Goal: Transaction & Acquisition: Purchase product/service

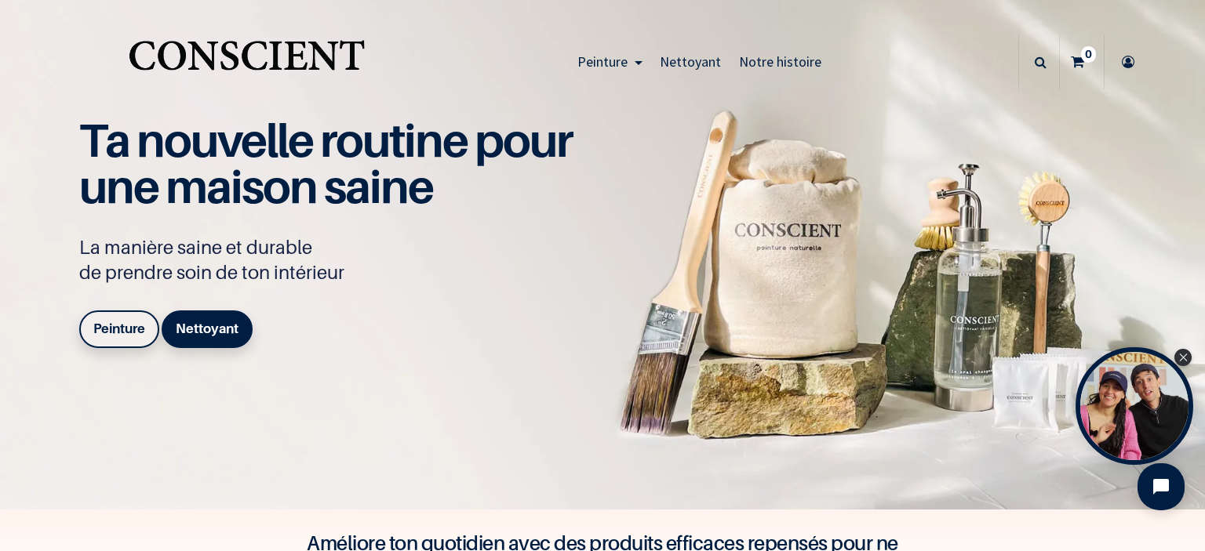
click at [1128, 71] on icon at bounding box center [1127, 62] width 25 height 55
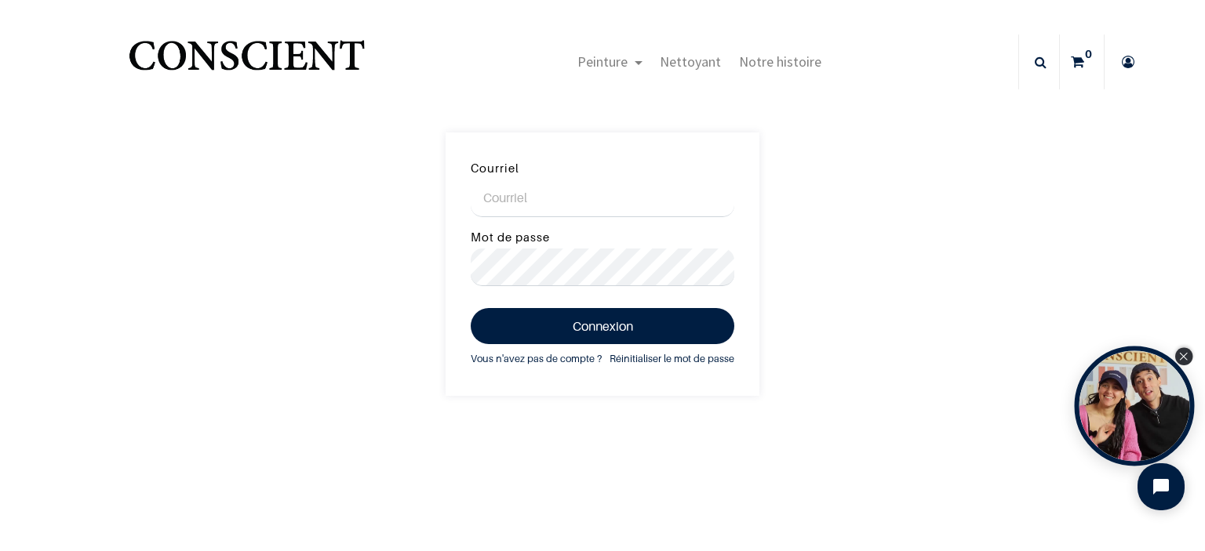
click at [1186, 357] on icon "Close Tolstoy widget" at bounding box center [1183, 357] width 9 height 8
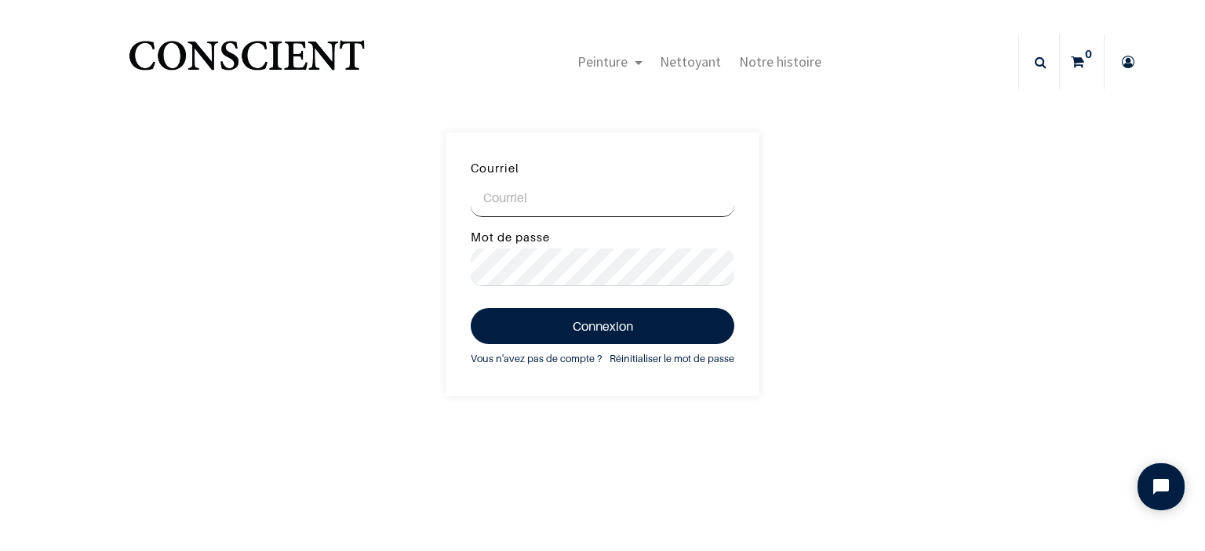
click at [580, 203] on input "Courriel" at bounding box center [603, 199] width 264 height 38
type input "lisemarieperez@hotmail.fr"
click at [471, 308] on button "Connexion" at bounding box center [603, 326] width 264 height 36
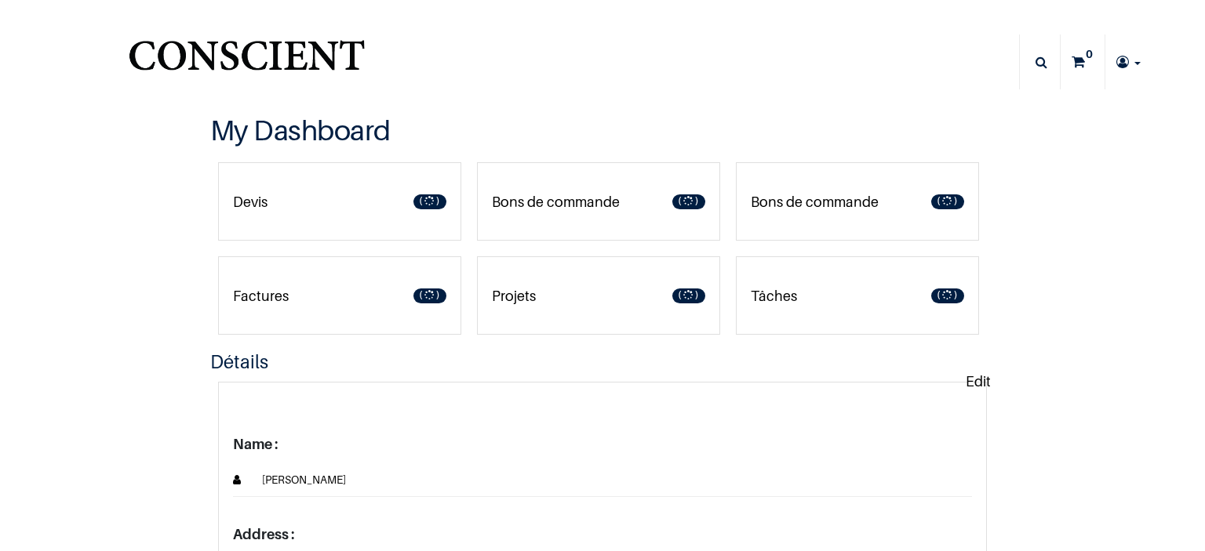
type input "lisemarieperez@hotmail.fr"
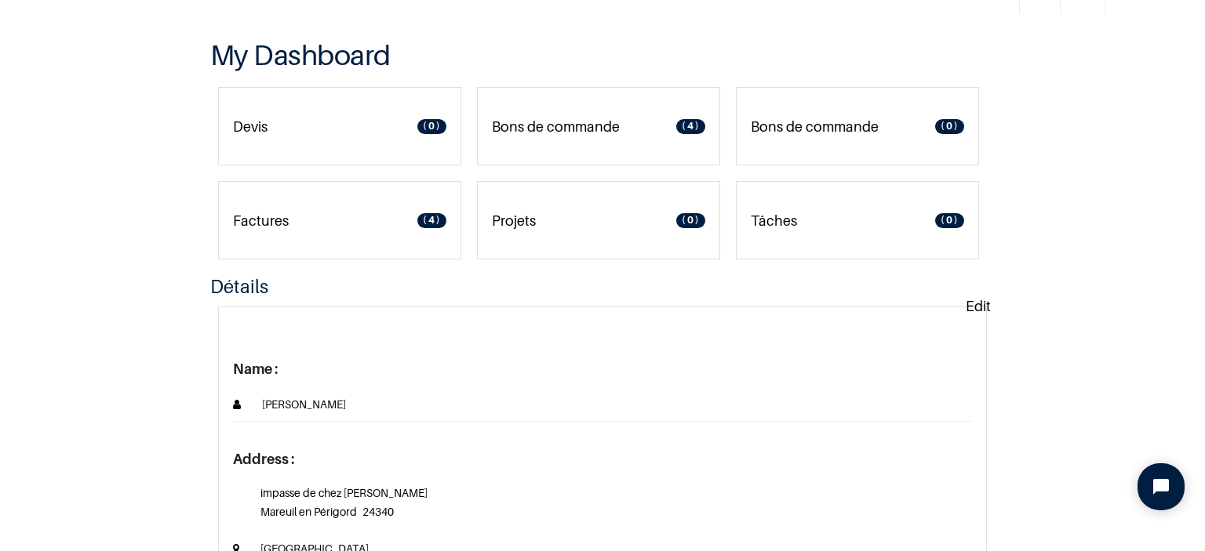
scroll to position [78, 0]
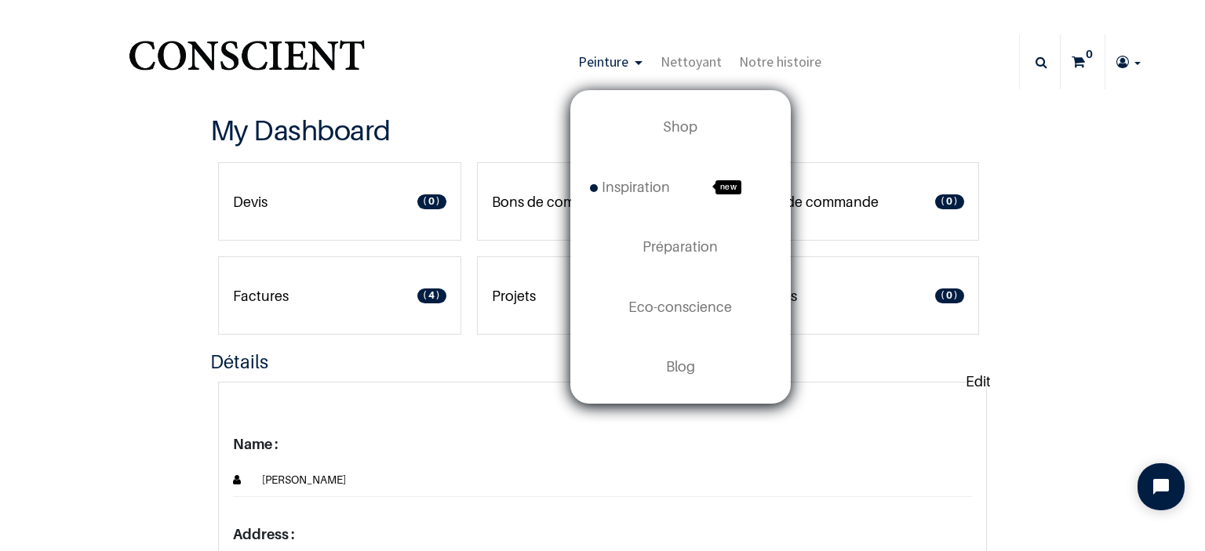
click at [611, 60] on span "Peinture" at bounding box center [603, 62] width 50 height 18
click at [633, 186] on span "Inspiration" at bounding box center [630, 187] width 80 height 16
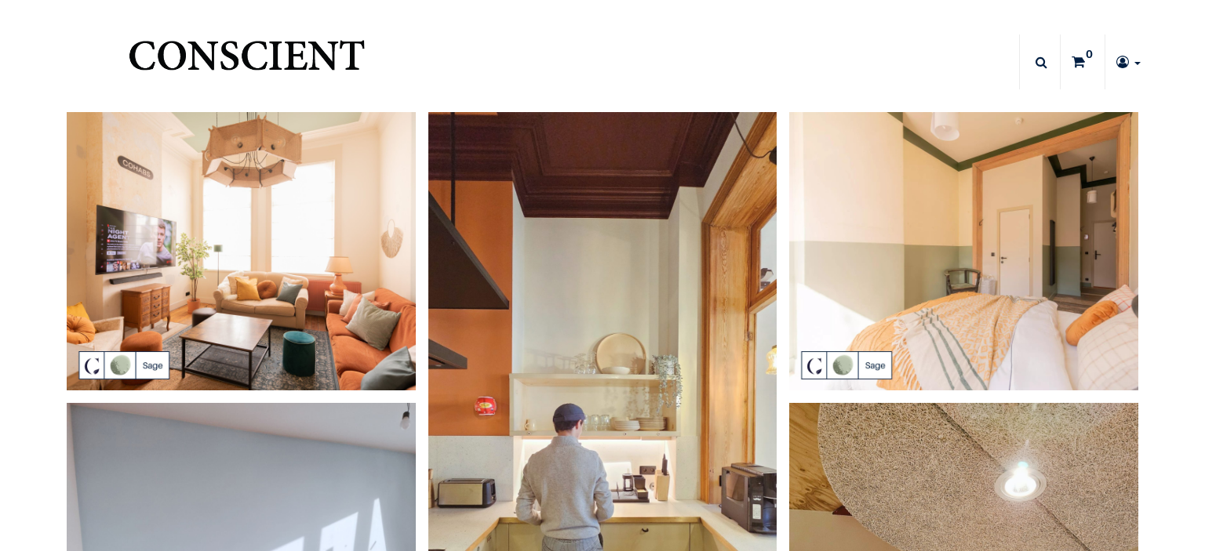
type input "[EMAIL_ADDRESS][DOMAIN_NAME]"
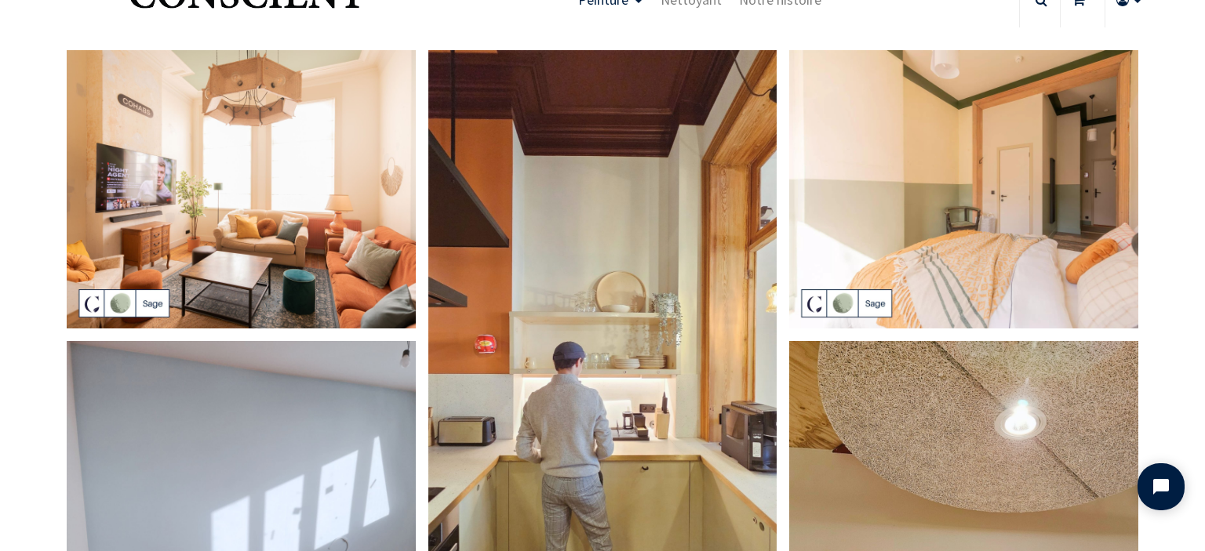
scroll to position [68, 0]
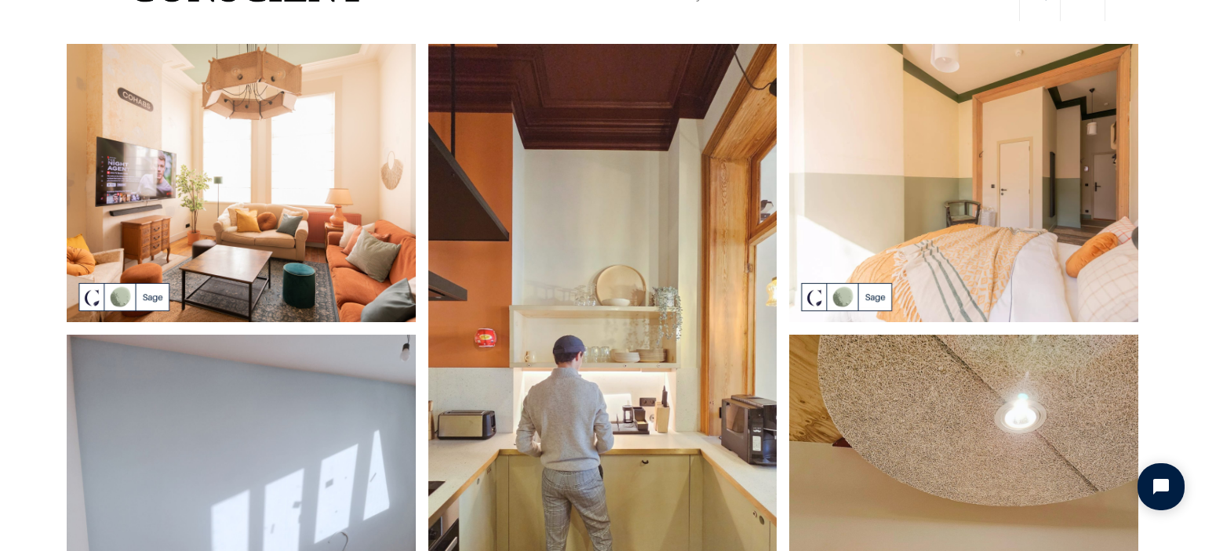
click at [533, 302] on img at bounding box center [602, 354] width 349 height 621
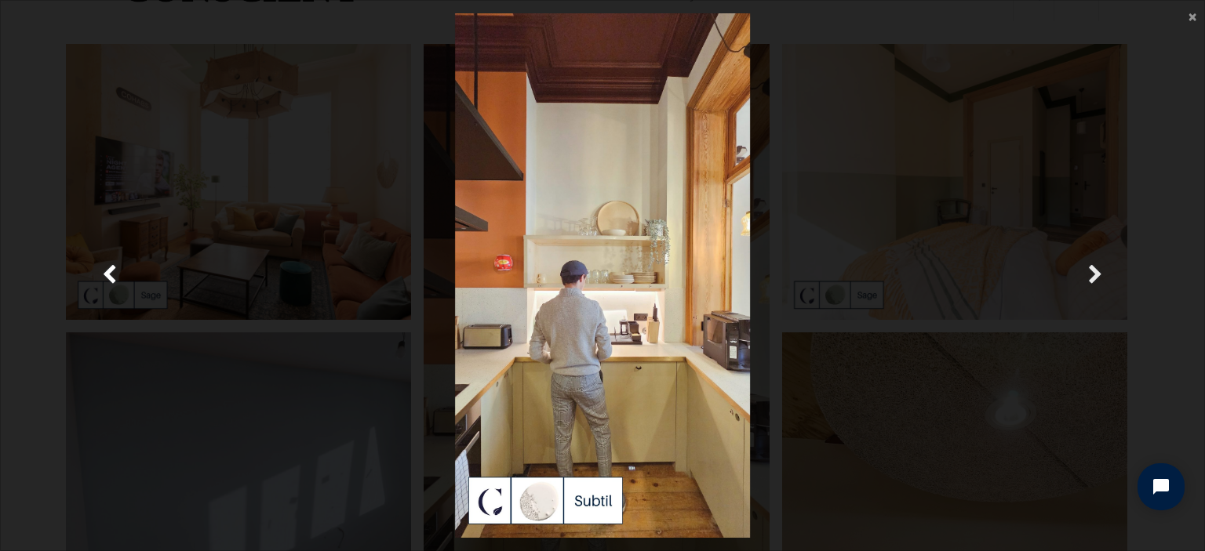
click at [1096, 276] on span "Suivante" at bounding box center [1095, 275] width 15 height 31
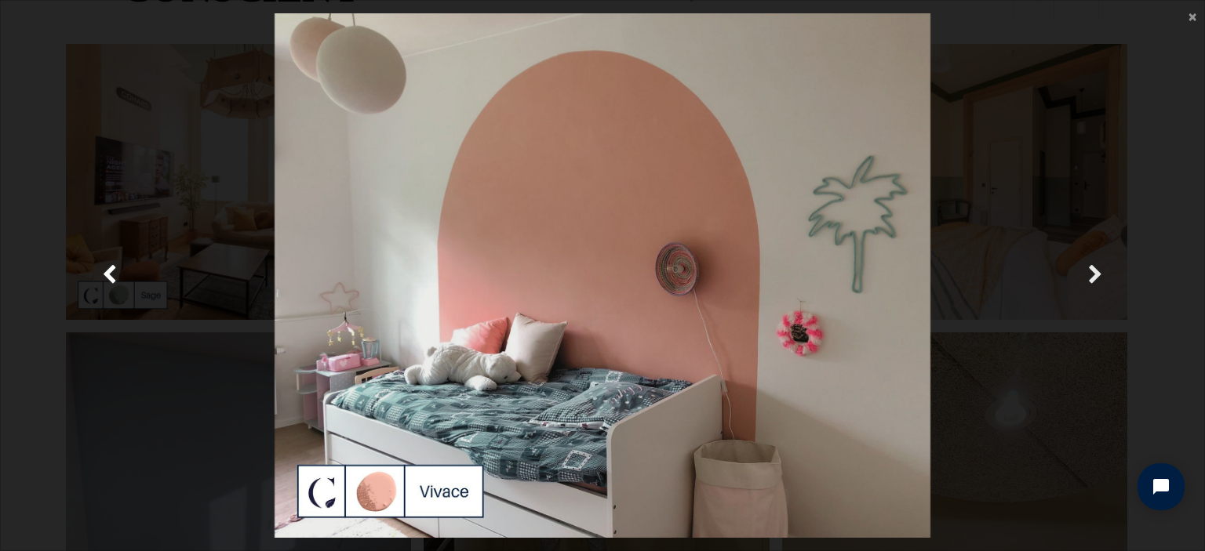
click at [1096, 276] on span "Suivante" at bounding box center [1095, 275] width 15 height 31
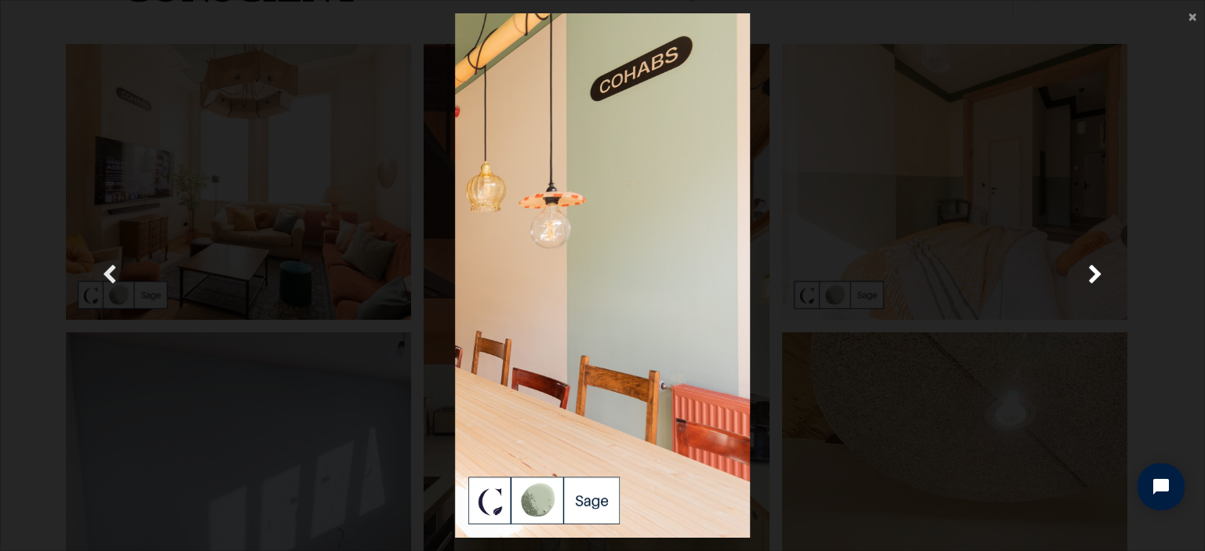
click at [122, 265] on link "Précedent" at bounding box center [110, 275] width 174 height 525
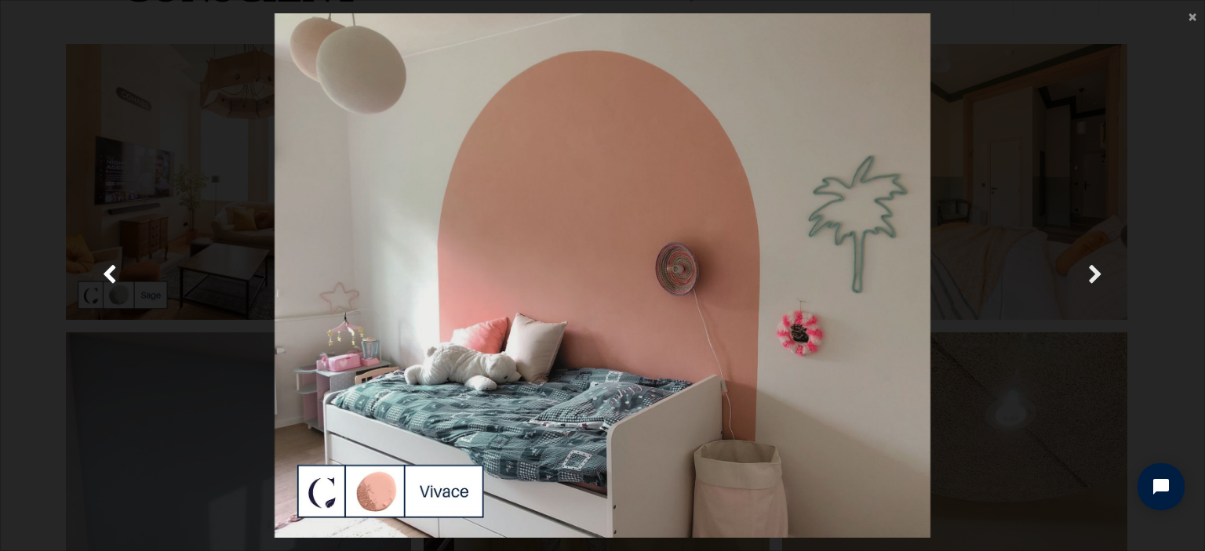
click at [1095, 285] on span "Suivante" at bounding box center [1095, 275] width 15 height 31
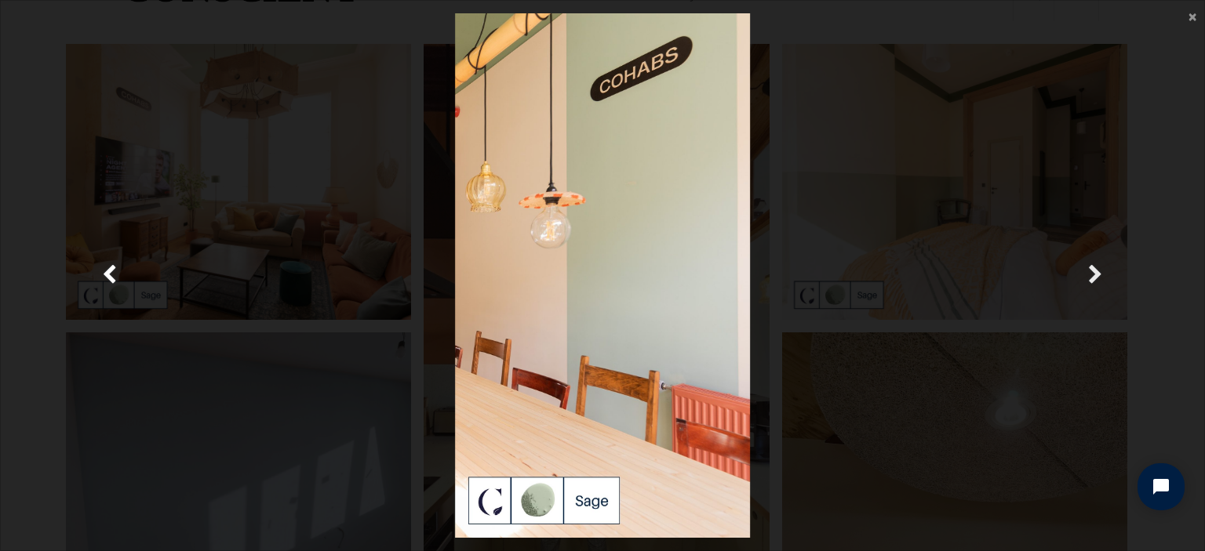
click at [1095, 285] on span "Suivante" at bounding box center [1095, 275] width 15 height 31
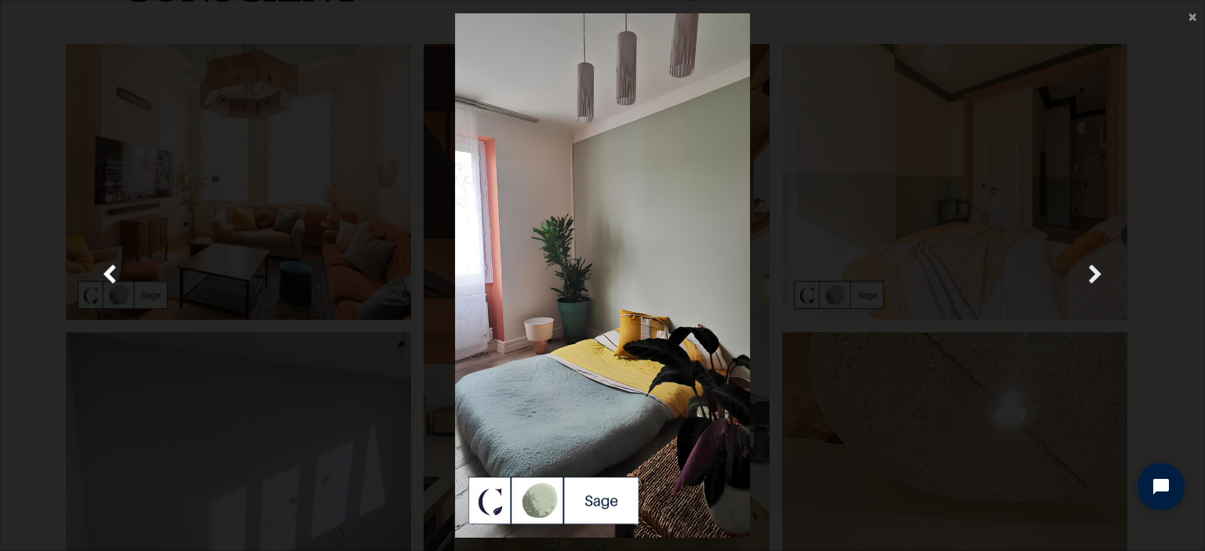
click at [1095, 285] on span "Suivante" at bounding box center [1095, 275] width 15 height 31
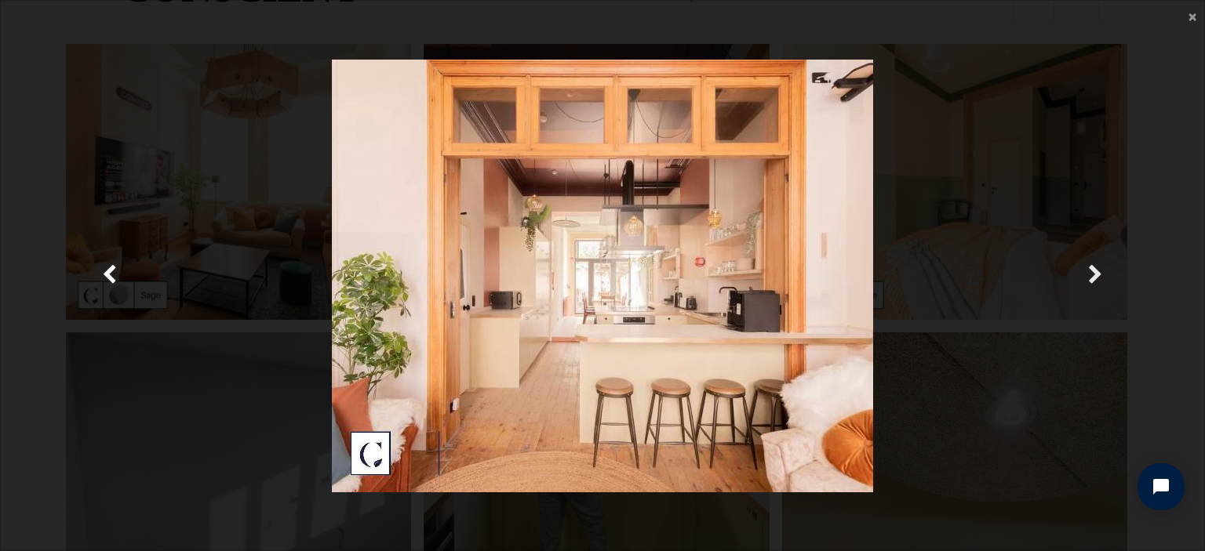
click at [1095, 285] on span "Suivante" at bounding box center [1095, 275] width 15 height 31
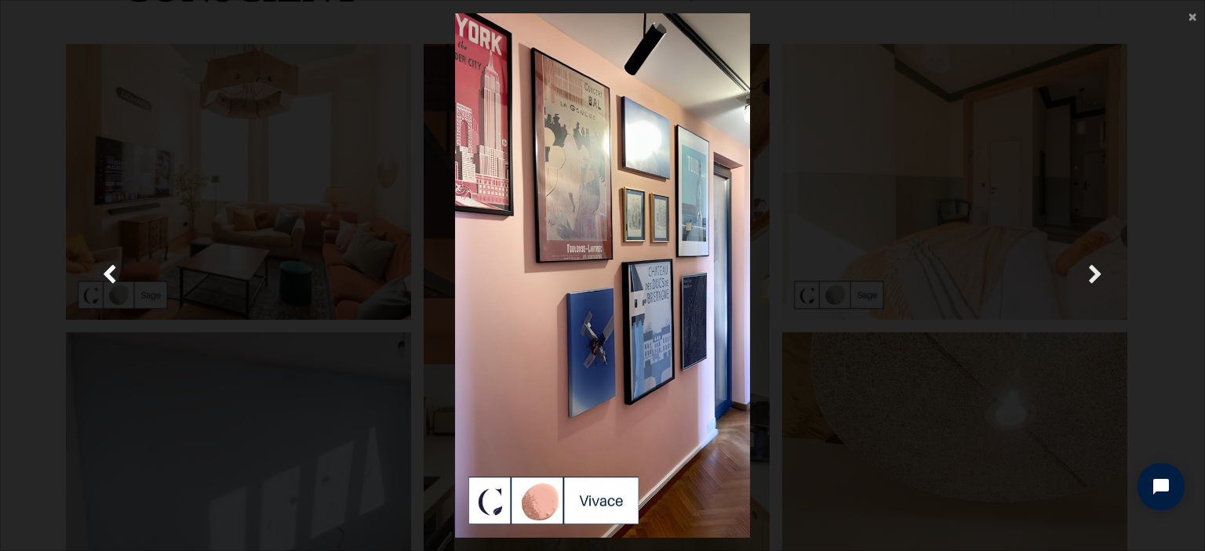
click at [1095, 285] on span "Suivante" at bounding box center [1095, 275] width 15 height 31
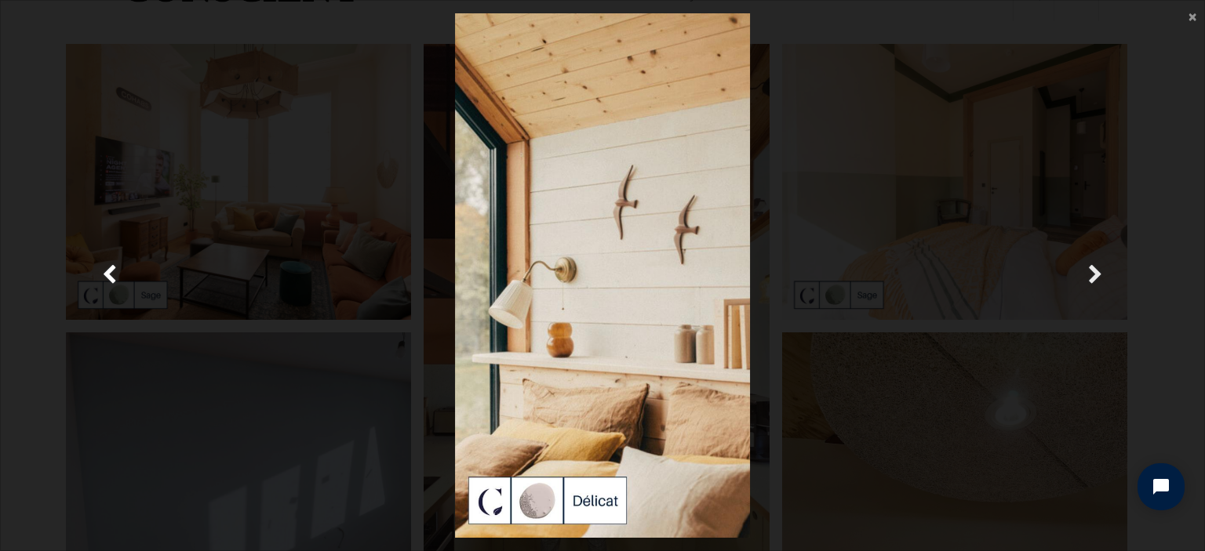
click at [1095, 285] on span "Suivante" at bounding box center [1095, 275] width 15 height 31
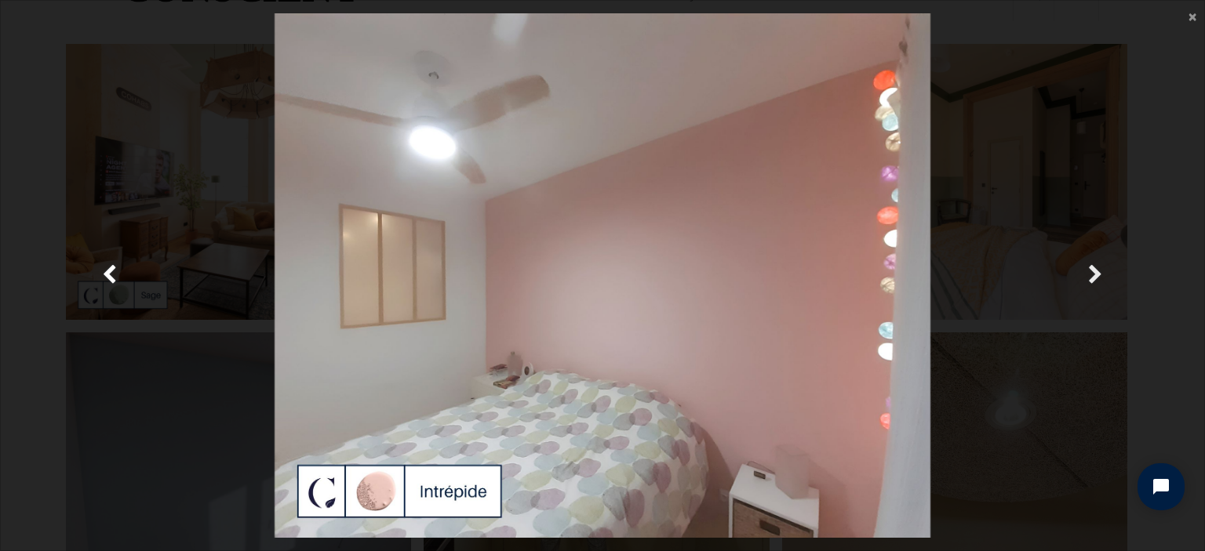
click at [1095, 285] on span "Suivante" at bounding box center [1095, 275] width 15 height 31
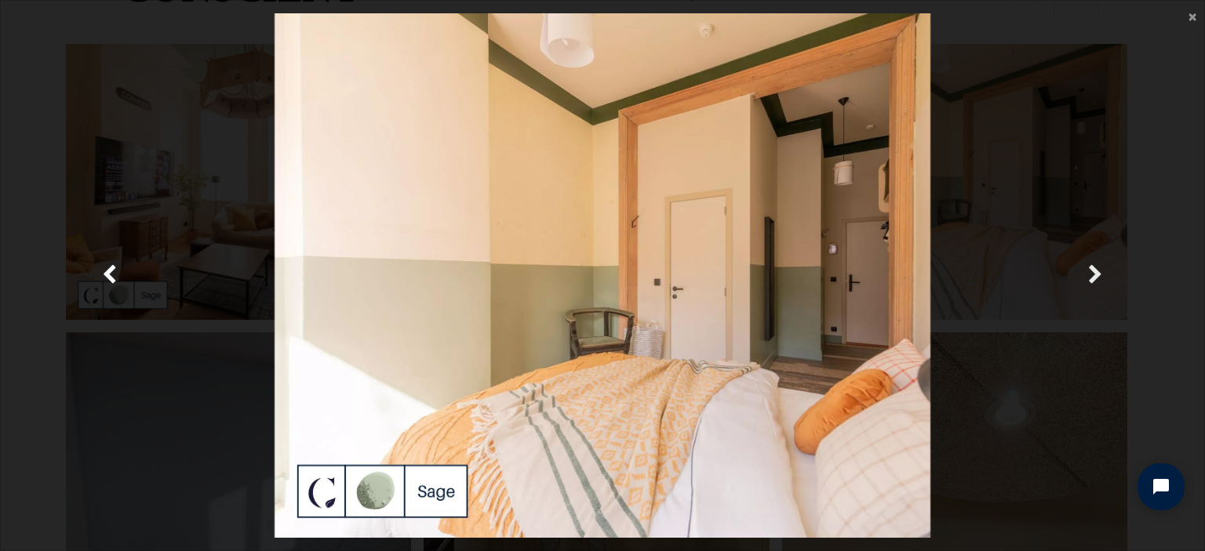
click at [1095, 285] on span "Suivante" at bounding box center [1095, 275] width 15 height 31
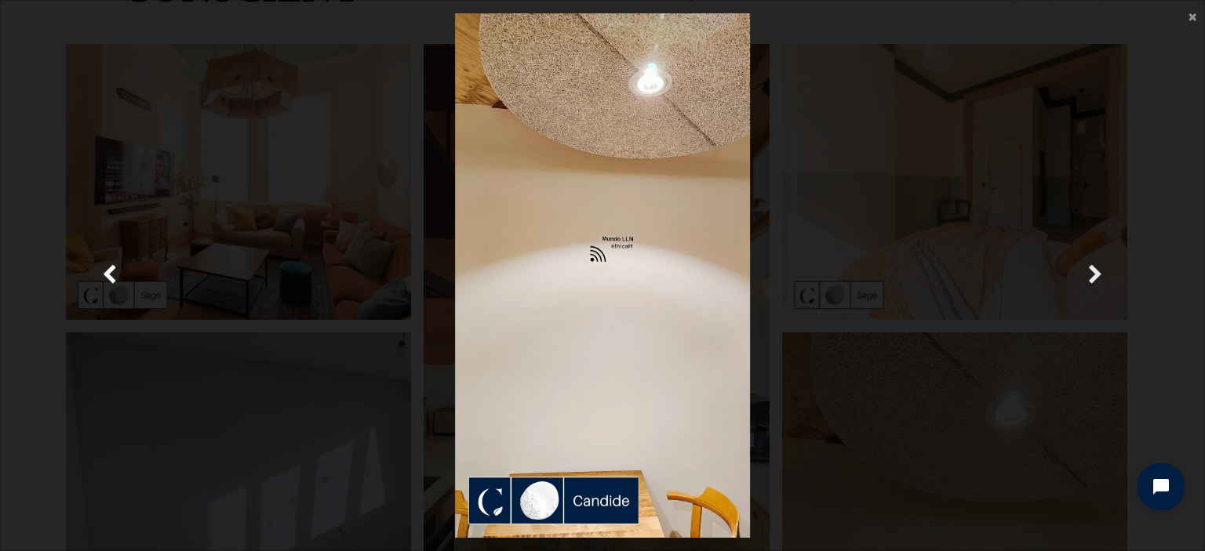
click at [1095, 285] on span "Suivante" at bounding box center [1095, 275] width 15 height 31
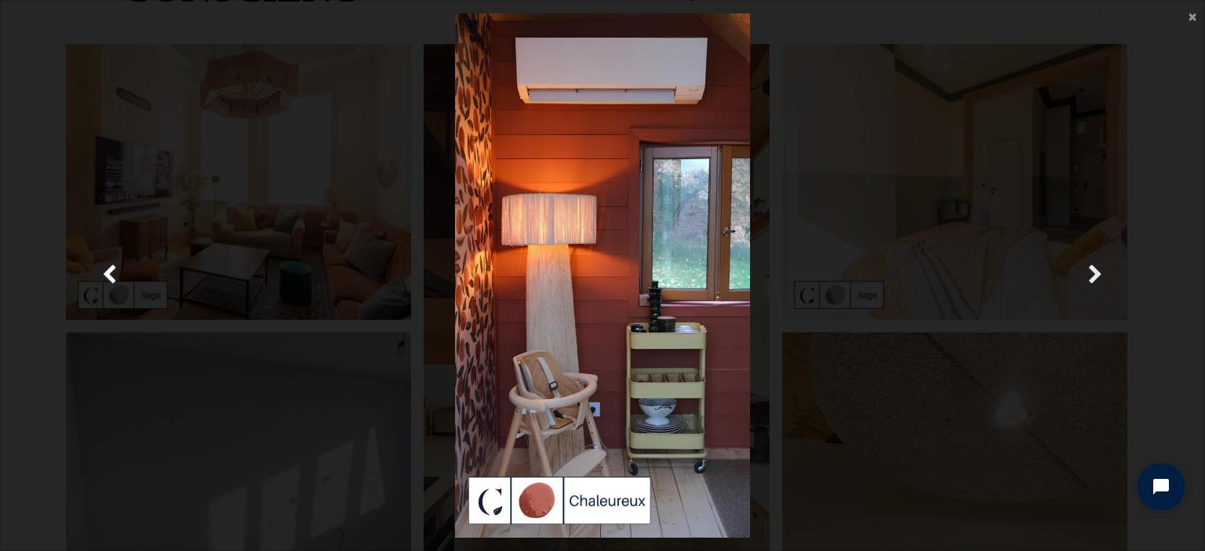
click at [1095, 285] on span "Suivante" at bounding box center [1095, 275] width 15 height 31
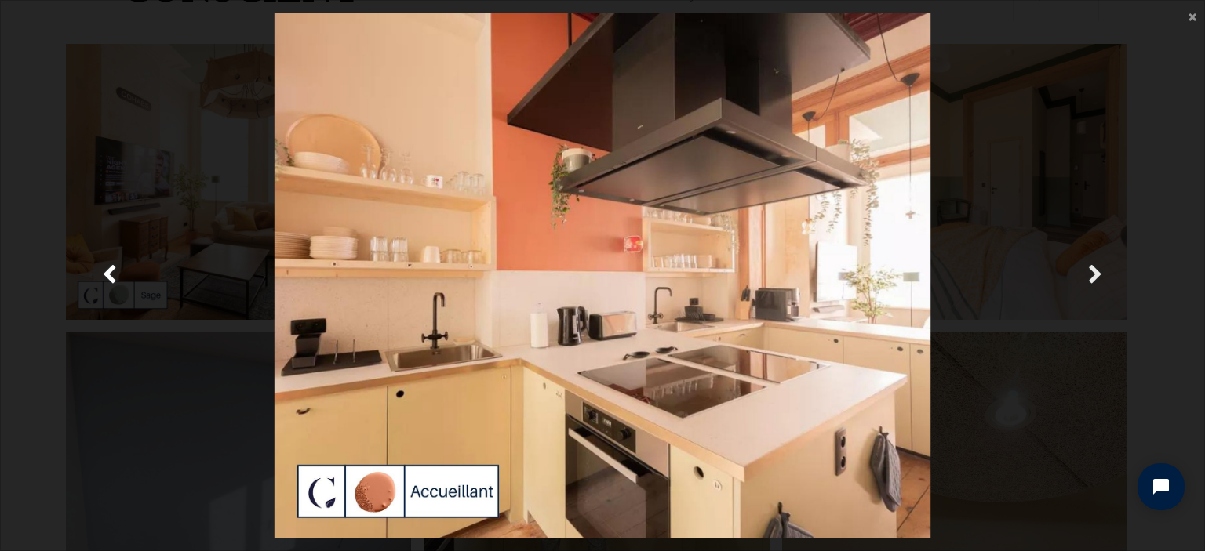
click at [1095, 285] on span "Suivante" at bounding box center [1095, 275] width 15 height 31
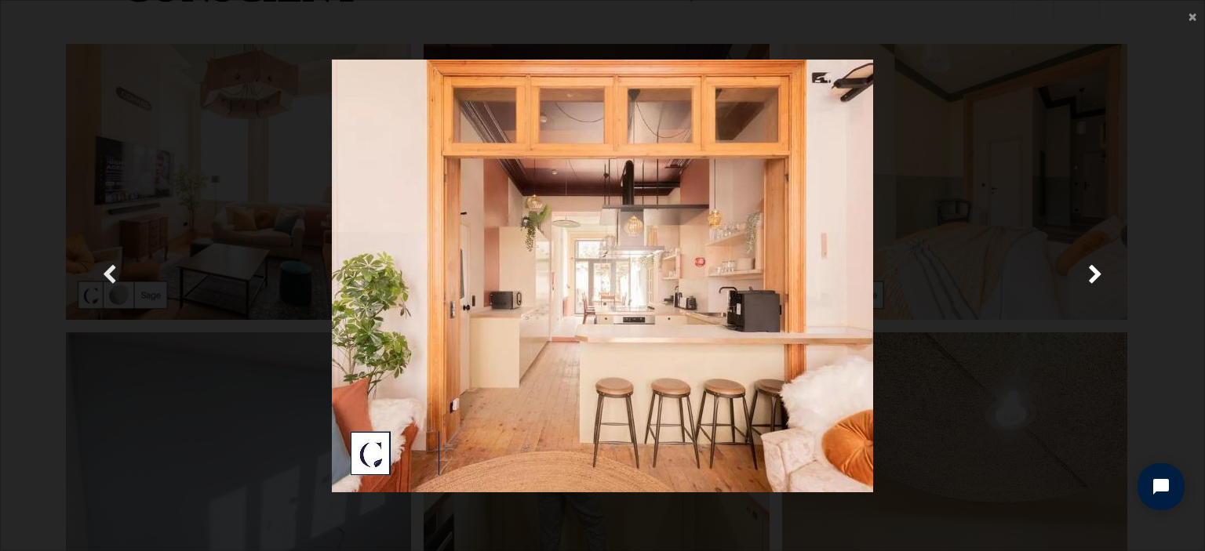
click at [100, 271] on link "Précedent" at bounding box center [110, 275] width 174 height 525
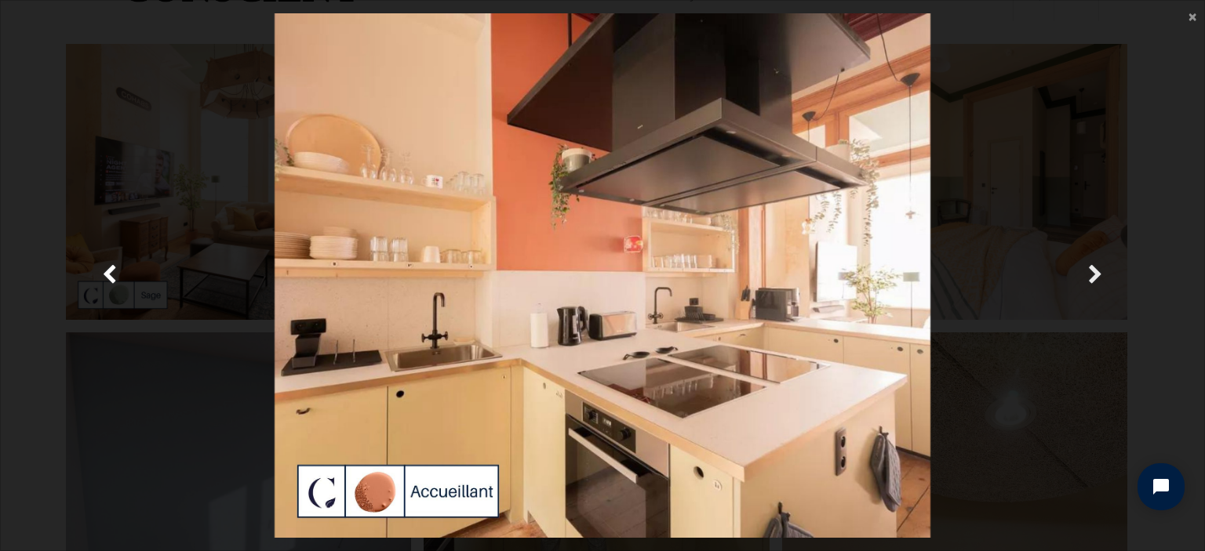
click at [1096, 263] on span "Suivante" at bounding box center [1095, 275] width 15 height 31
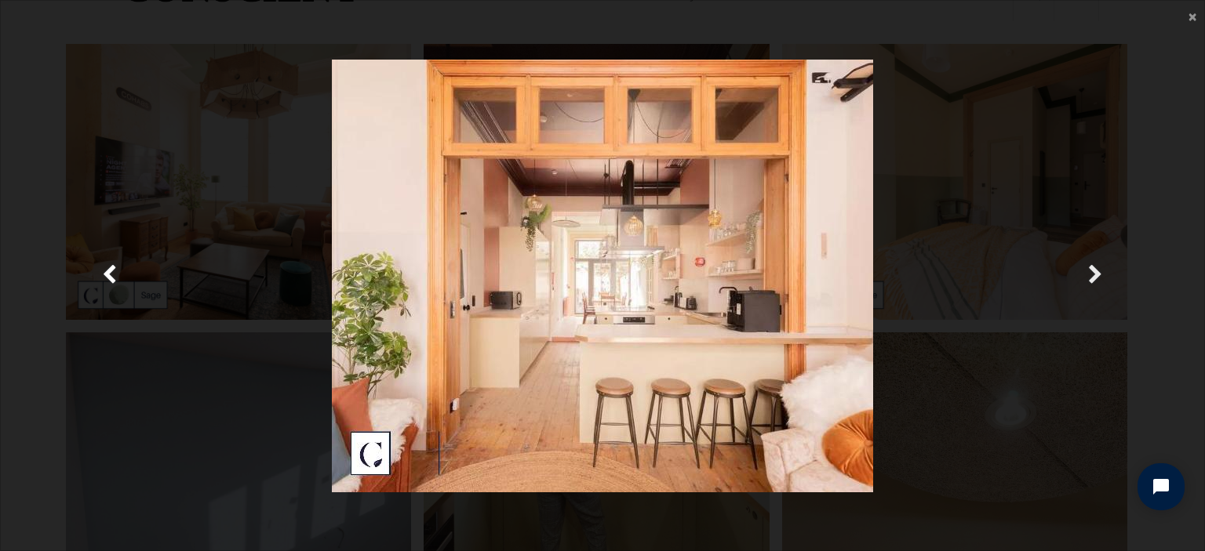
click at [1096, 263] on span "Suivante" at bounding box center [1095, 275] width 15 height 31
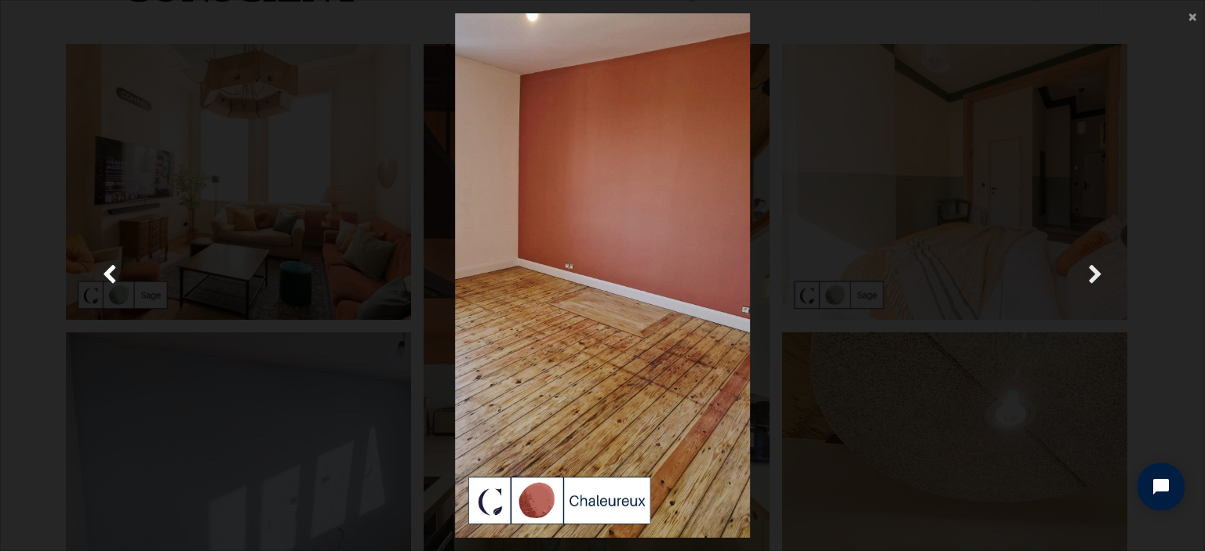
click at [1096, 263] on span "Suivante" at bounding box center [1095, 275] width 15 height 31
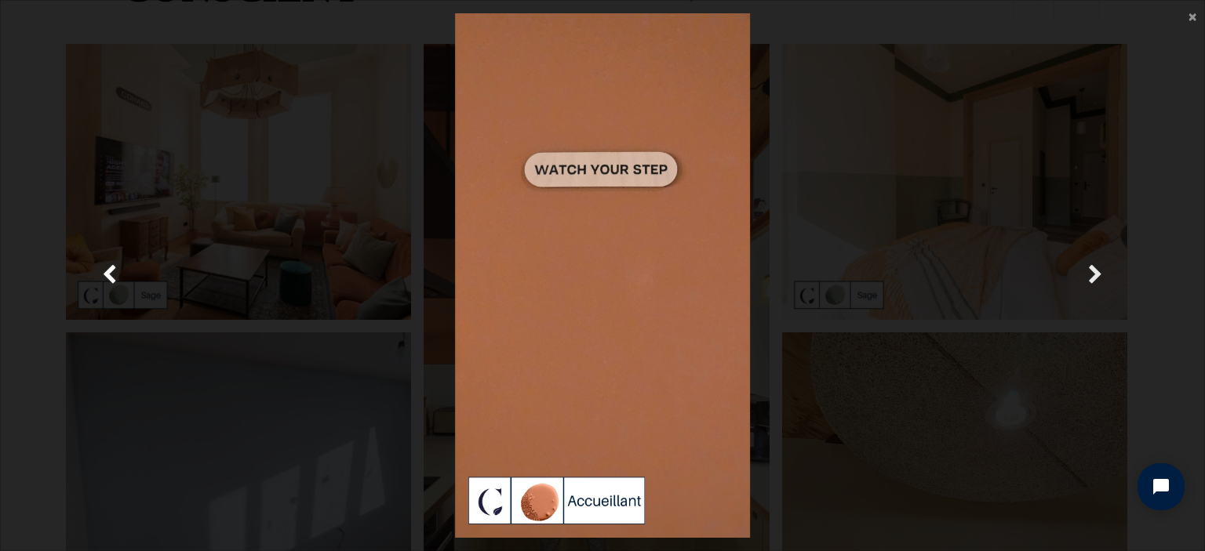
click at [1096, 263] on span "Suivante" at bounding box center [1095, 275] width 15 height 31
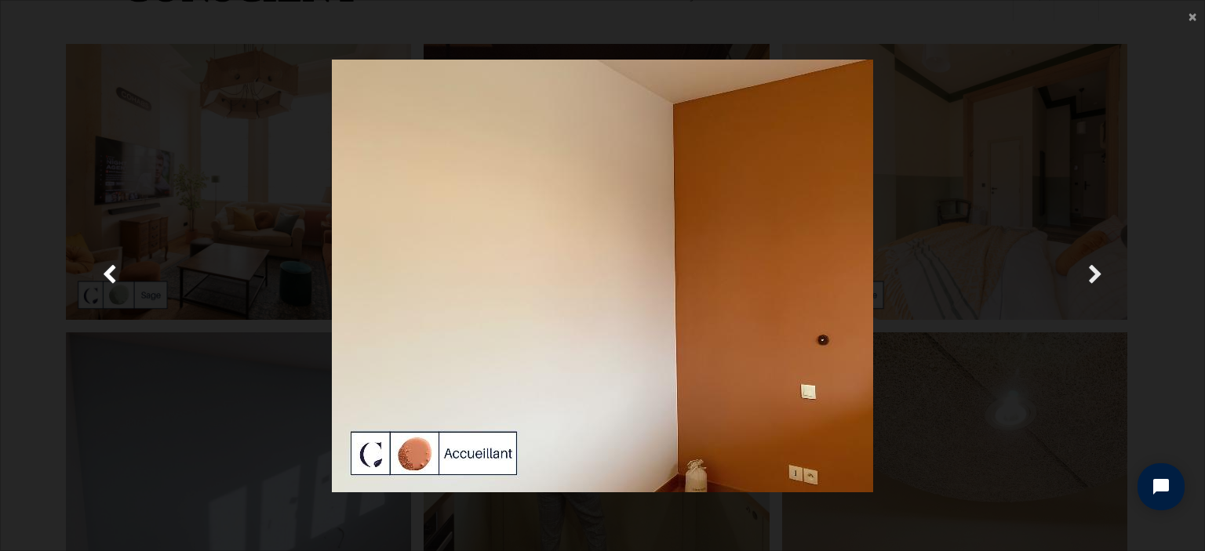
click at [1096, 263] on span "Suivante" at bounding box center [1095, 275] width 15 height 31
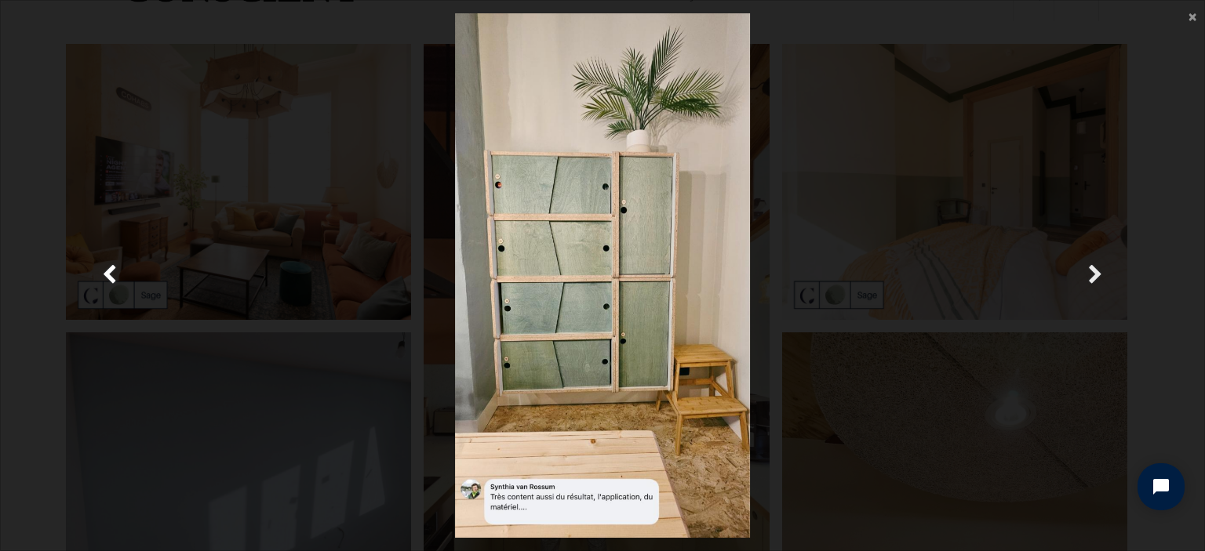
click at [1096, 263] on span "Suivante" at bounding box center [1095, 275] width 15 height 31
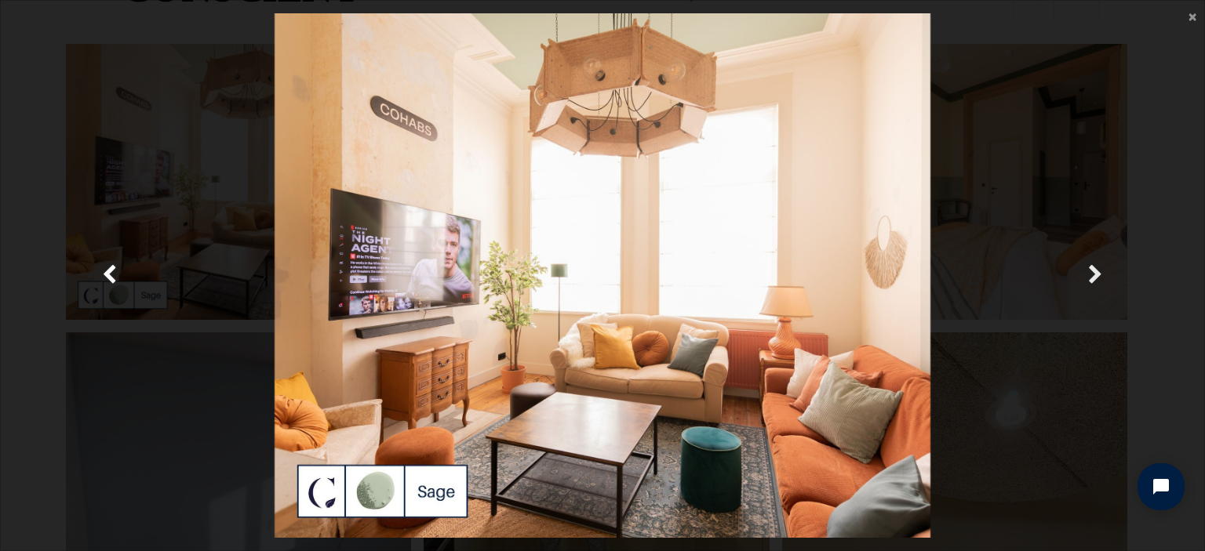
click at [1096, 263] on span "Suivante" at bounding box center [1095, 275] width 15 height 31
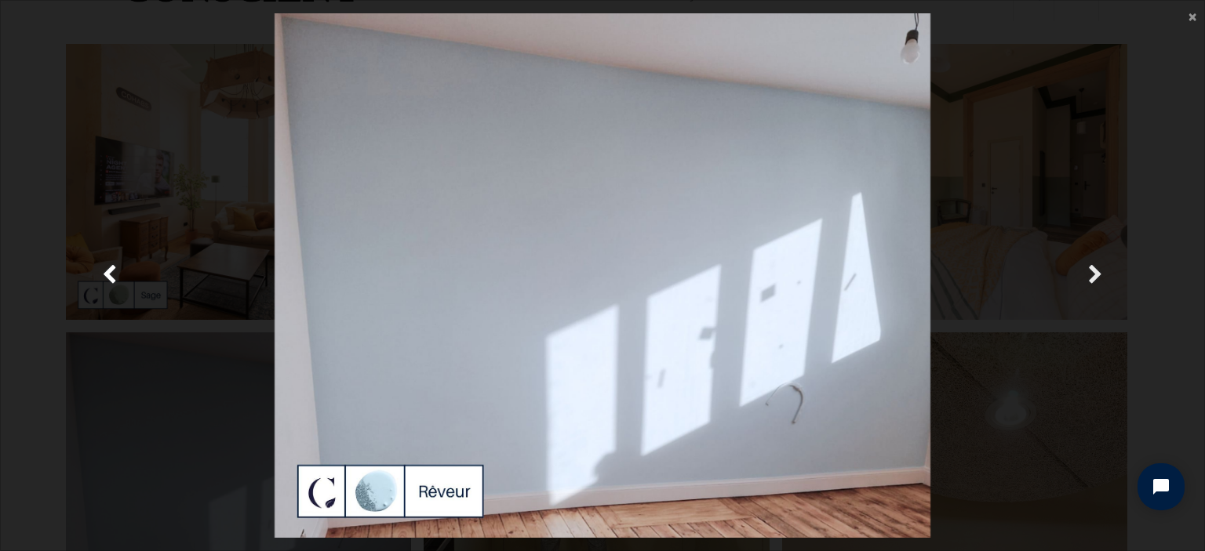
click at [1096, 263] on span "Suivante" at bounding box center [1095, 275] width 15 height 31
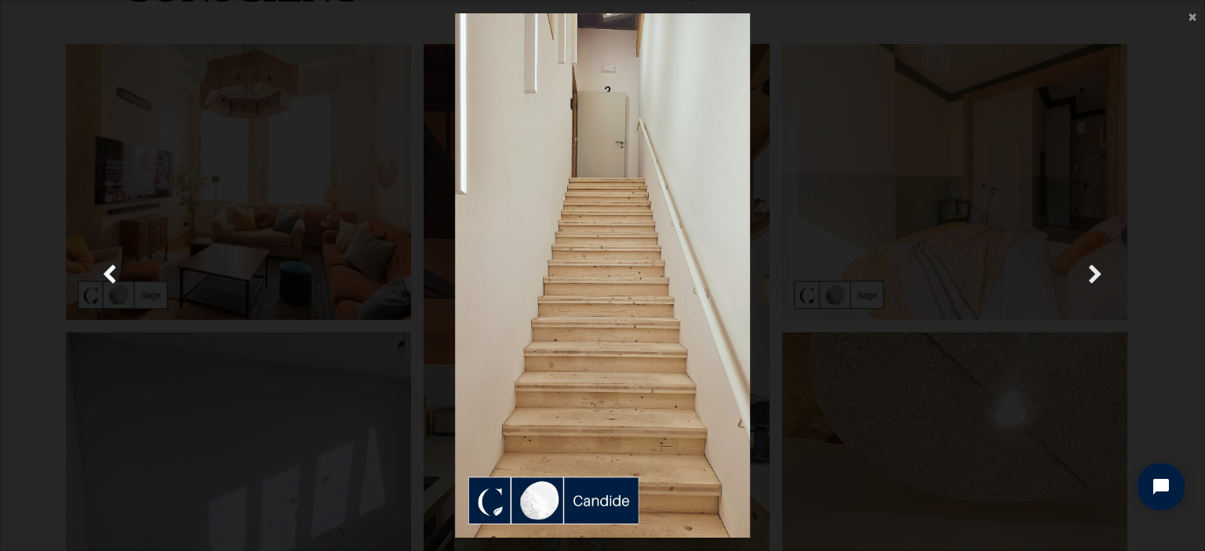
click at [1096, 263] on span "Suivante" at bounding box center [1095, 275] width 15 height 31
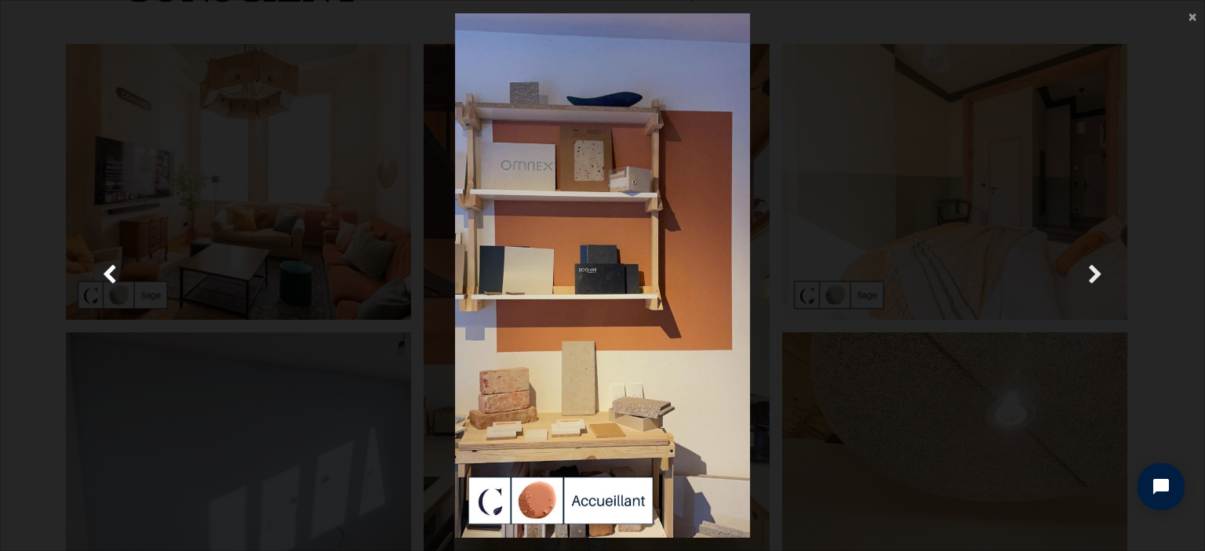
click at [1096, 263] on span "Suivante" at bounding box center [1095, 275] width 15 height 31
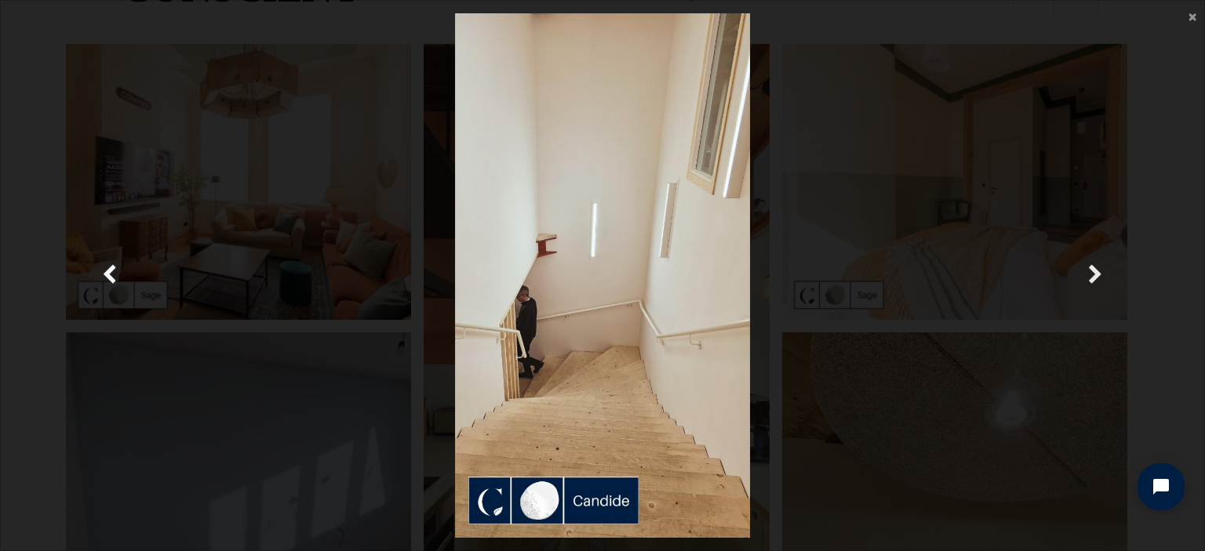
click at [1096, 263] on span "Suivante" at bounding box center [1095, 275] width 15 height 31
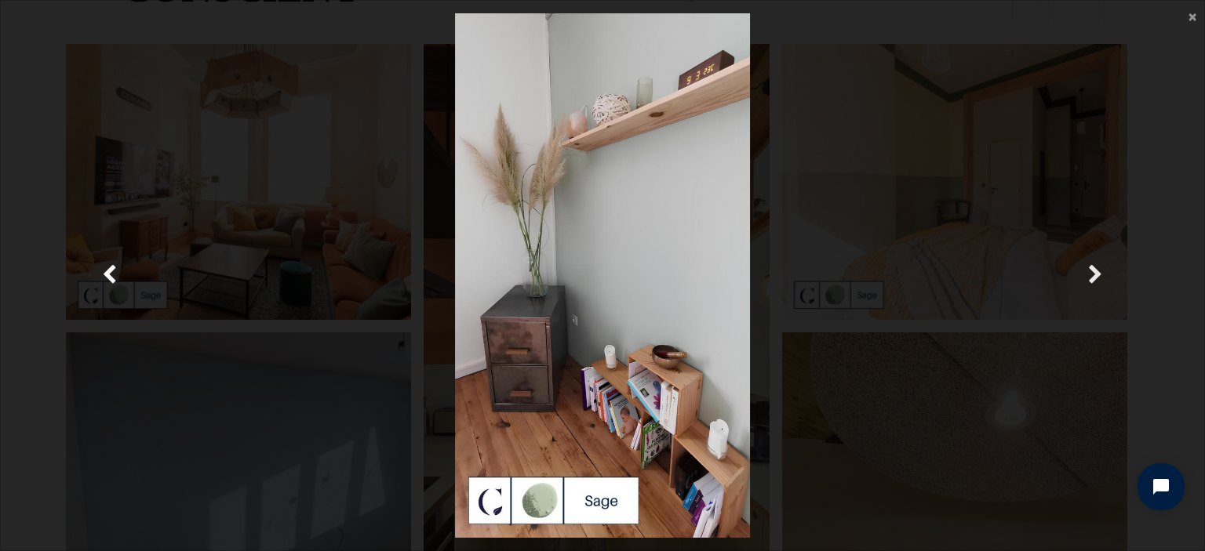
click at [1096, 263] on span "Suivante" at bounding box center [1095, 275] width 15 height 31
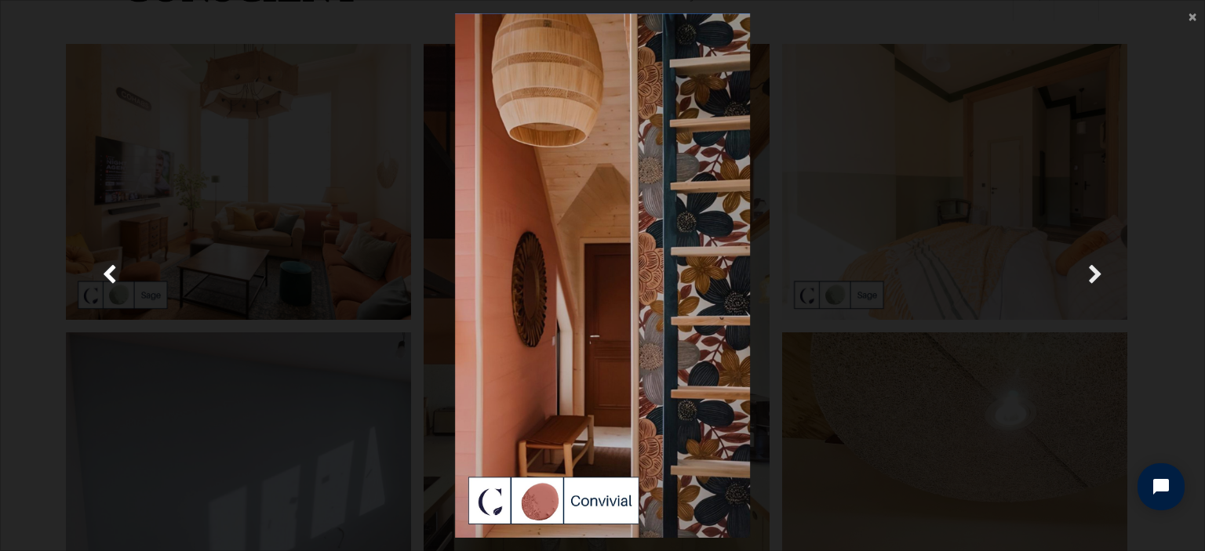
click at [1096, 263] on span "Suivante" at bounding box center [1095, 275] width 15 height 31
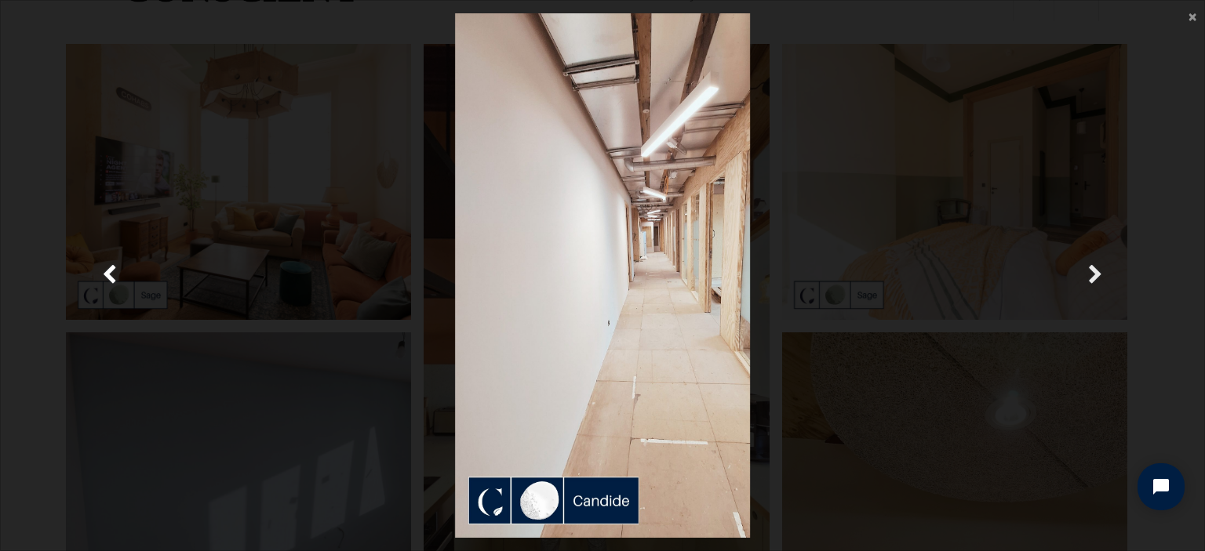
click at [1096, 263] on span "Suivante" at bounding box center [1095, 275] width 15 height 31
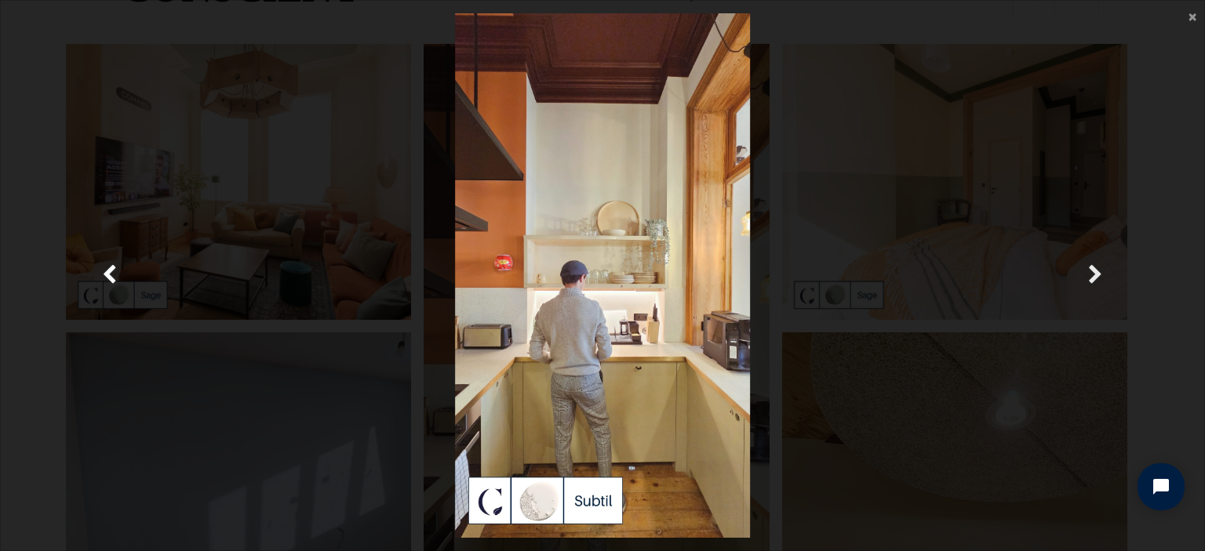
click at [1096, 263] on span "Suivante" at bounding box center [1095, 275] width 15 height 31
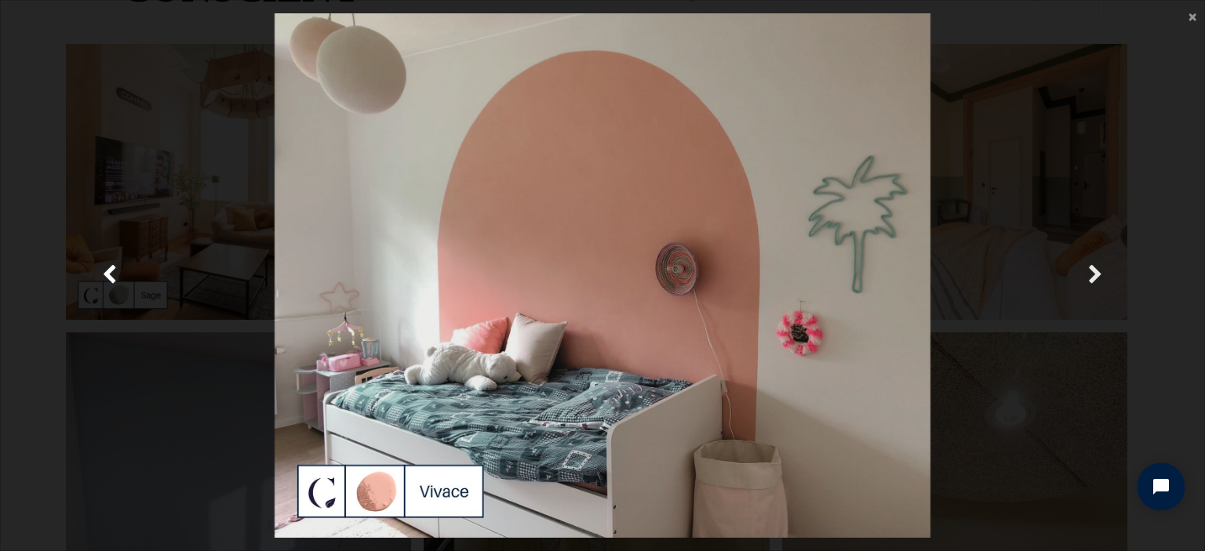
click at [1096, 263] on span "Suivante" at bounding box center [1095, 275] width 15 height 31
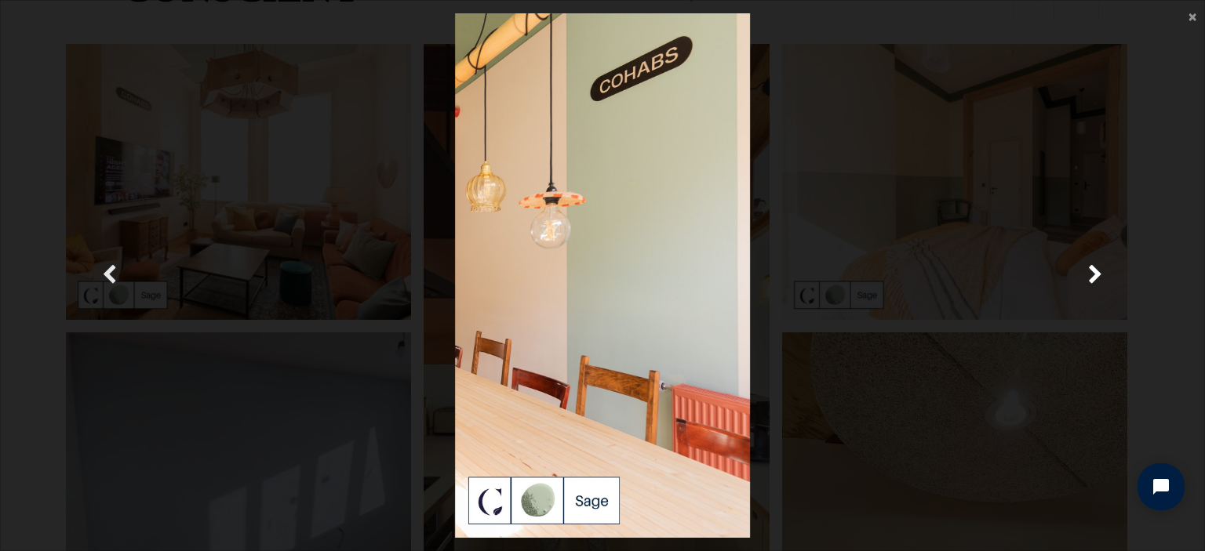
click at [107, 282] on span "Précedent" at bounding box center [109, 275] width 15 height 31
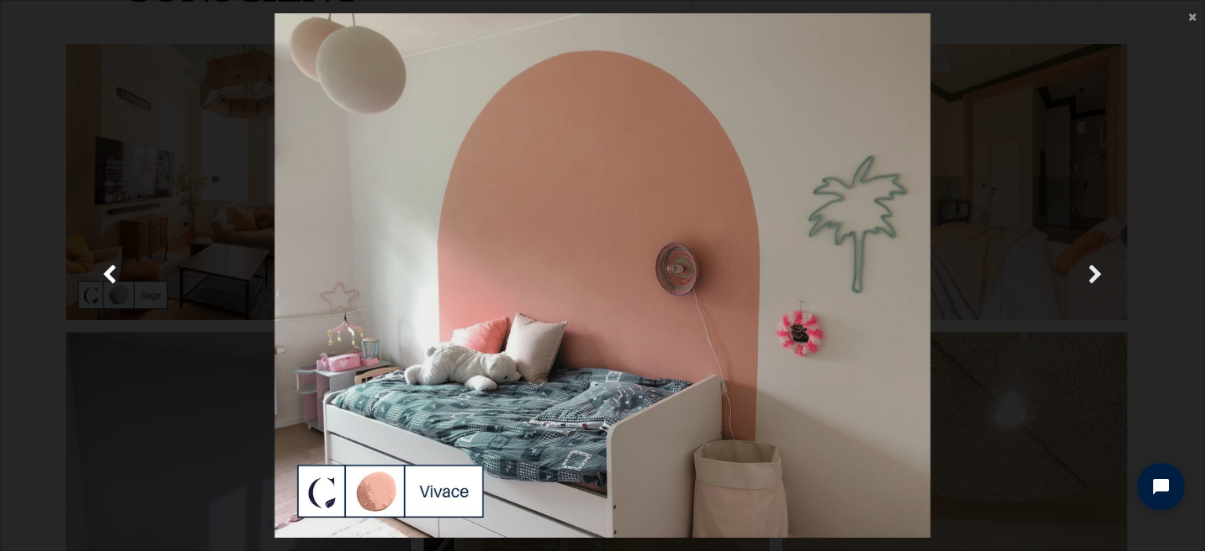
click at [1099, 269] on span "Suivante" at bounding box center [1095, 275] width 15 height 31
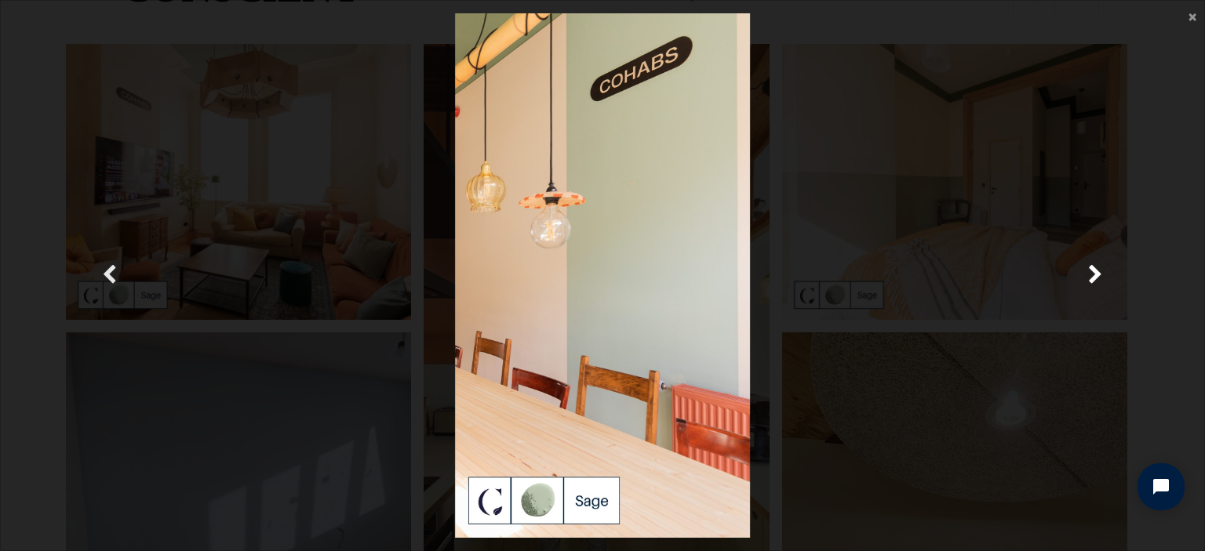
click at [112, 273] on span "Précedent" at bounding box center [109, 275] width 15 height 31
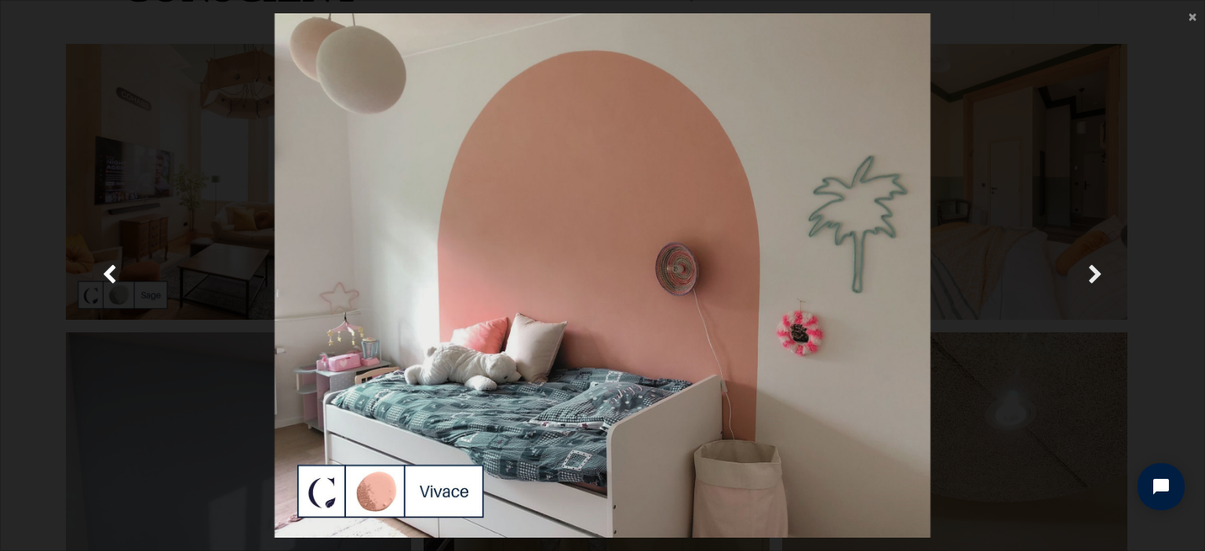
click at [1095, 284] on span "Suivante" at bounding box center [1095, 275] width 15 height 31
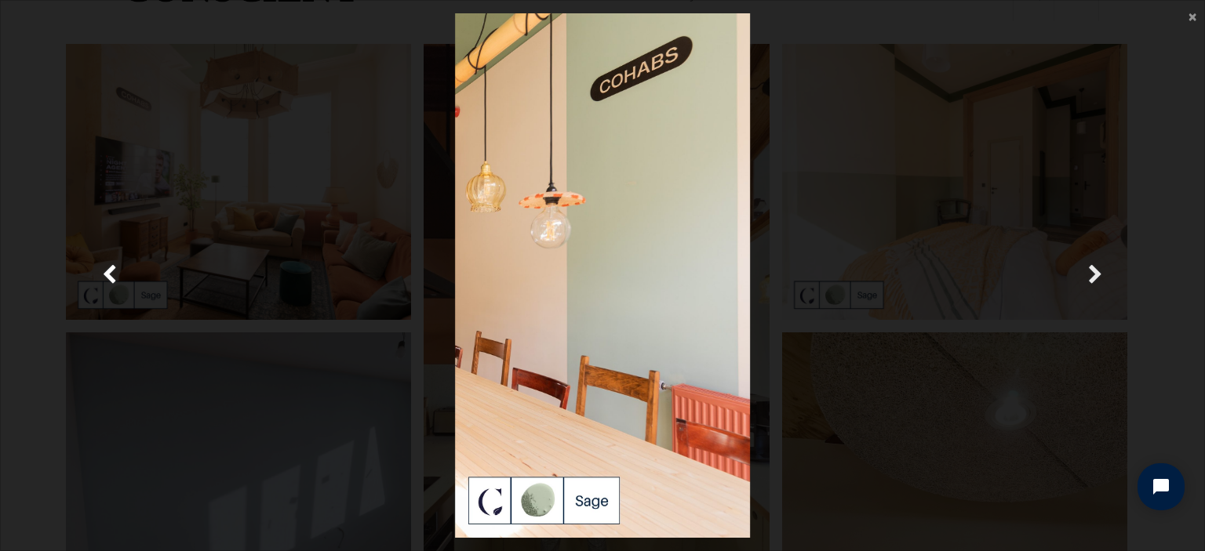
click at [1095, 284] on span "Suivante" at bounding box center [1095, 275] width 15 height 31
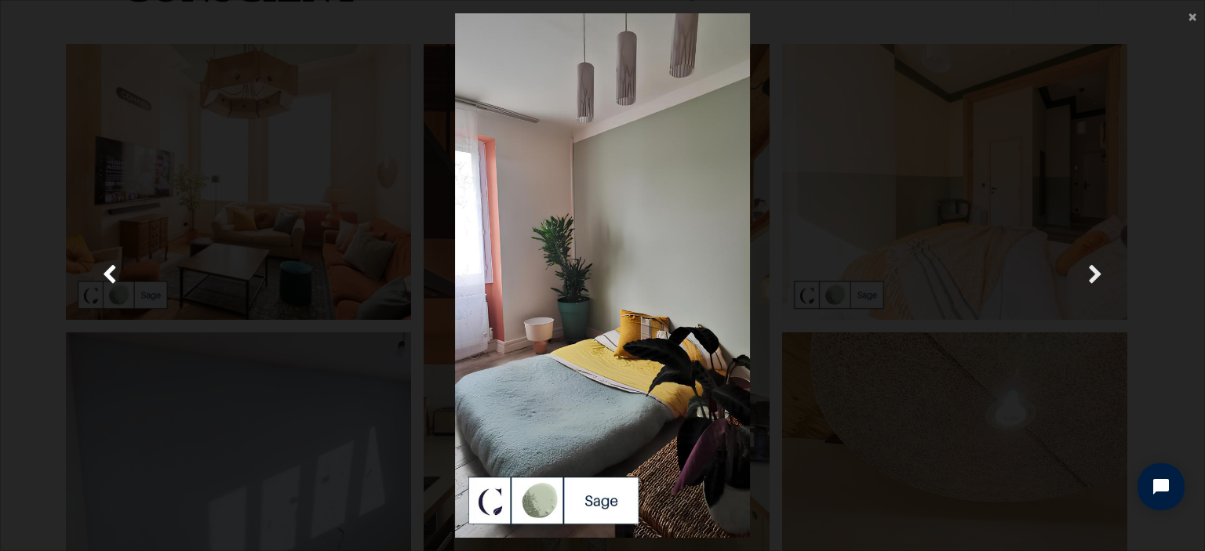
click at [1095, 284] on span "Suivante" at bounding box center [1095, 275] width 15 height 31
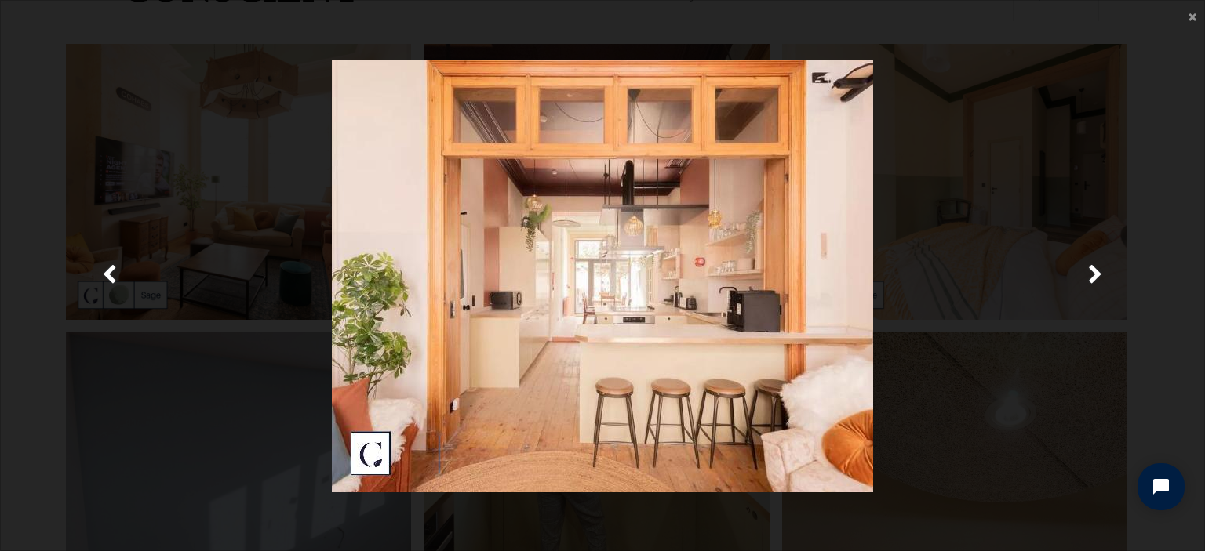
click at [1199, 13] on main "× Fermer" at bounding box center [602, 276] width 1203 height 550
click at [1192, 17] on span "×" at bounding box center [1192, 15] width 8 height 21
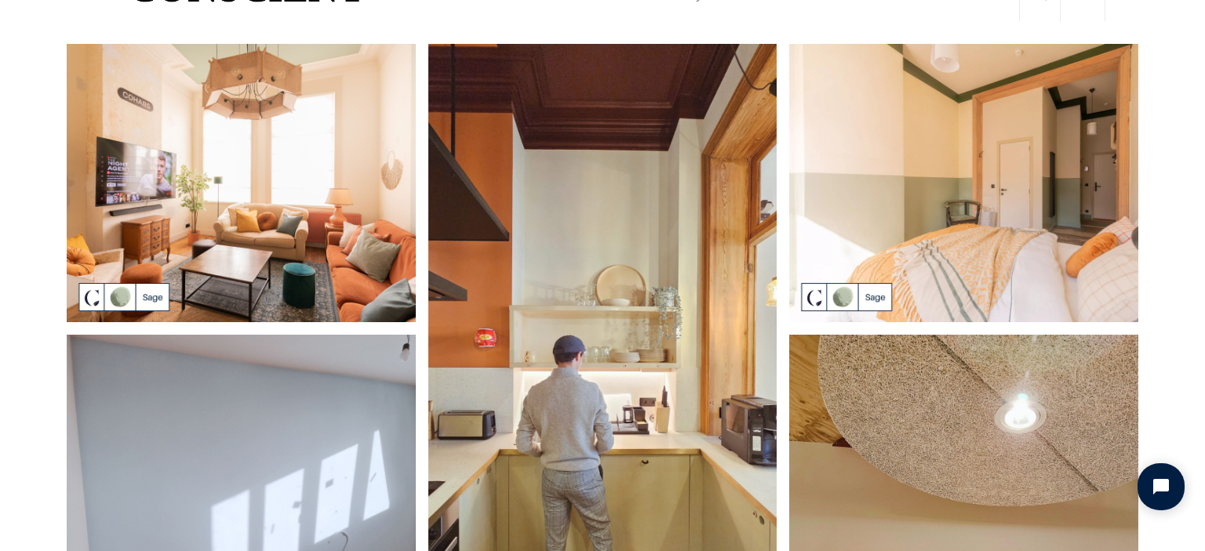
scroll to position [0, 0]
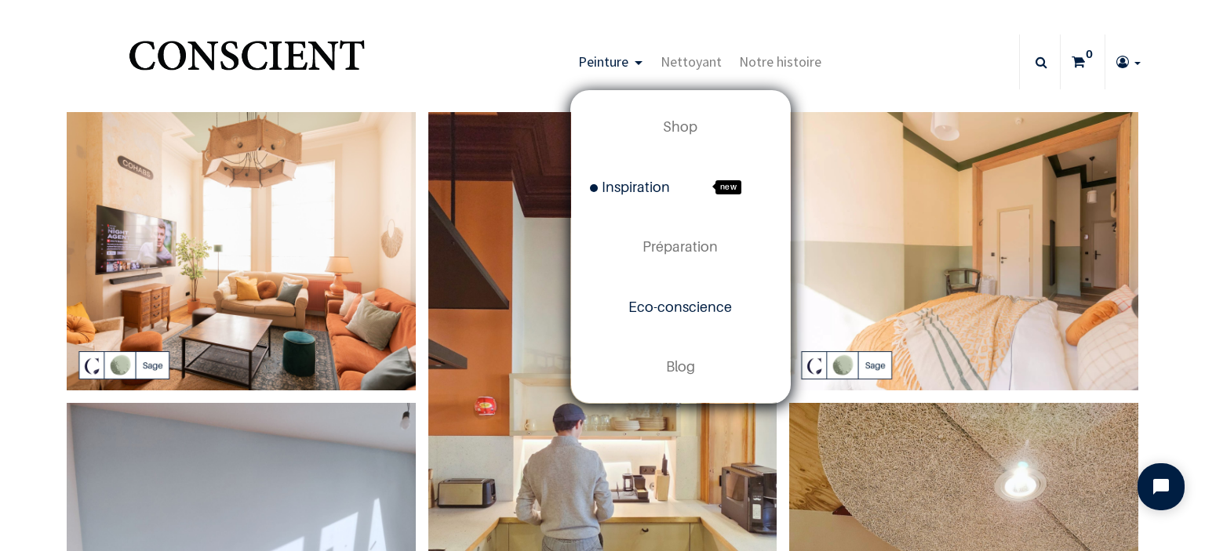
click at [682, 294] on link "Eco-conscience" at bounding box center [680, 307] width 219 height 60
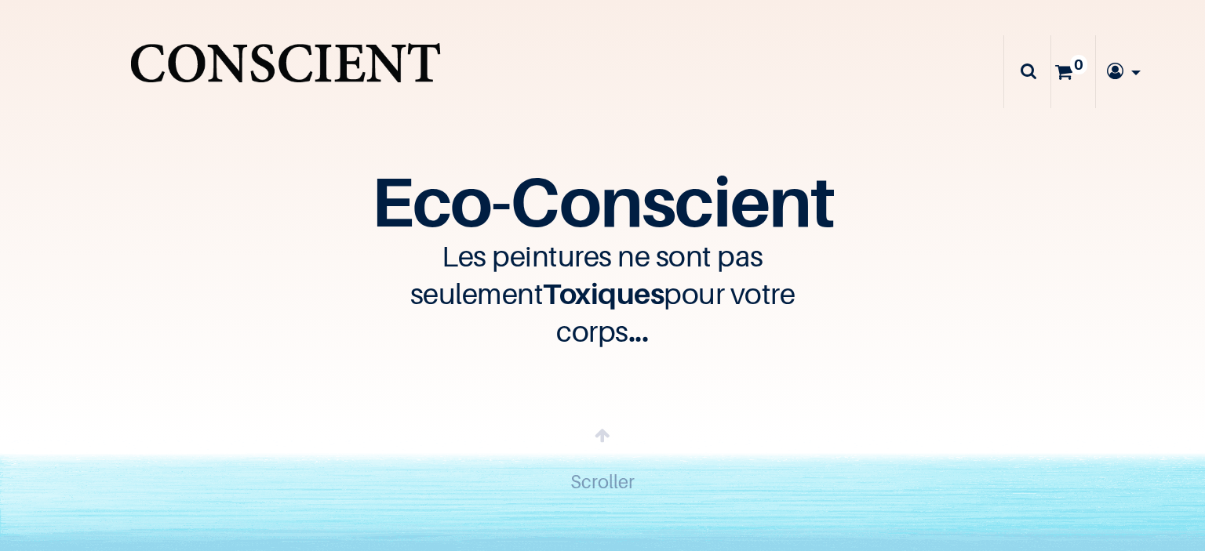
type input "[EMAIL_ADDRESS][DOMAIN_NAME]"
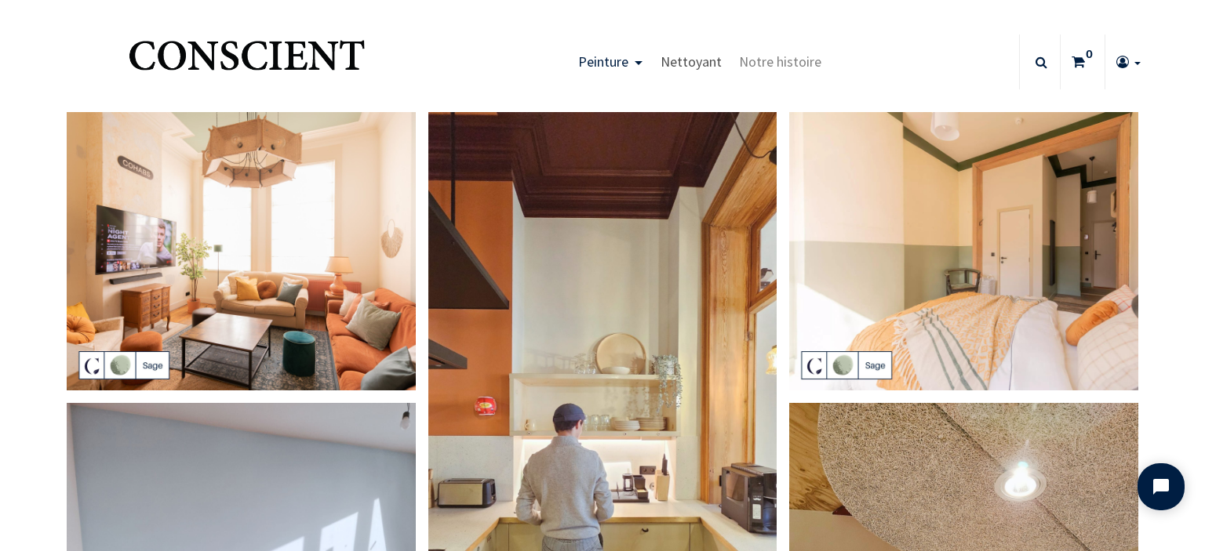
click at [686, 70] on span "Nettoyant" at bounding box center [691, 62] width 61 height 18
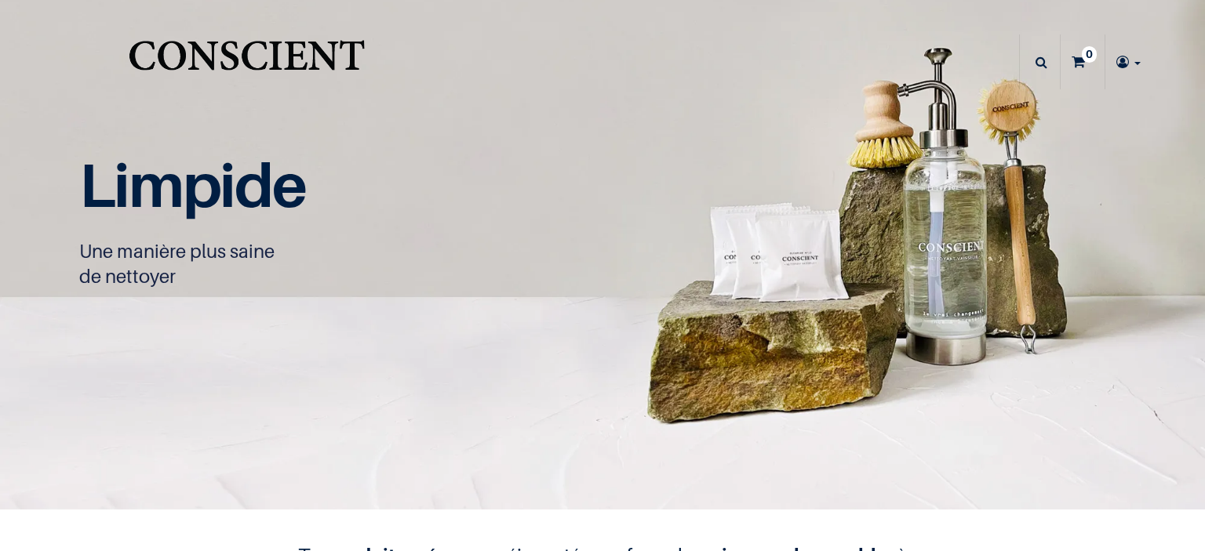
type input "[EMAIL_ADDRESS][DOMAIN_NAME]"
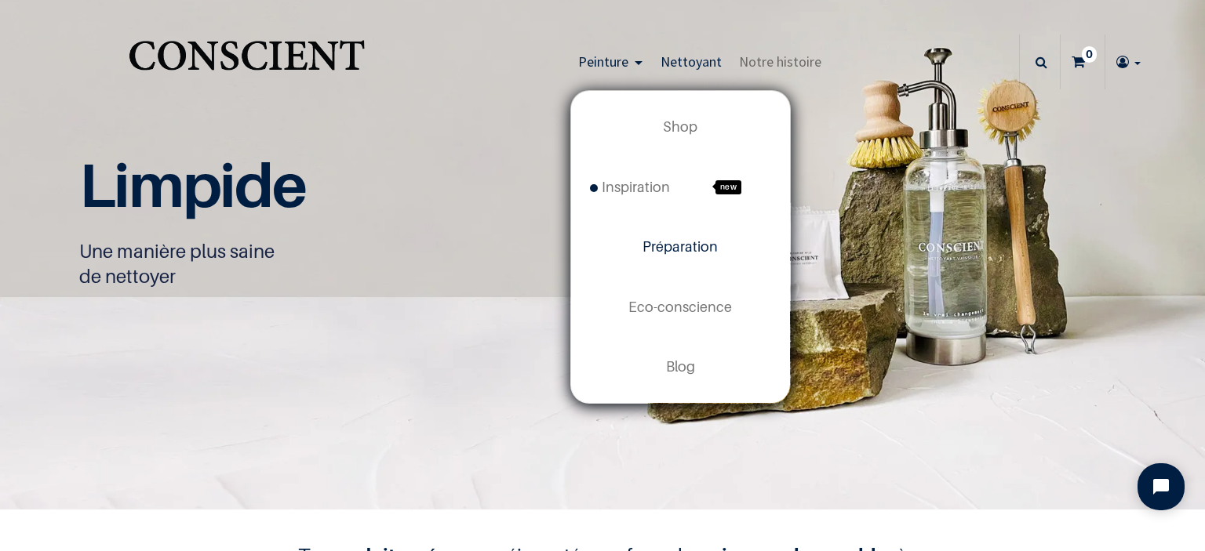
click at [675, 253] on span "Préparation" at bounding box center [679, 246] width 75 height 16
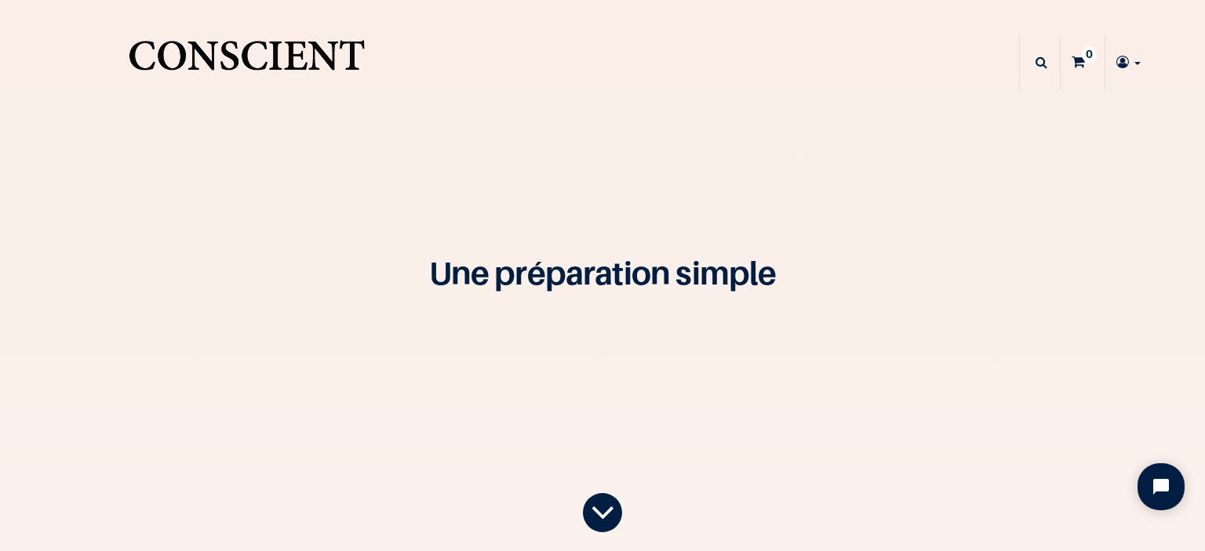
type input "lisemarieperez@hotmail.fr"
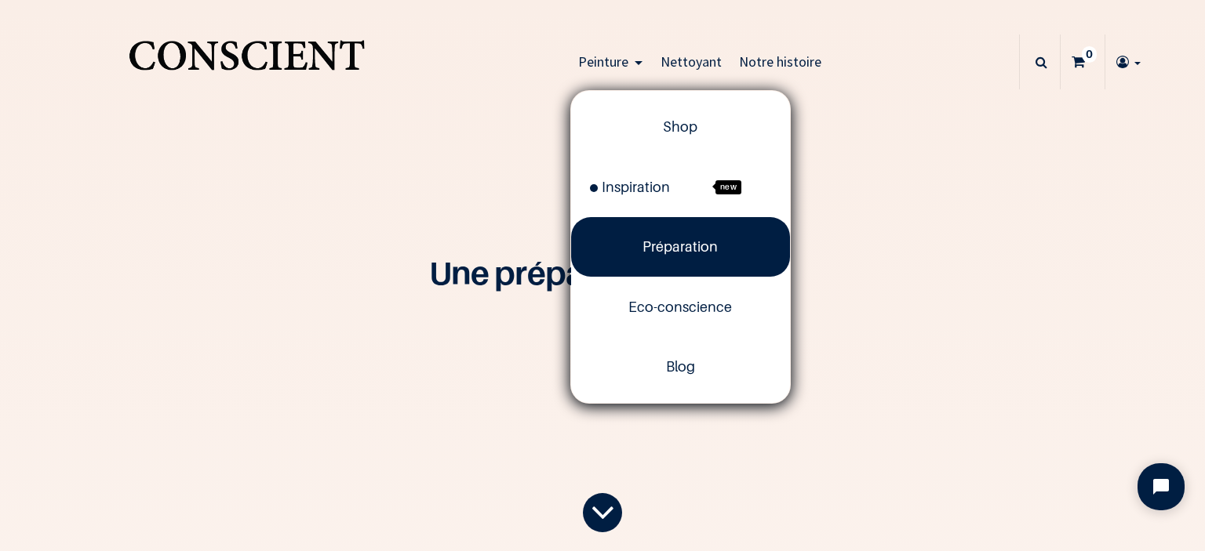
click at [613, 59] on span "Peinture" at bounding box center [603, 62] width 50 height 18
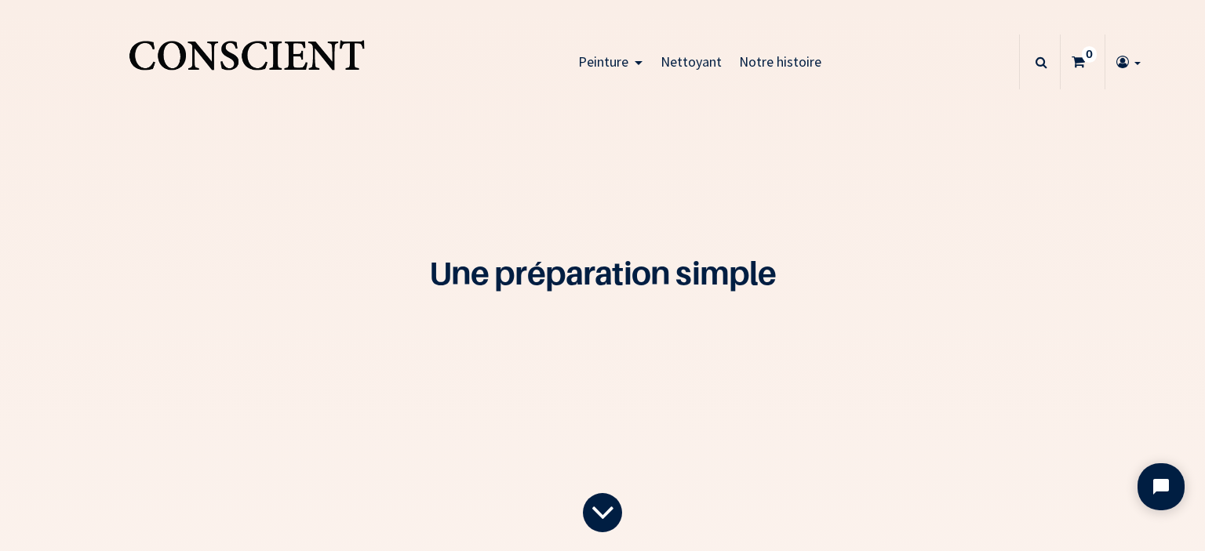
click at [613, 59] on span "Peinture" at bounding box center [603, 62] width 50 height 18
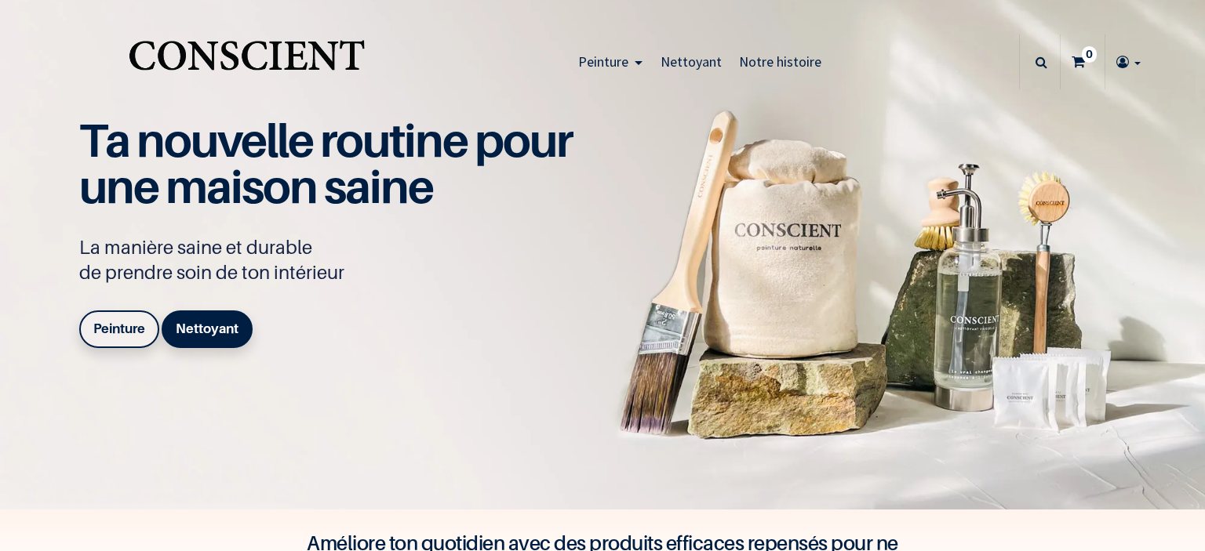
type input "[EMAIL_ADDRESS][DOMAIN_NAME]"
click at [110, 326] on b "Peinture" at bounding box center [119, 329] width 52 height 16
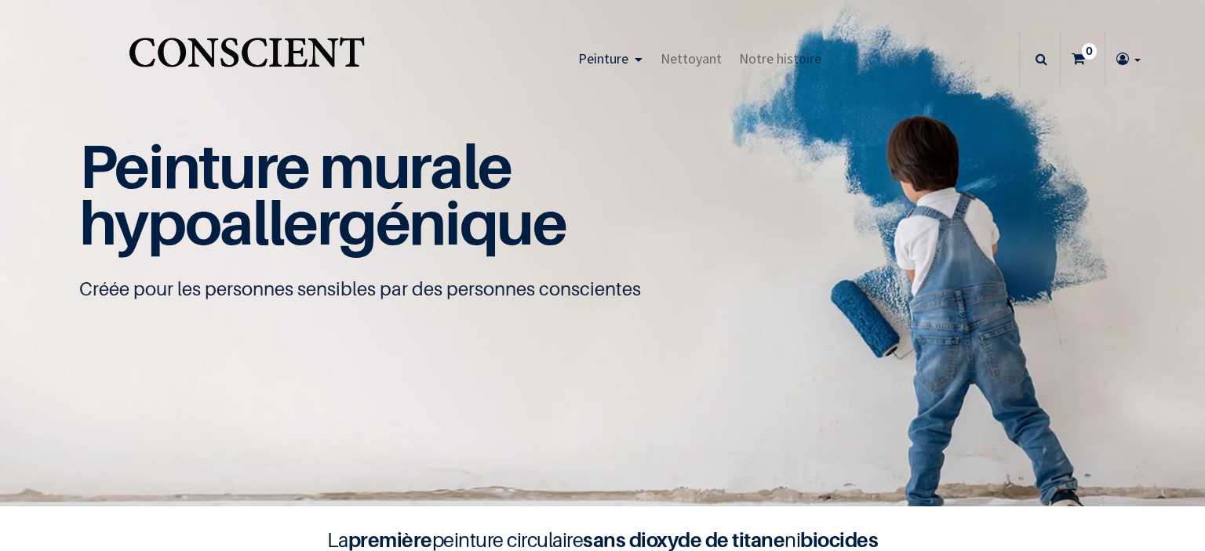
type input "[EMAIL_ADDRESS][DOMAIN_NAME]"
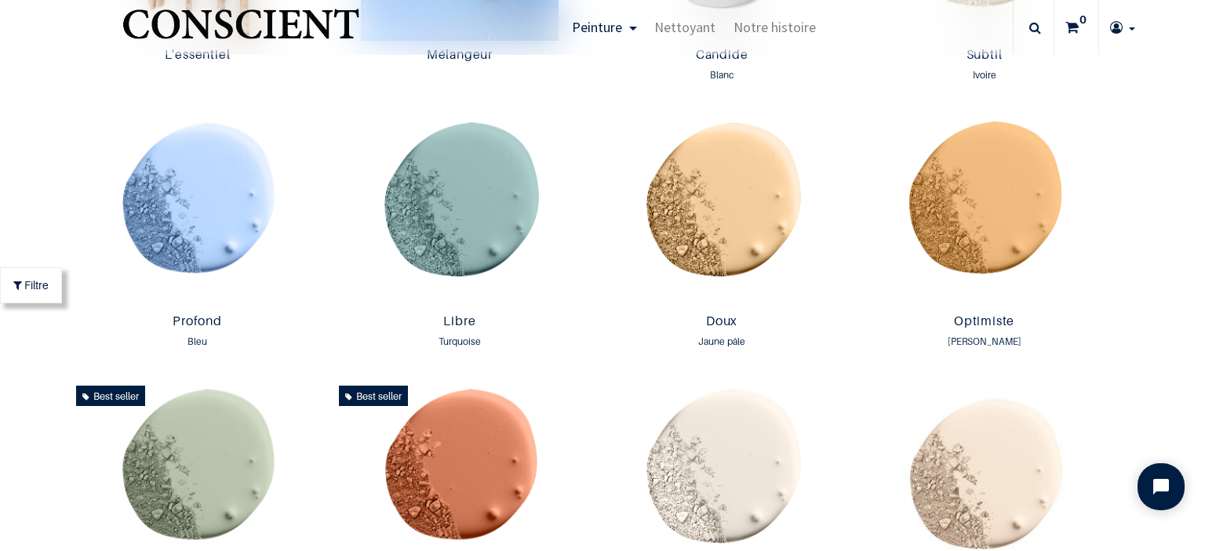
scroll to position [1028, 0]
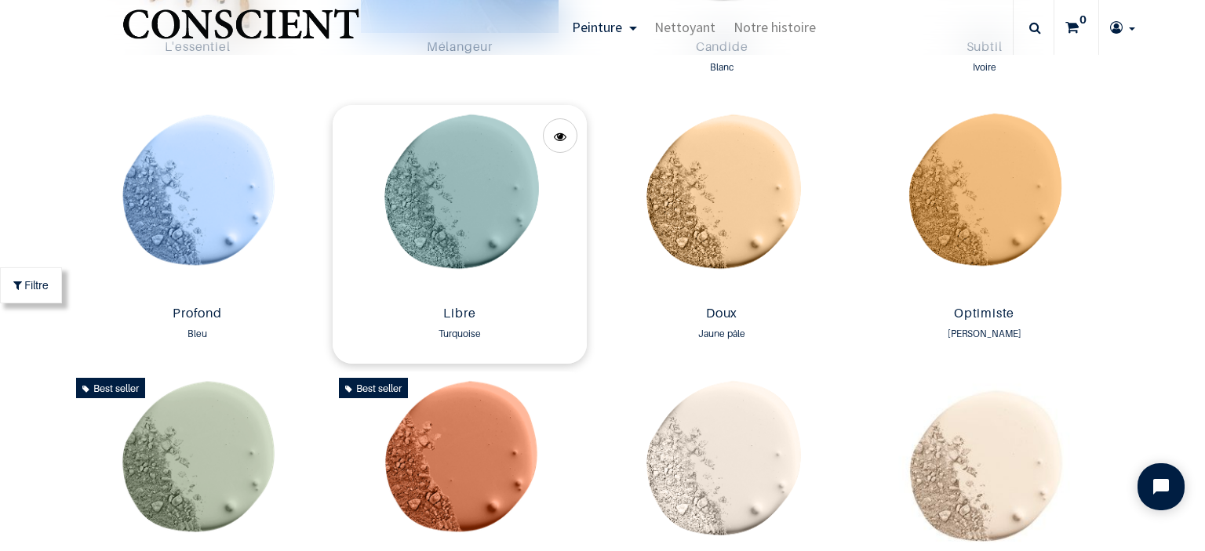
click at [510, 257] on img at bounding box center [460, 202] width 254 height 195
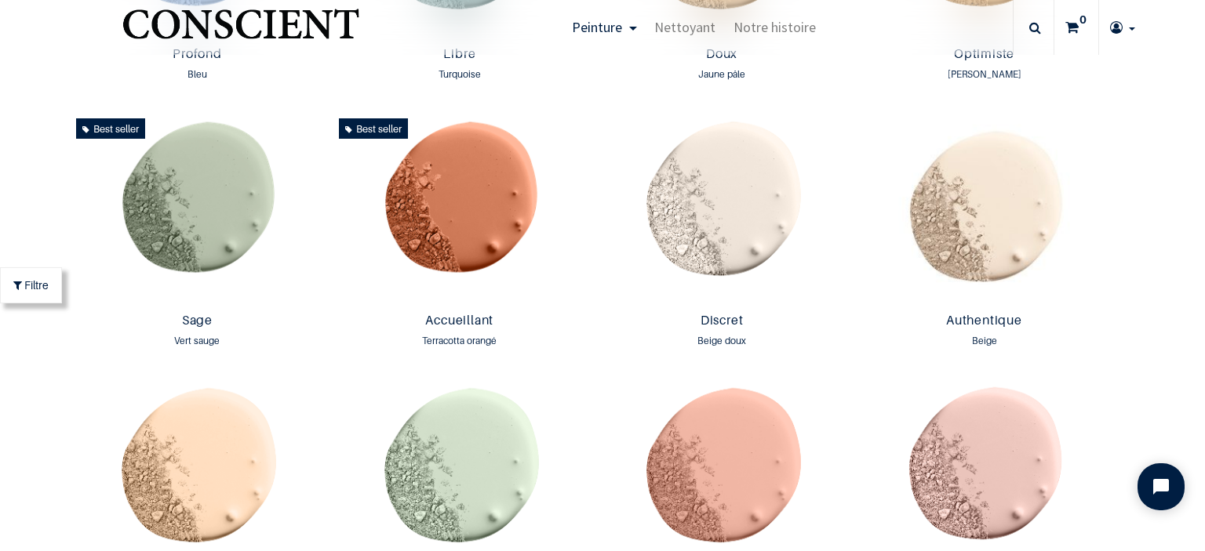
scroll to position [1405, 0]
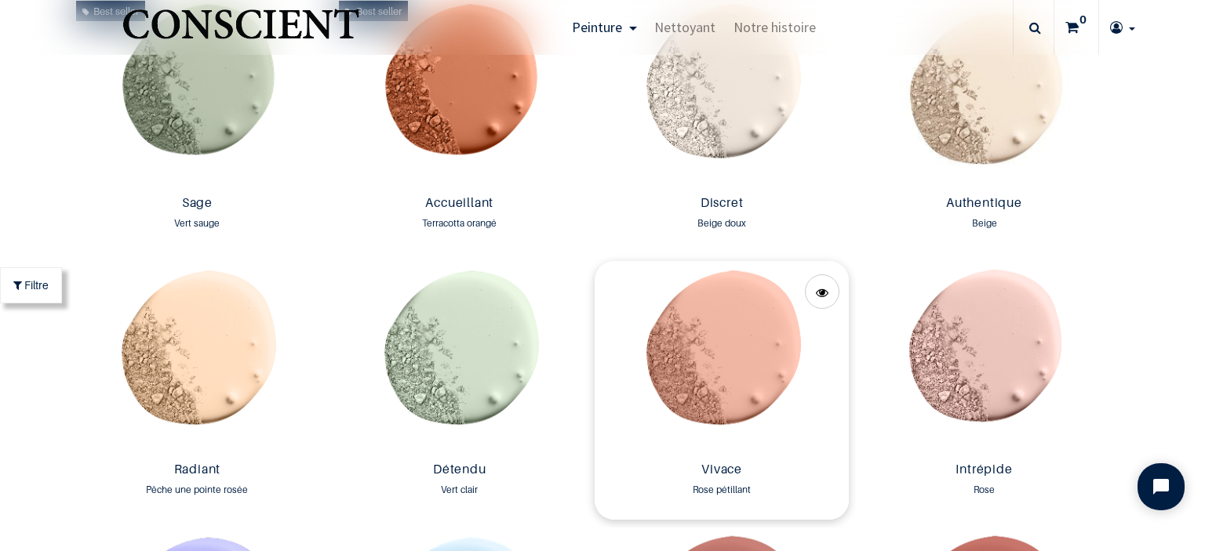
click at [725, 357] on img at bounding box center [722, 358] width 254 height 195
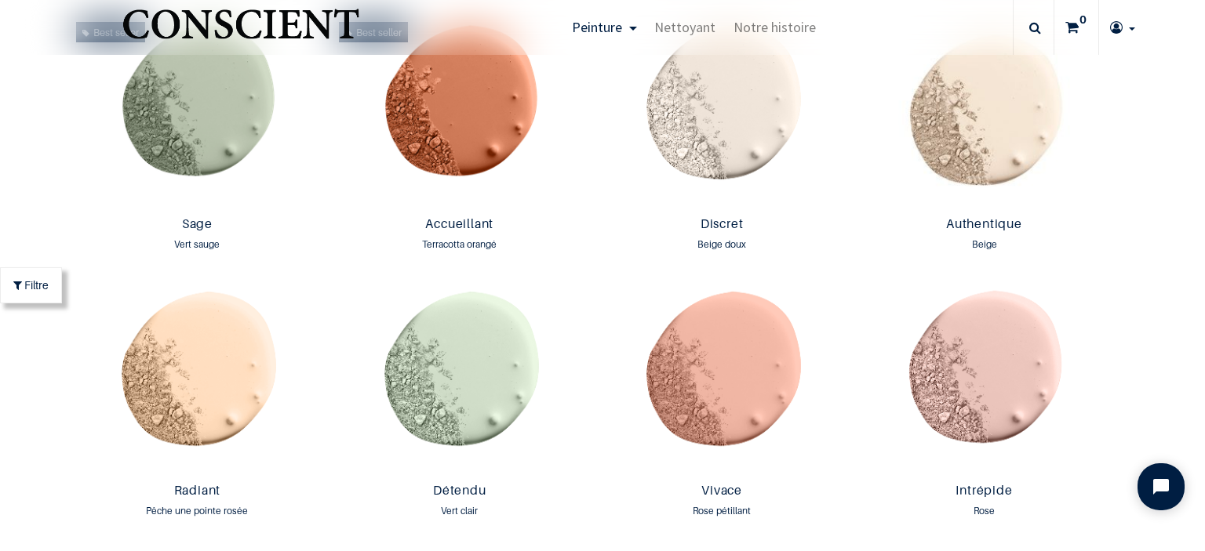
scroll to position [1345, 0]
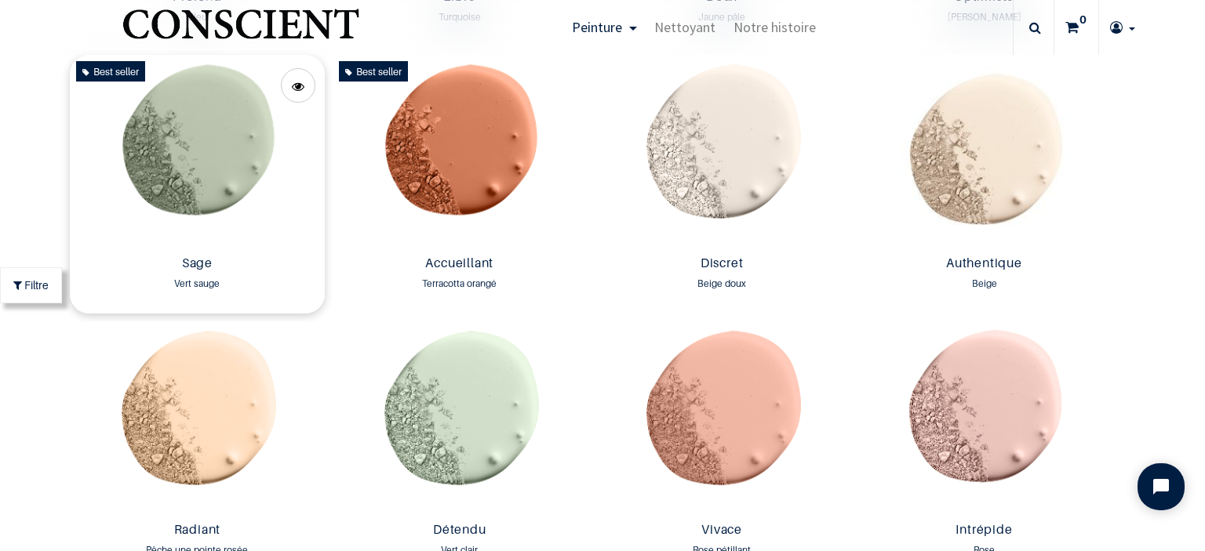
click at [175, 140] on img at bounding box center [197, 152] width 254 height 195
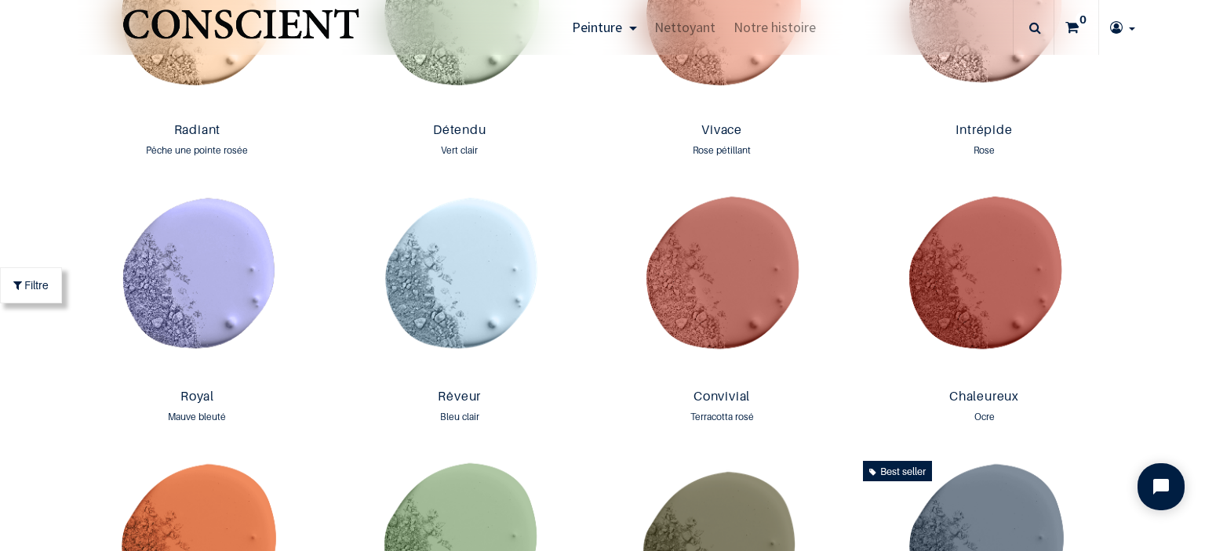
scroll to position [1753, 0]
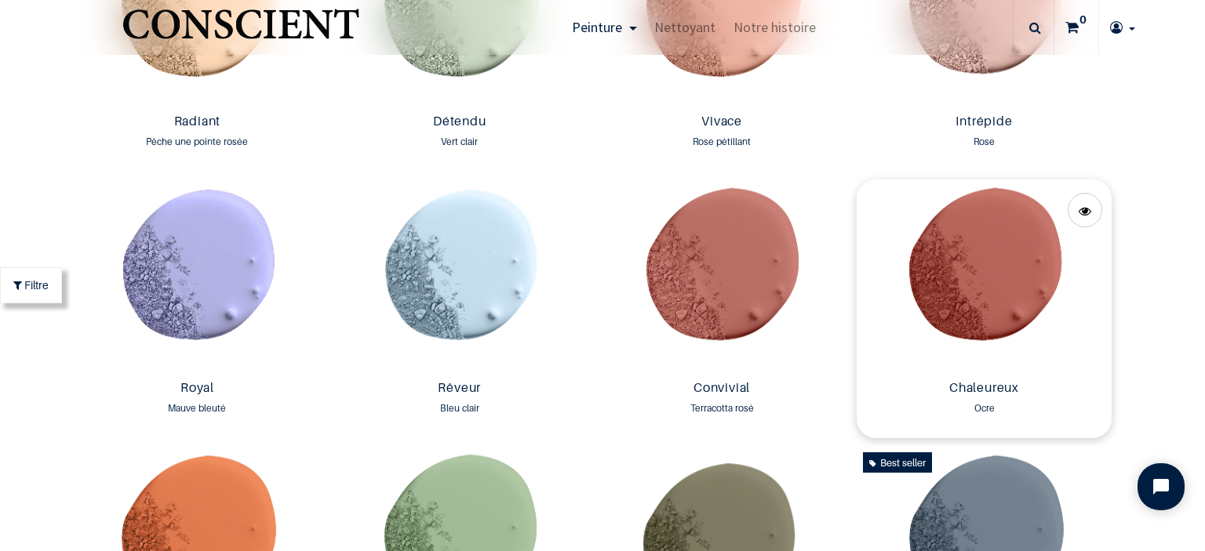
click at [925, 280] on img at bounding box center [984, 277] width 254 height 195
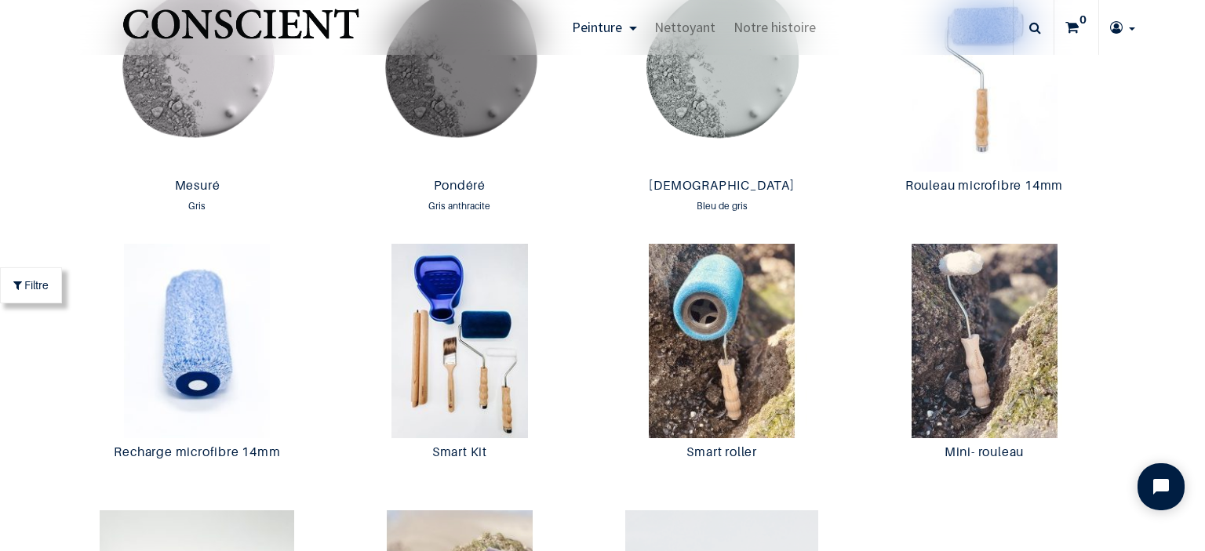
scroll to position [2216, 0]
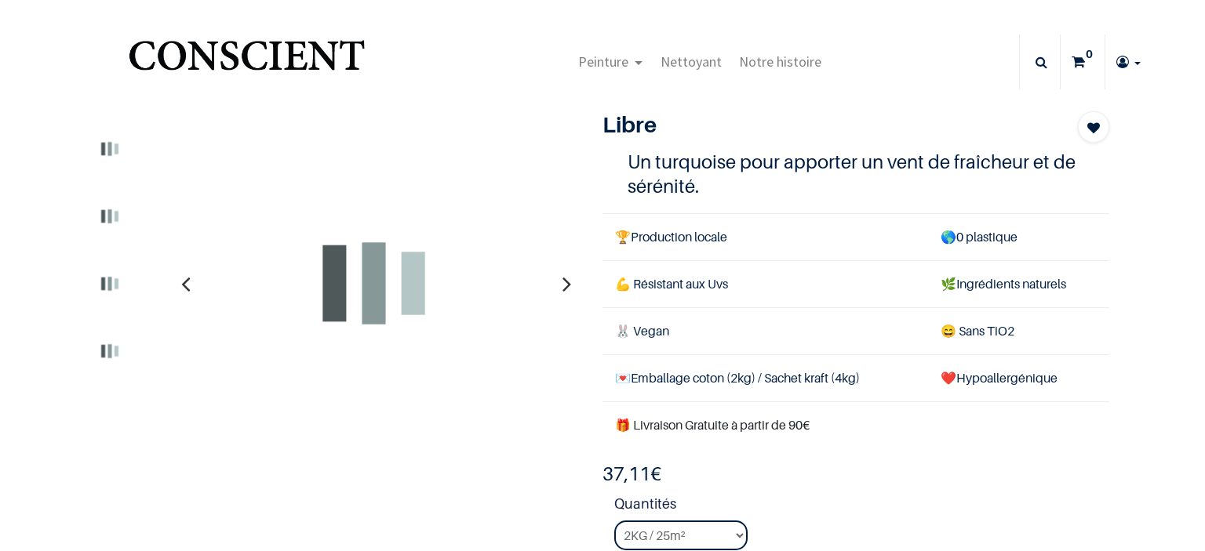
type input "[EMAIL_ADDRESS][DOMAIN_NAME]"
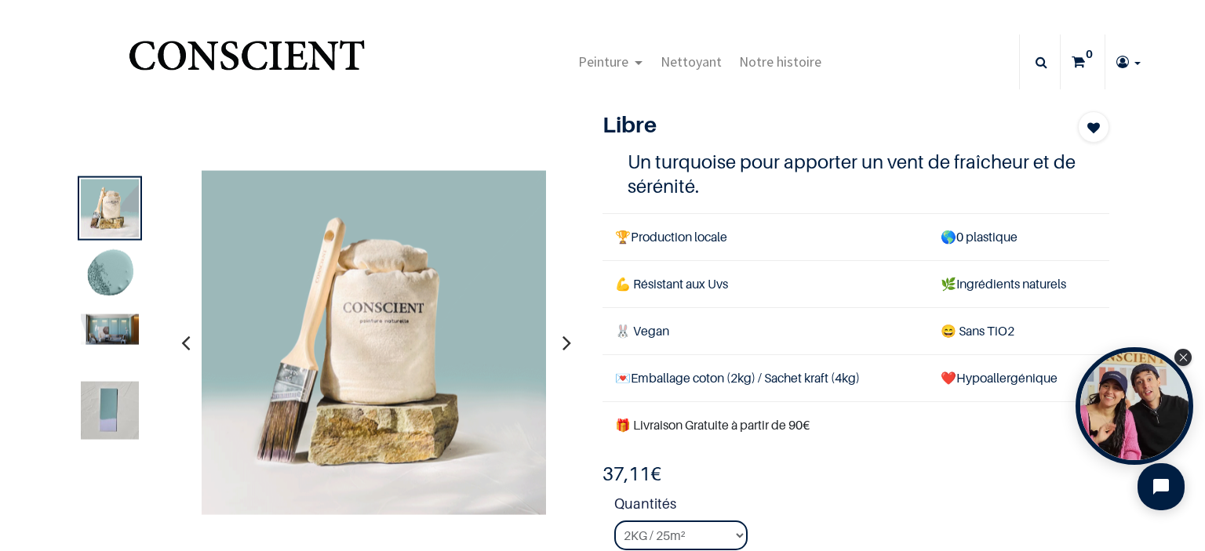
click at [107, 330] on img at bounding box center [110, 330] width 58 height 31
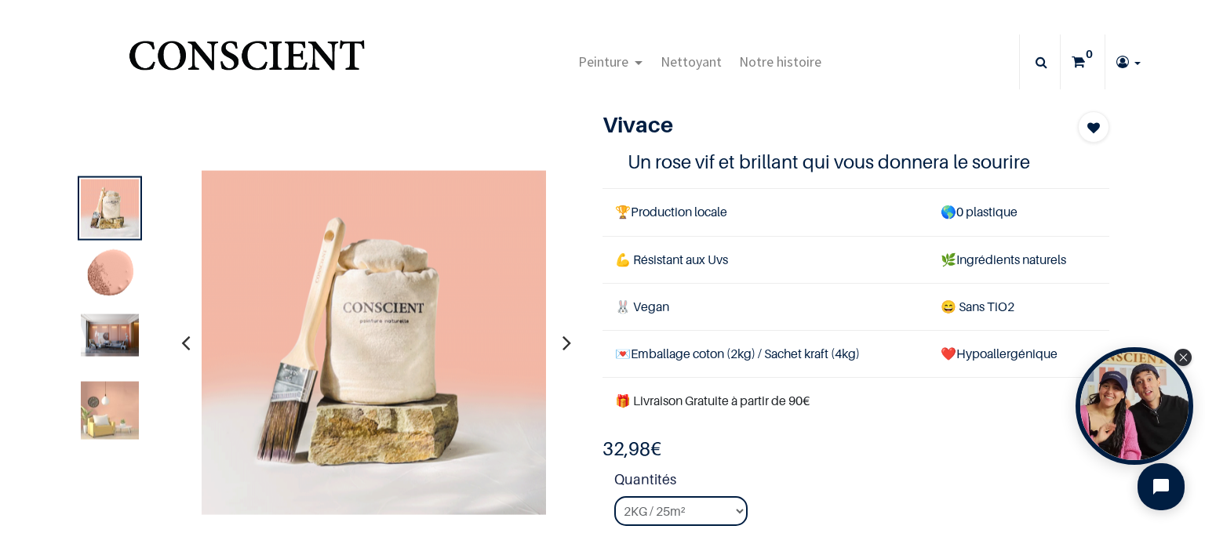
click at [117, 341] on img at bounding box center [110, 336] width 58 height 42
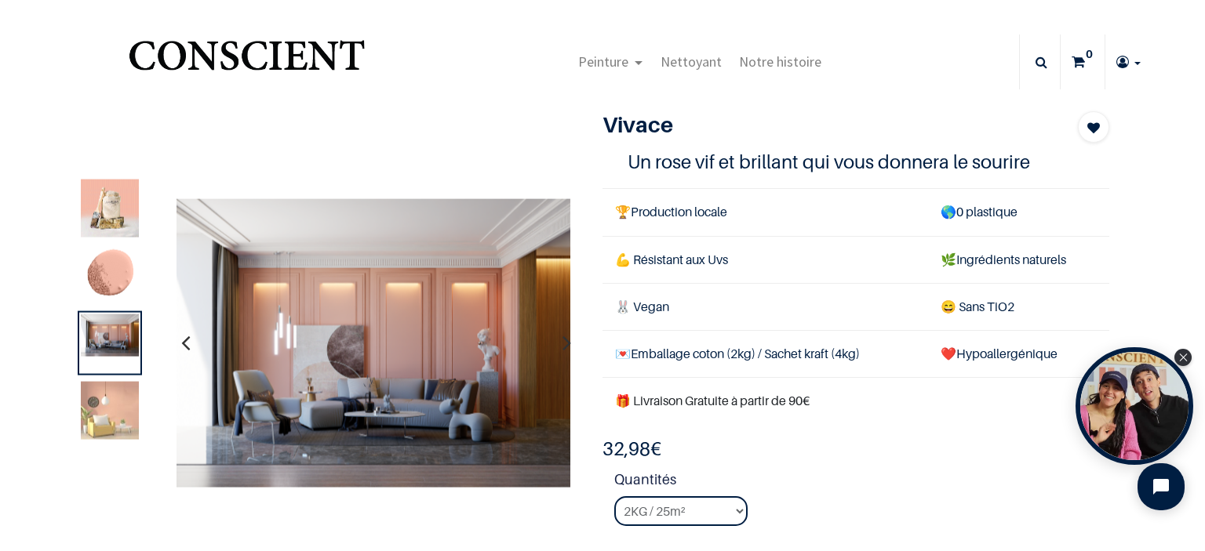
click at [113, 285] on img at bounding box center [110, 276] width 58 height 58
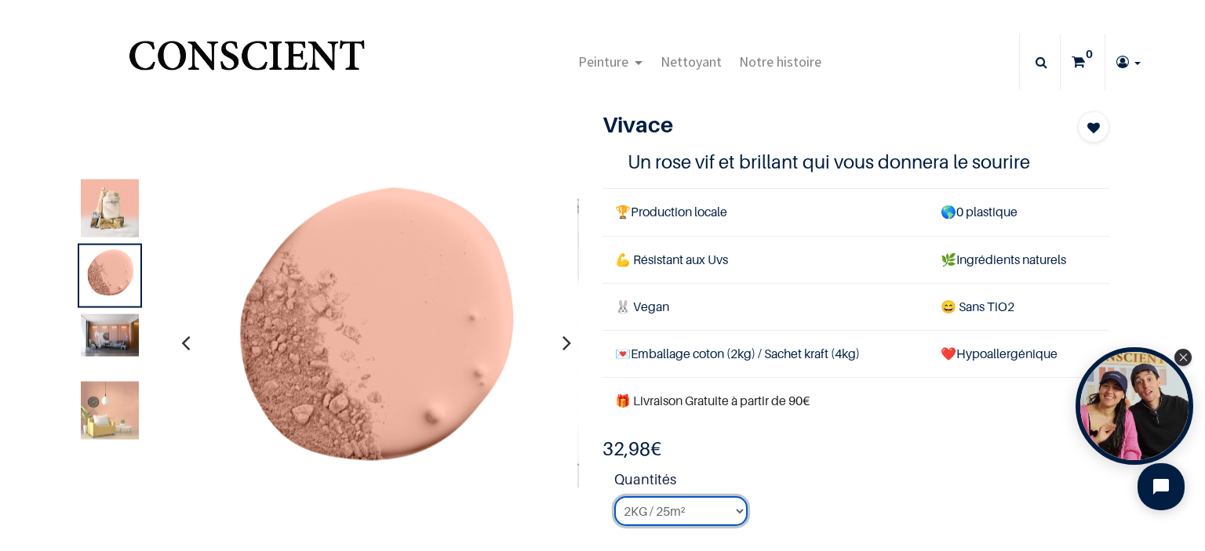
click at [690, 513] on select "2KG / 25m² 4KG / 50m² 8KG / 100m² Testeur" at bounding box center [680, 512] width 133 height 30
click at [1186, 357] on icon "Close Tolstoy widget" at bounding box center [1183, 357] width 9 height 8
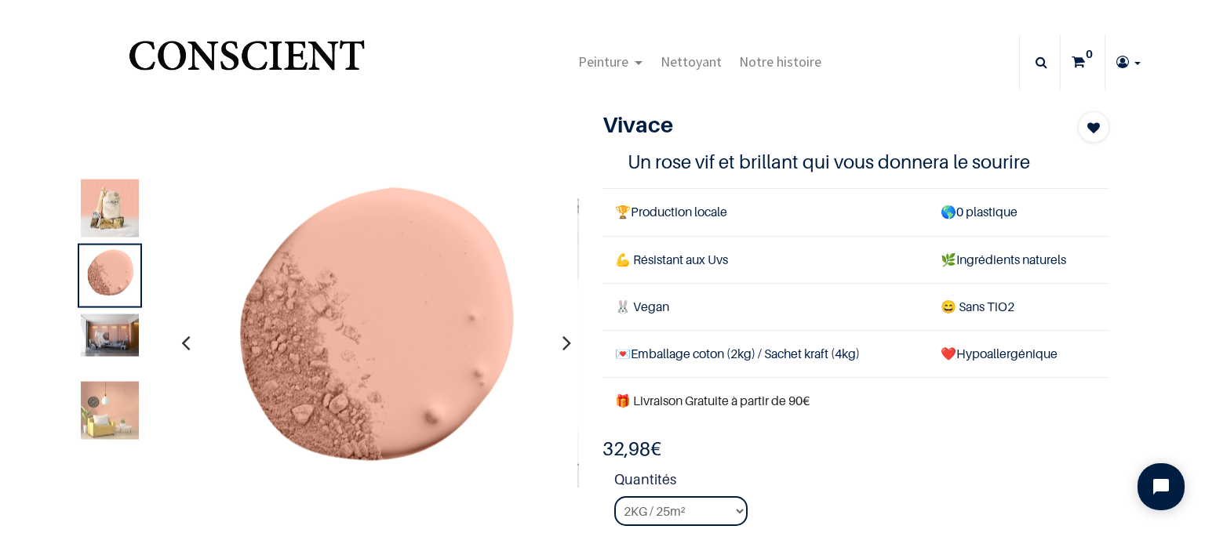
click at [109, 345] on img at bounding box center [110, 336] width 58 height 42
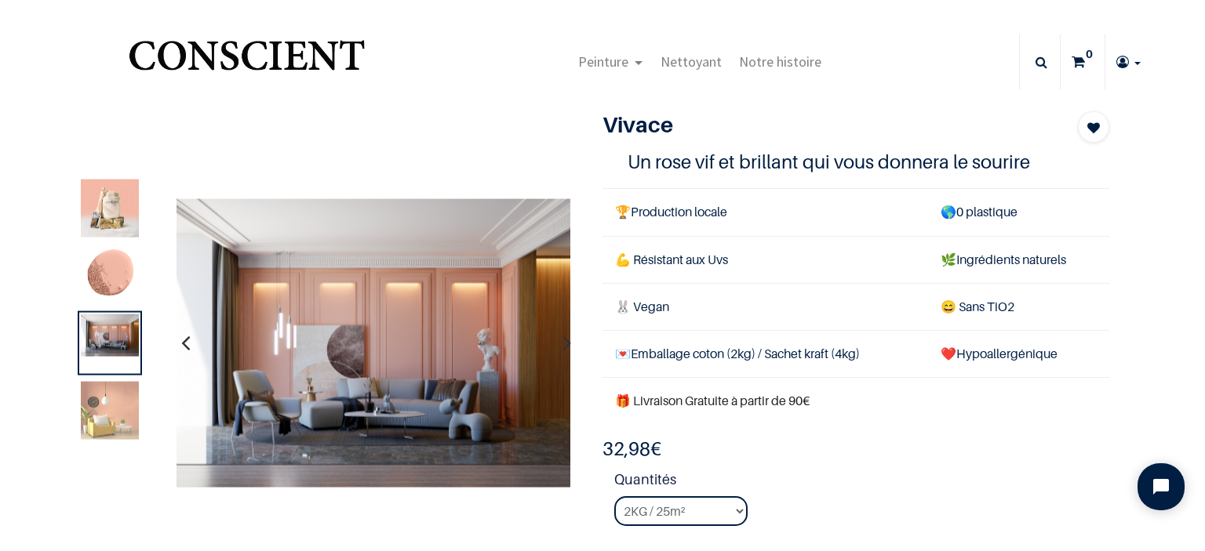
click at [122, 213] on img at bounding box center [110, 209] width 58 height 58
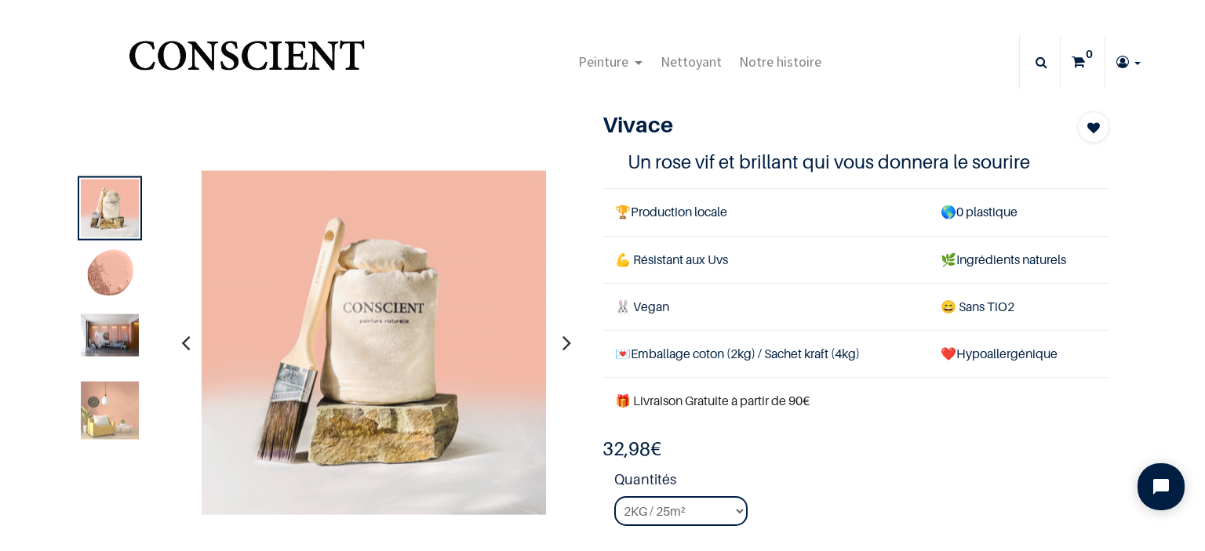
click at [107, 334] on img at bounding box center [110, 336] width 58 height 42
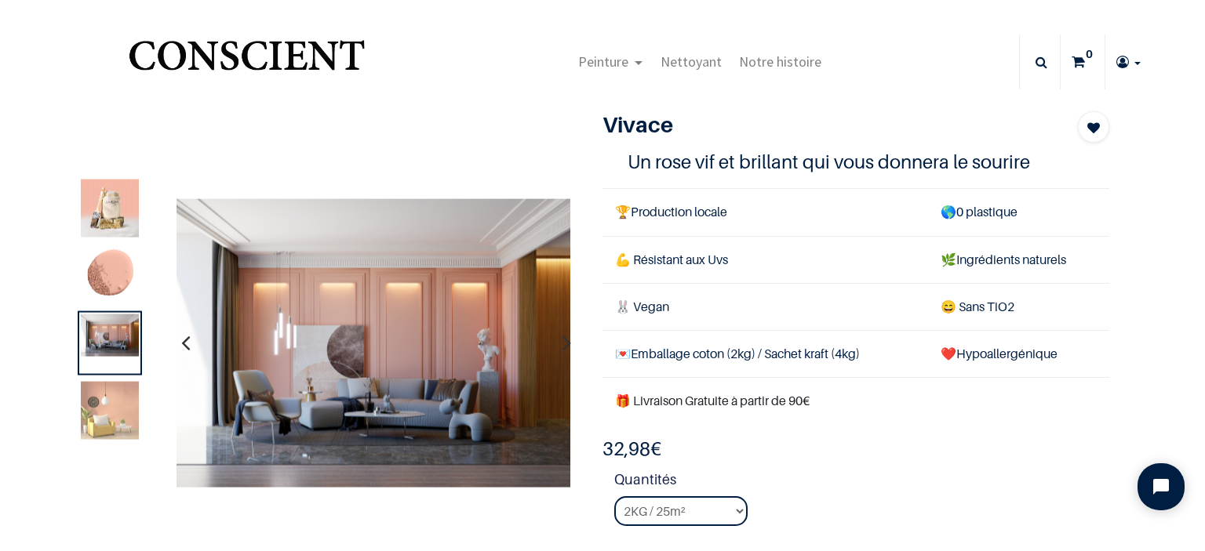
click at [113, 220] on img at bounding box center [110, 209] width 58 height 58
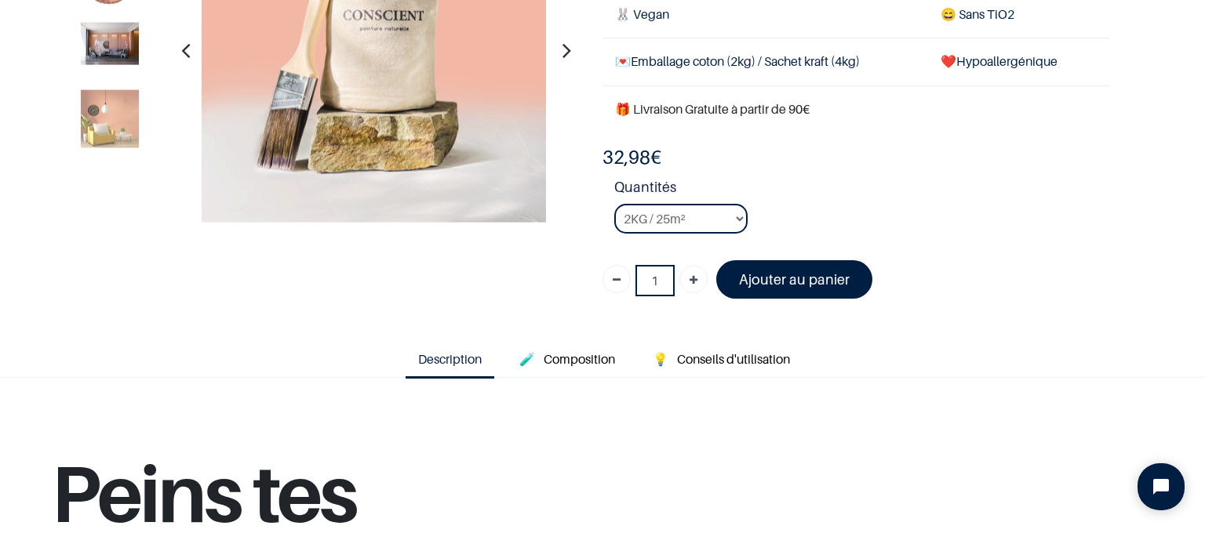
scroll to position [223, 0]
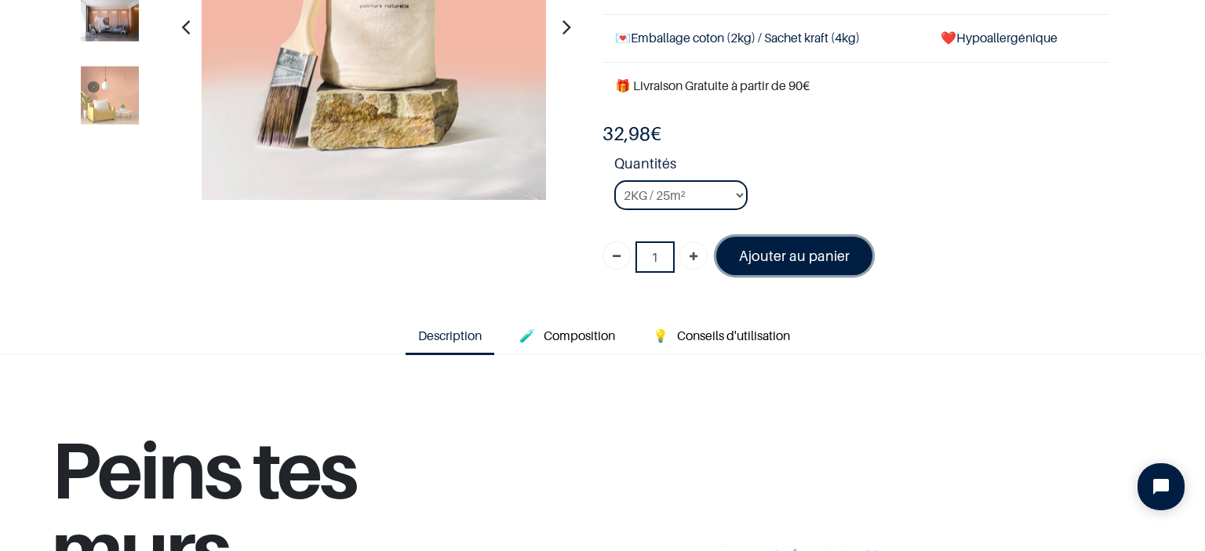
click at [779, 258] on font "Ajouter au panier" at bounding box center [794, 256] width 111 height 16
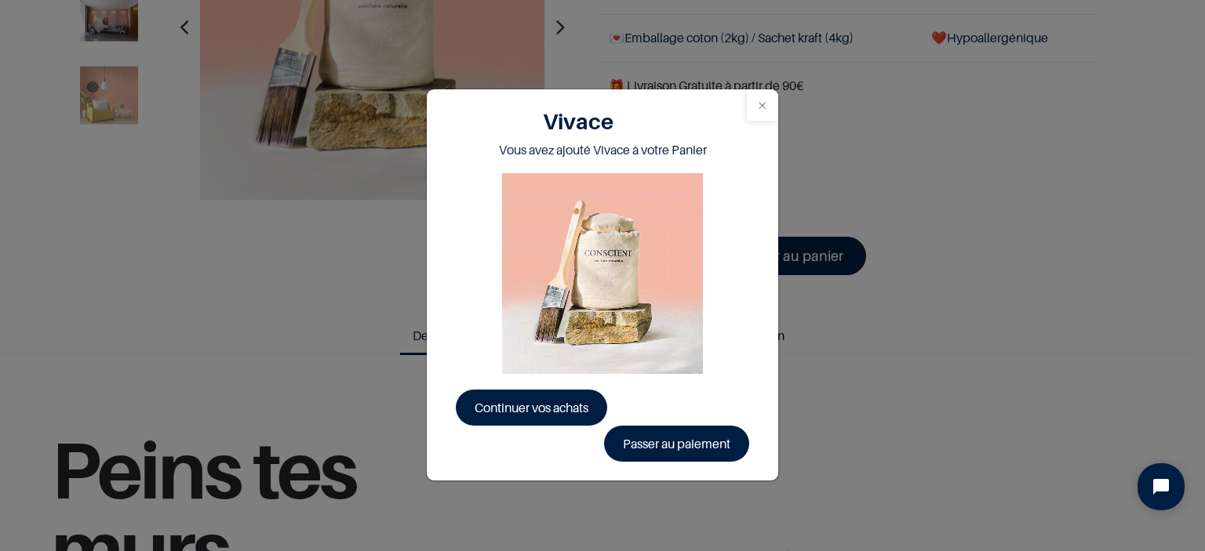
click at [754, 103] on button "Close" at bounding box center [762, 104] width 31 height 31
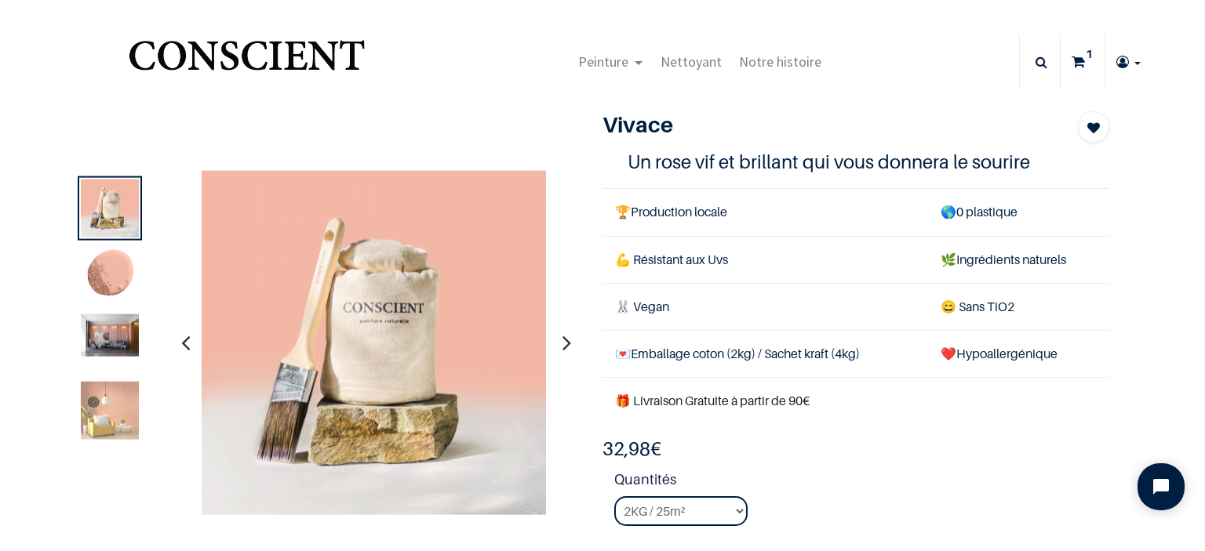
click at [1078, 65] on link "1" at bounding box center [1083, 62] width 44 height 55
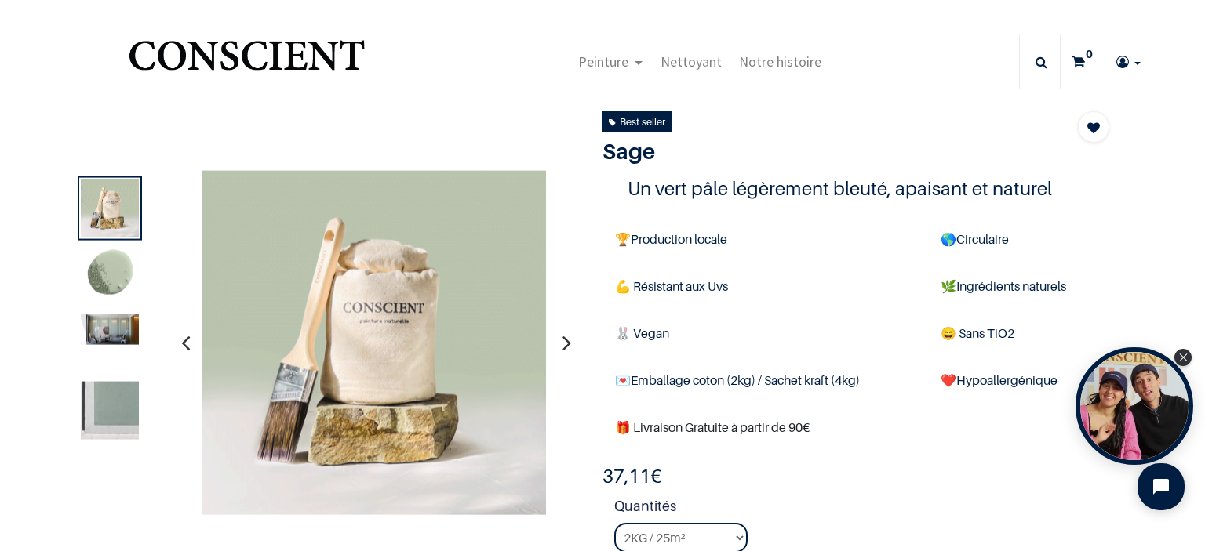
click at [118, 348] on div at bounding box center [110, 343] width 64 height 64
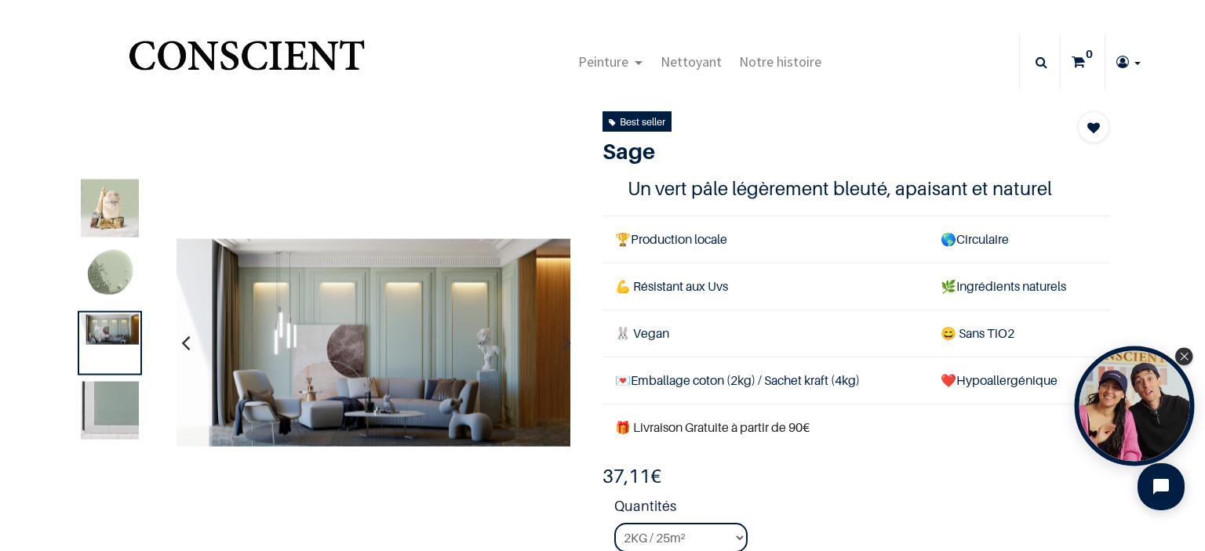
click at [1186, 366] on div "Open Tolstoy" at bounding box center [1135, 407] width 120 height 120
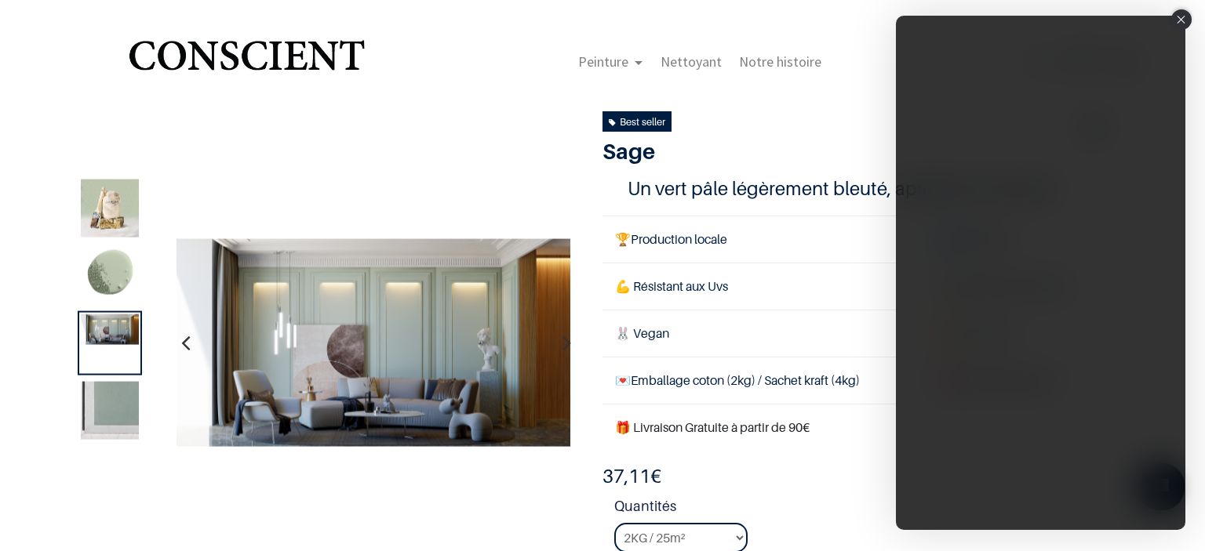
click at [1177, 21] on icon "Close" at bounding box center [1181, 20] width 9 height 8
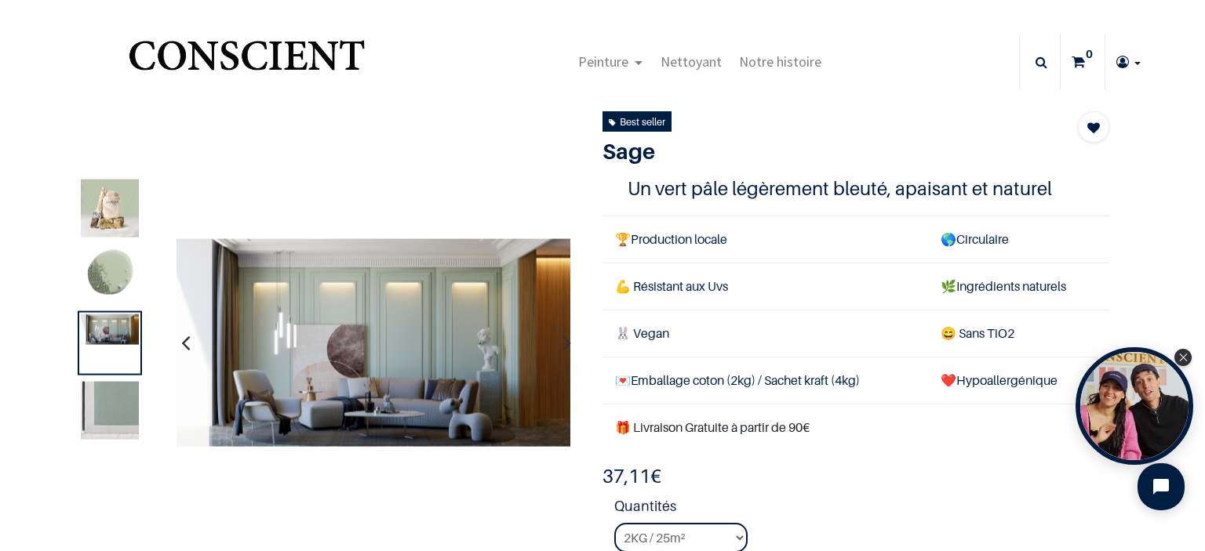
click at [116, 249] on img at bounding box center [110, 276] width 58 height 58
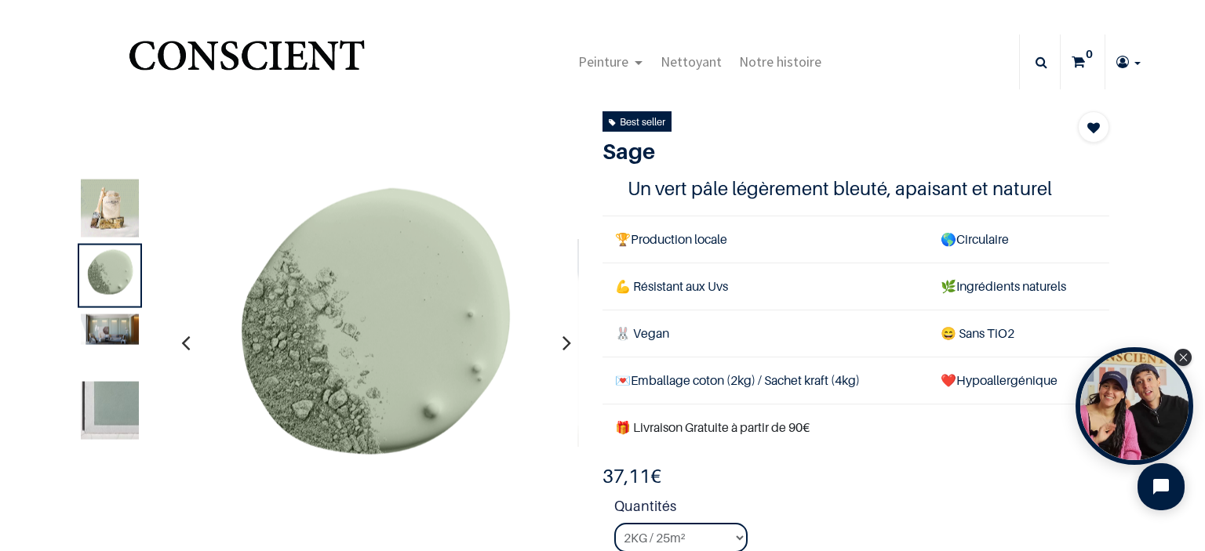
click at [119, 224] on img at bounding box center [110, 209] width 58 height 58
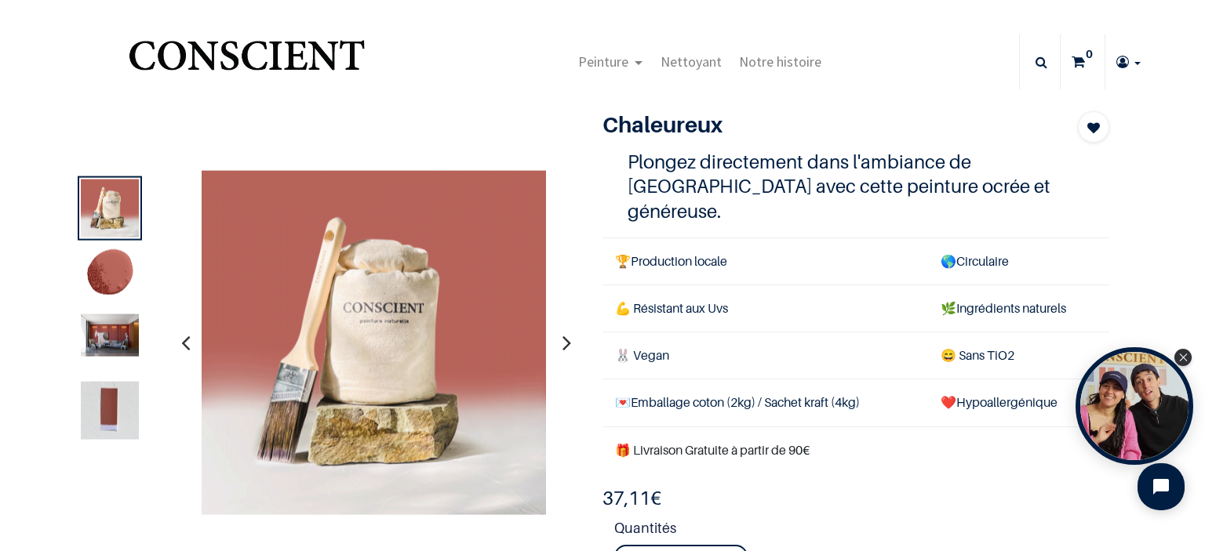
click at [106, 335] on img at bounding box center [110, 336] width 58 height 42
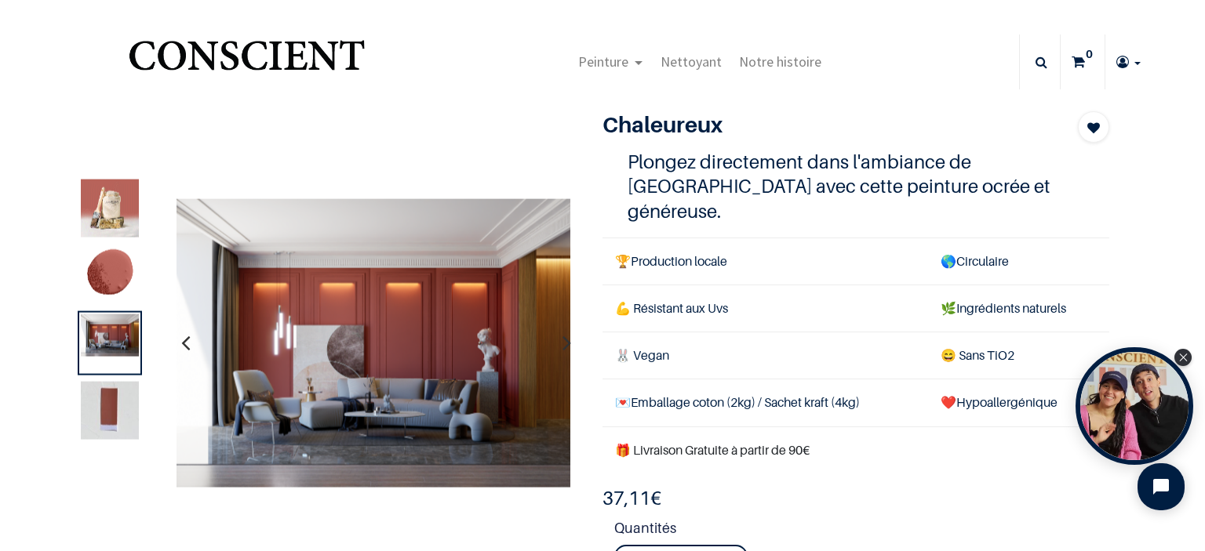
click at [120, 289] on img at bounding box center [110, 276] width 58 height 58
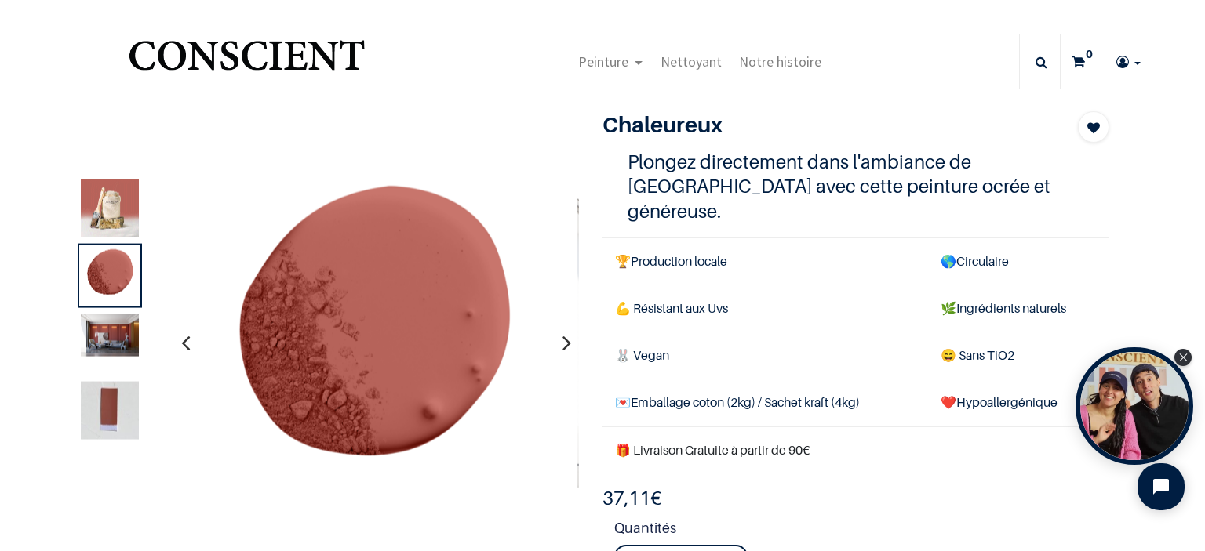
click at [111, 224] on img at bounding box center [110, 209] width 58 height 58
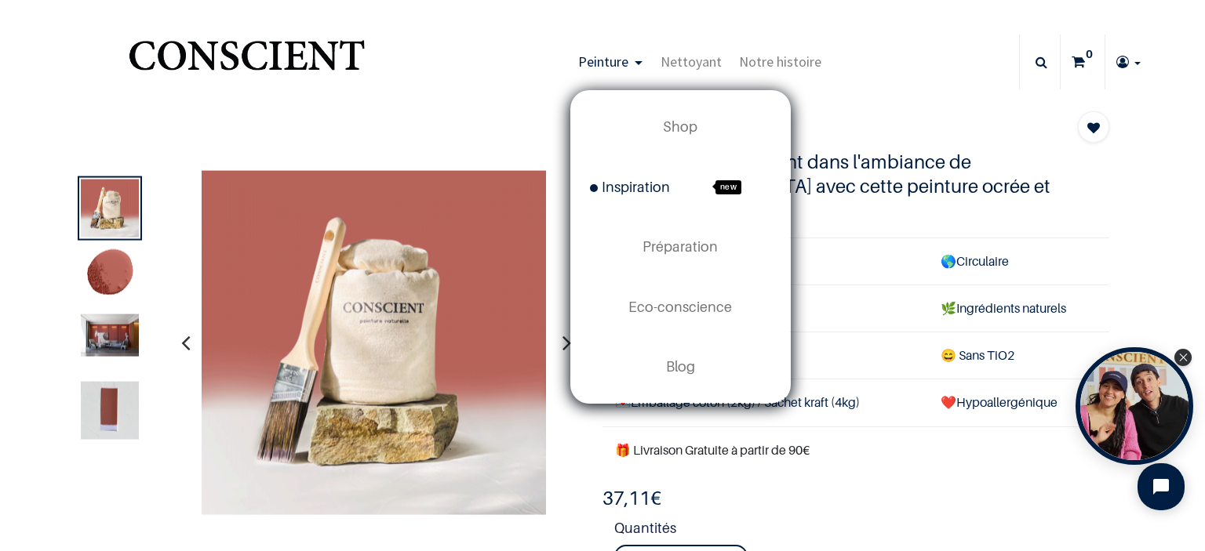
click at [645, 189] on span "Inspiration" at bounding box center [630, 187] width 80 height 16
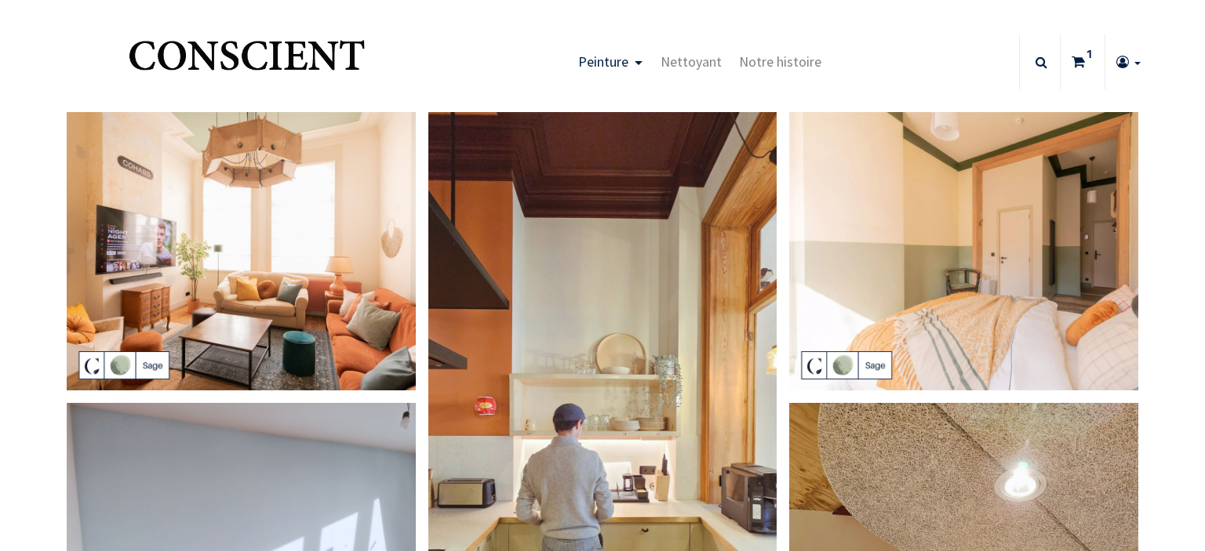
type input "[EMAIL_ADDRESS][DOMAIN_NAME]"
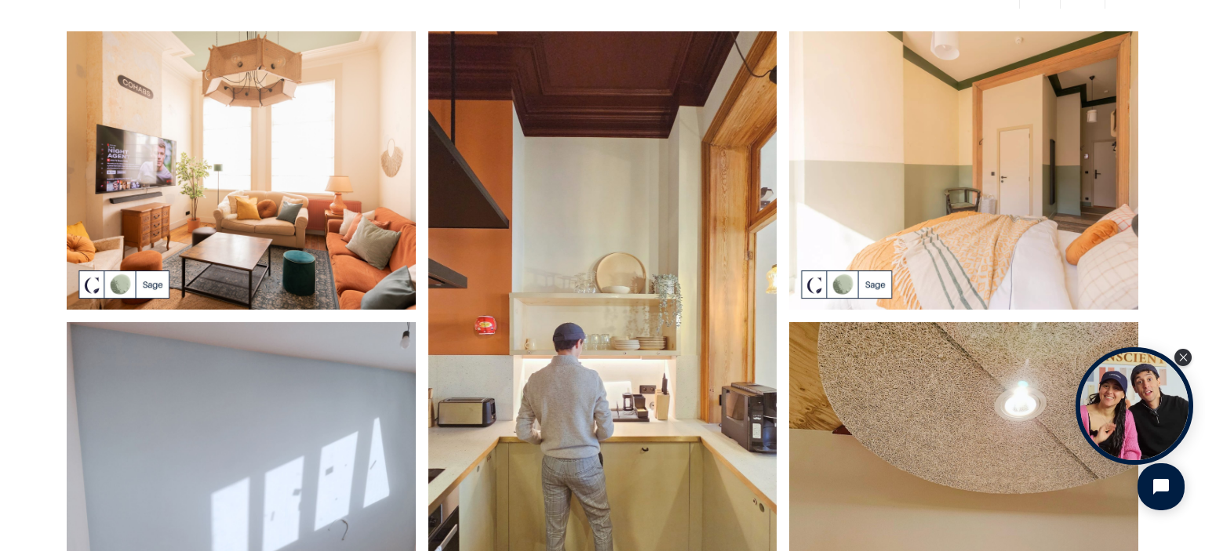
scroll to position [87, 0]
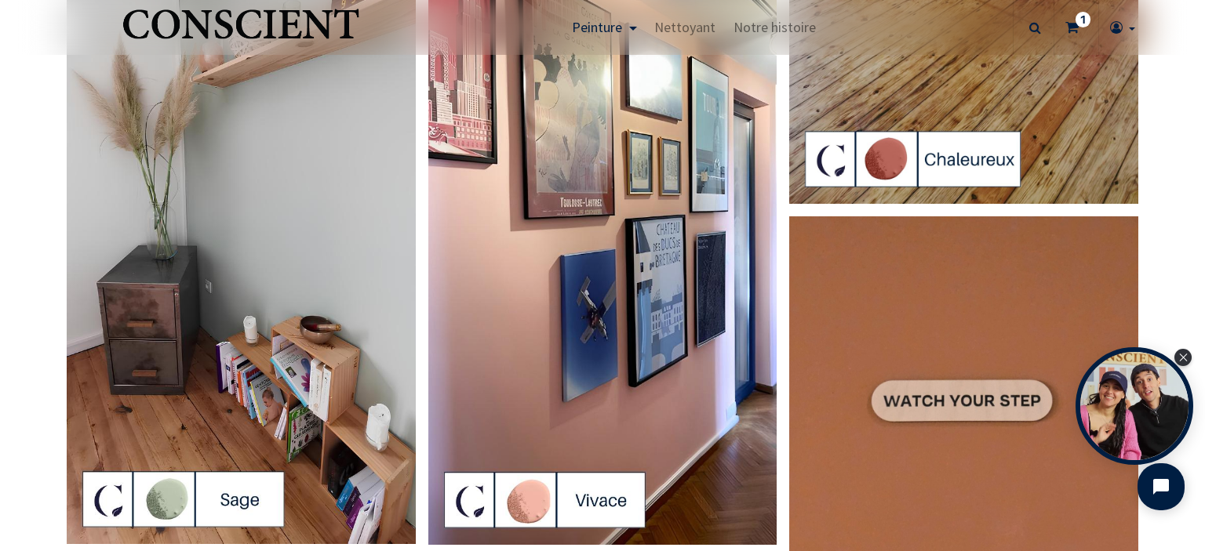
scroll to position [2520, 0]
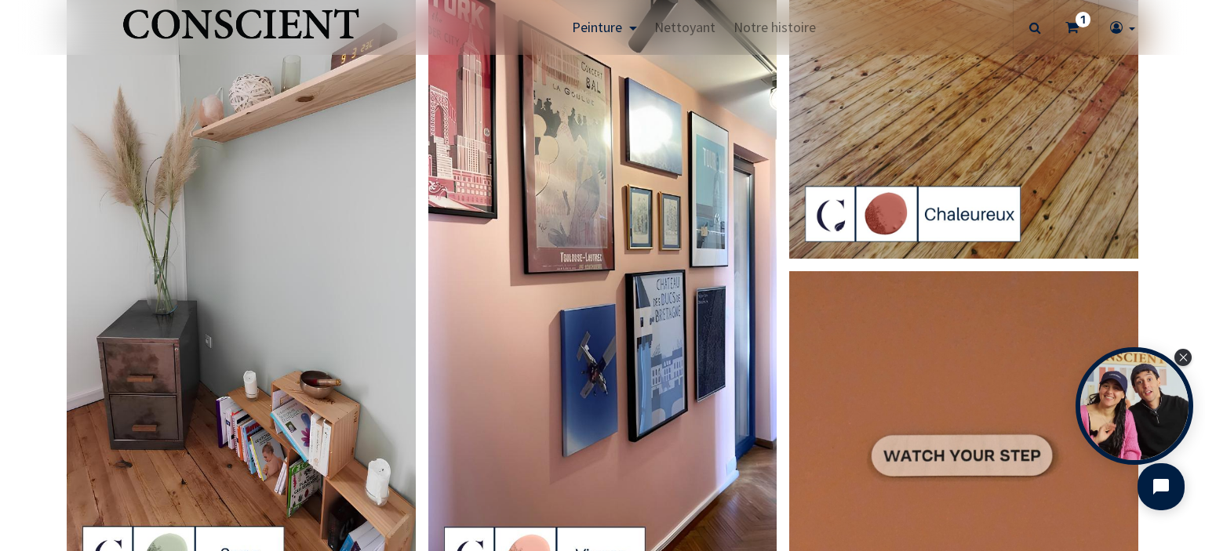
click at [576, 354] on img at bounding box center [602, 290] width 349 height 620
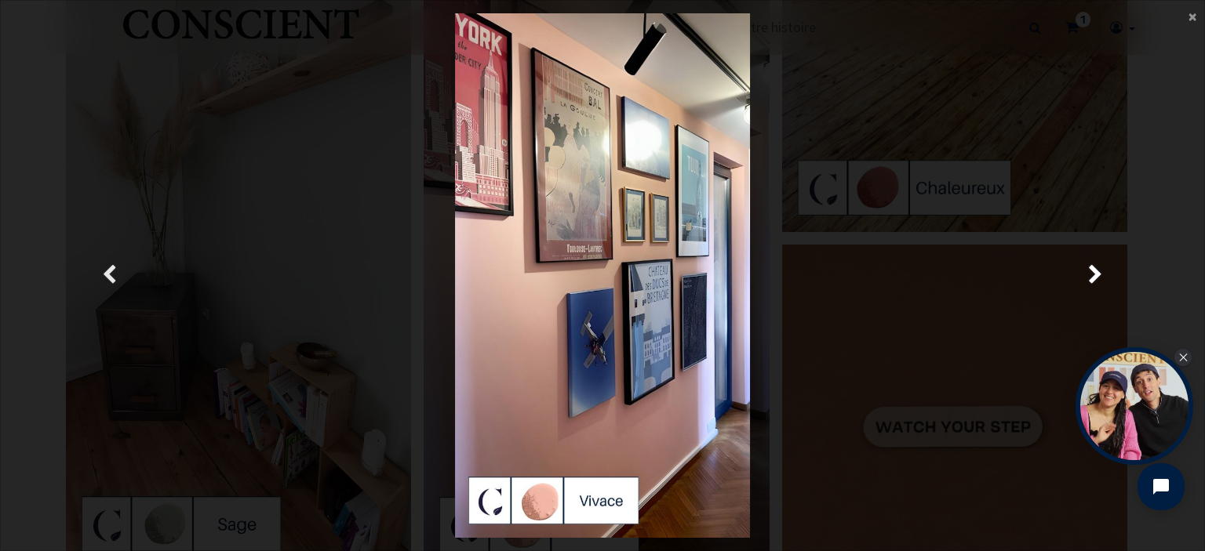
click at [98, 271] on link "Précedent" at bounding box center [110, 275] width 174 height 525
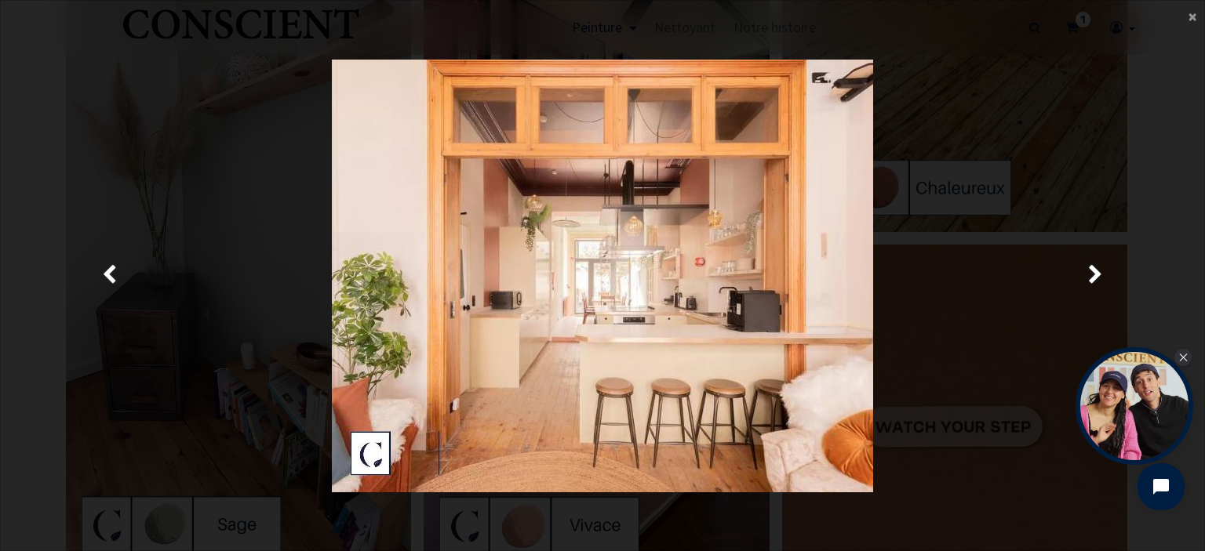
click at [0, 217] on div "× Fermer Précedent" at bounding box center [602, 275] width 1205 height 551
click at [1190, 19] on span "×" at bounding box center [1192, 15] width 8 height 21
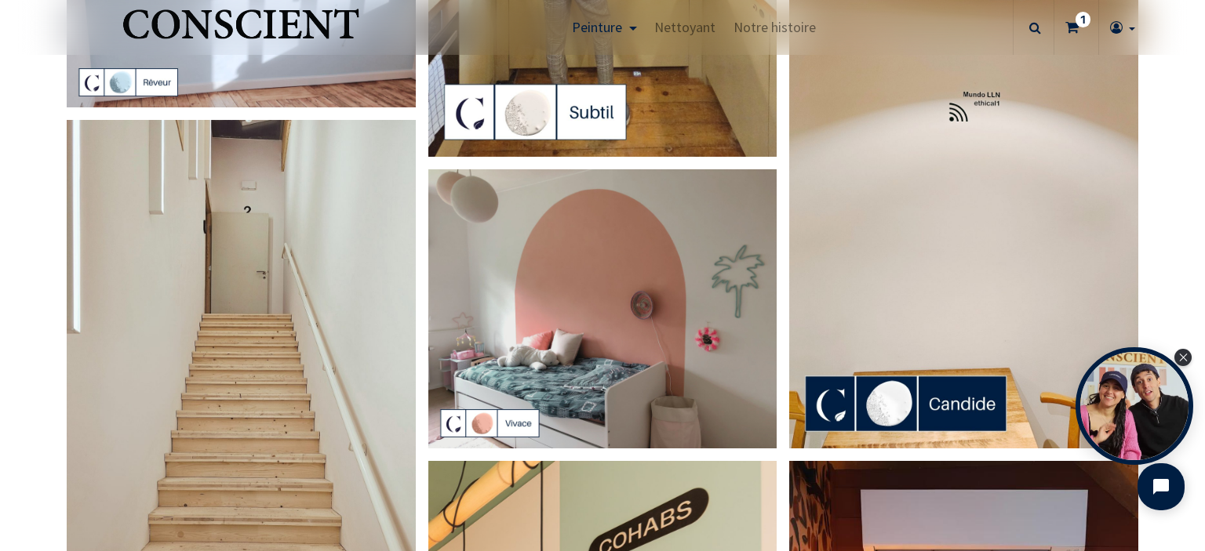
scroll to position [415, 0]
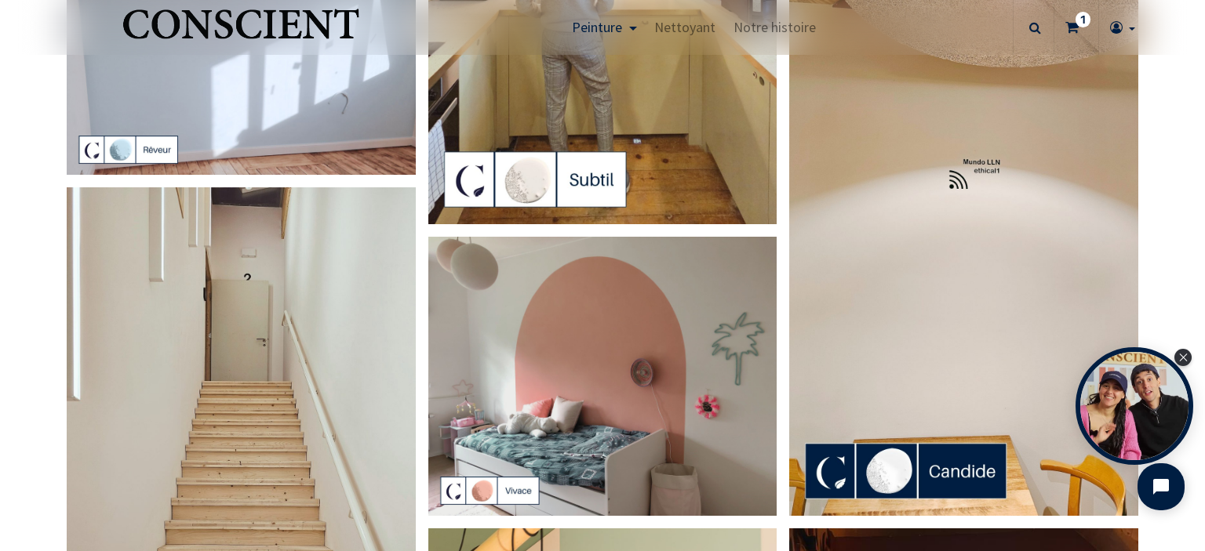
click at [602, 377] on img at bounding box center [602, 376] width 349 height 279
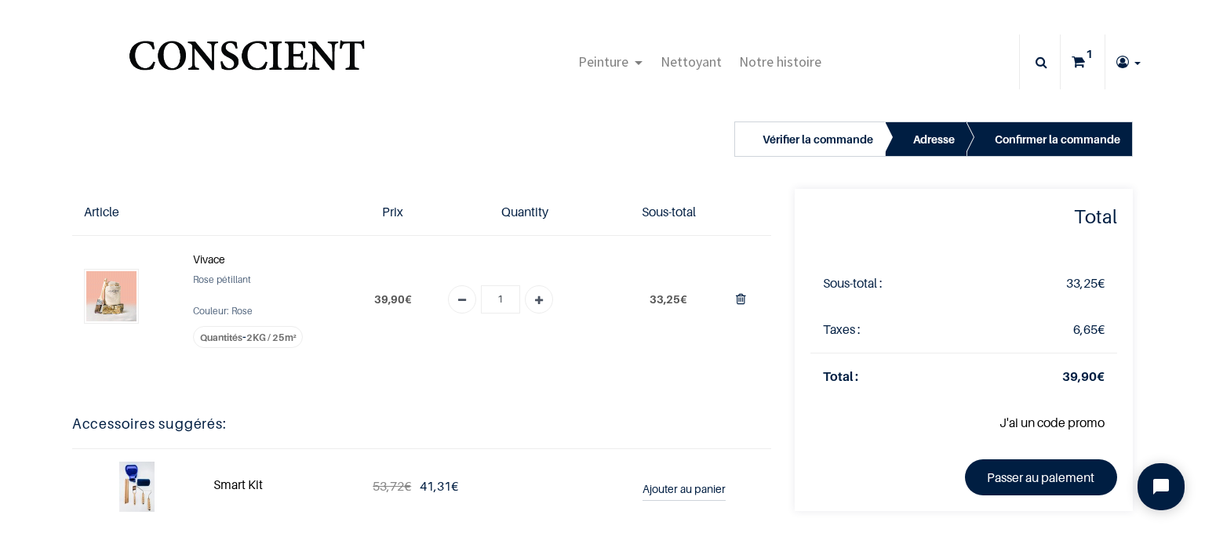
click at [1076, 65] on icon at bounding box center [1078, 62] width 13 height 55
type input "[EMAIL_ADDRESS][DOMAIN_NAME]"
click at [98, 297] on img at bounding box center [111, 296] width 50 height 50
click at [209, 253] on strong "Vivace" at bounding box center [209, 259] width 32 height 13
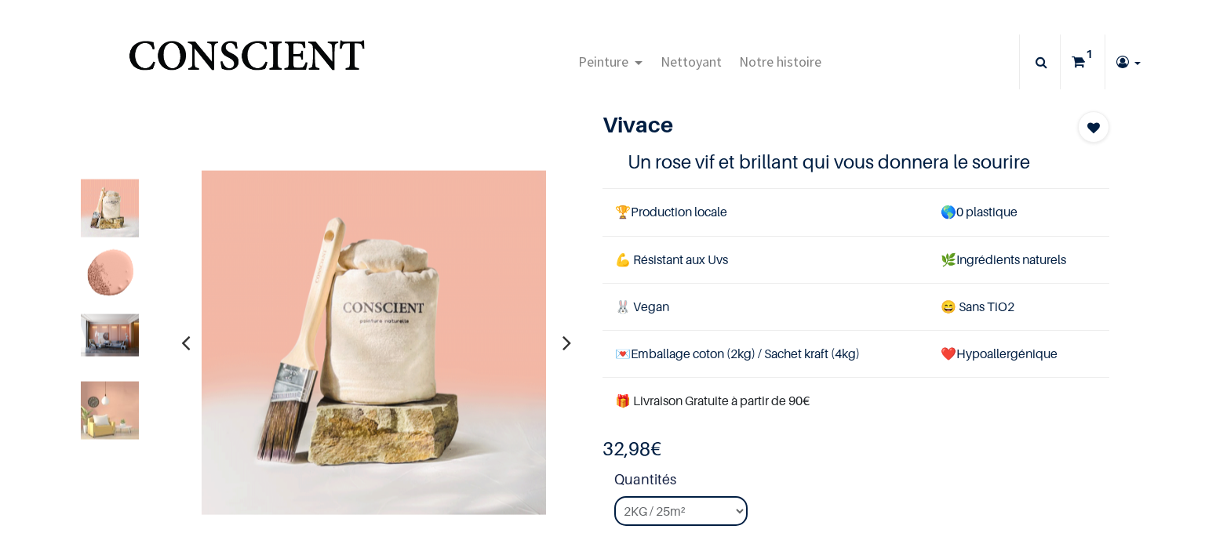
type input "[EMAIL_ADDRESS][DOMAIN_NAME]"
click at [107, 344] on img at bounding box center [110, 336] width 58 height 42
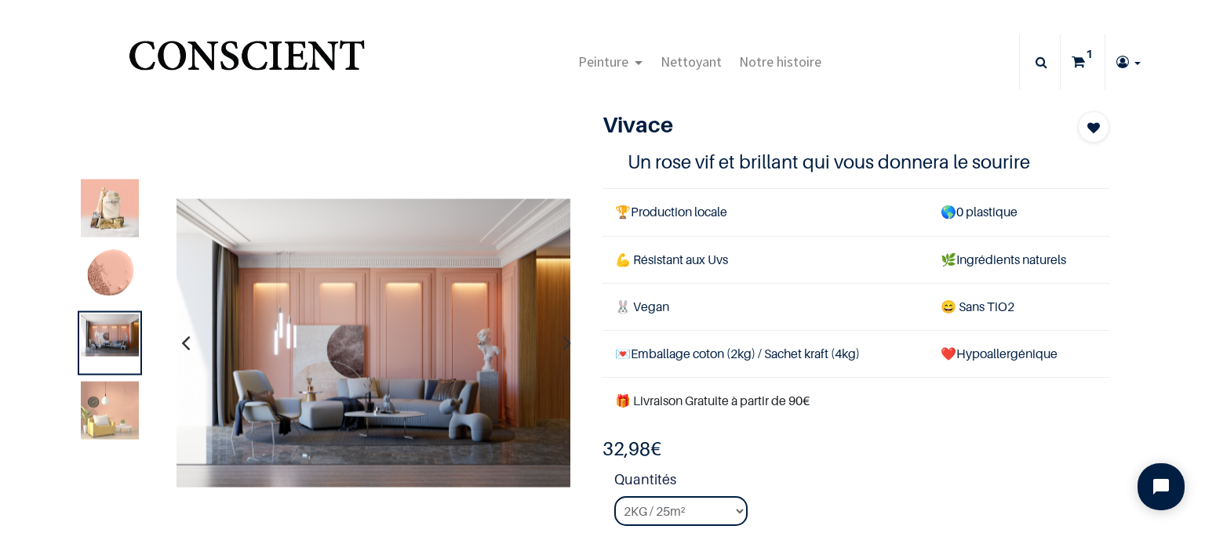
click at [107, 221] on img at bounding box center [110, 209] width 58 height 58
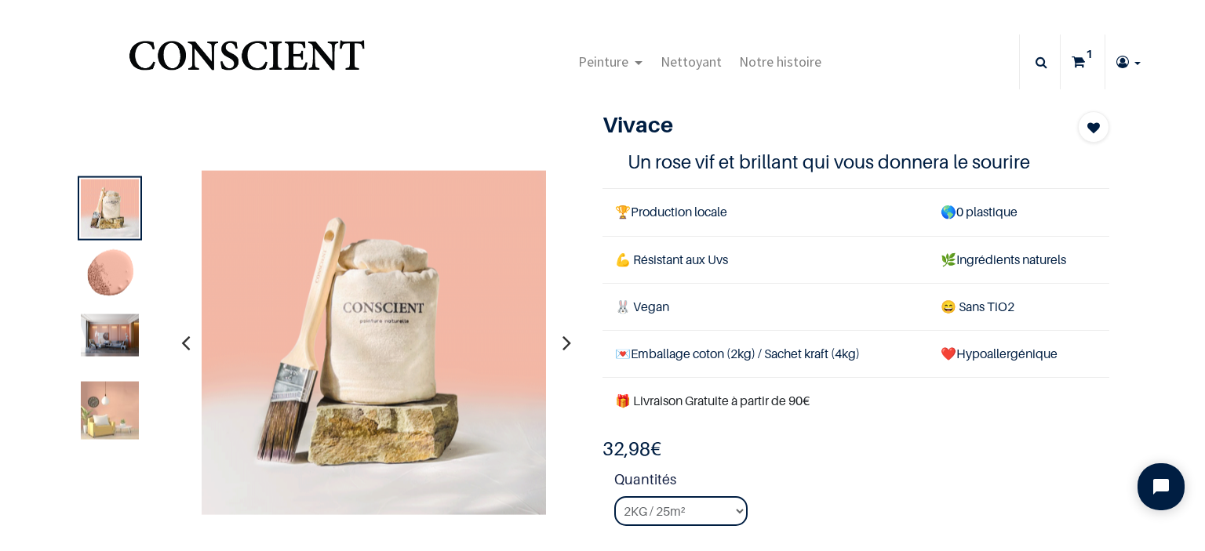
click at [115, 279] on img at bounding box center [110, 276] width 58 height 58
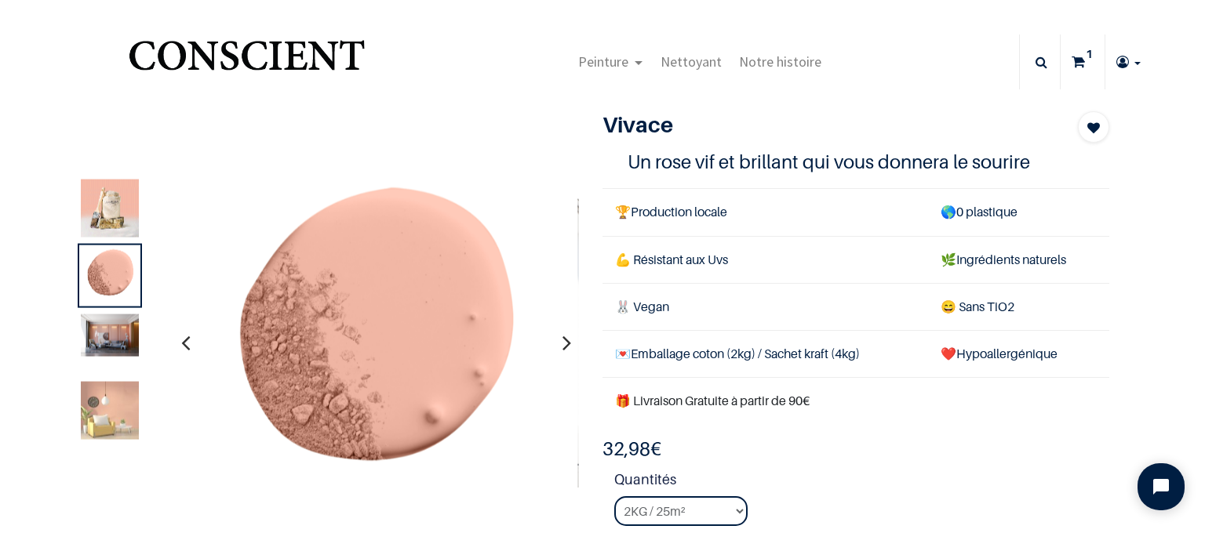
click at [84, 345] on img at bounding box center [110, 336] width 58 height 42
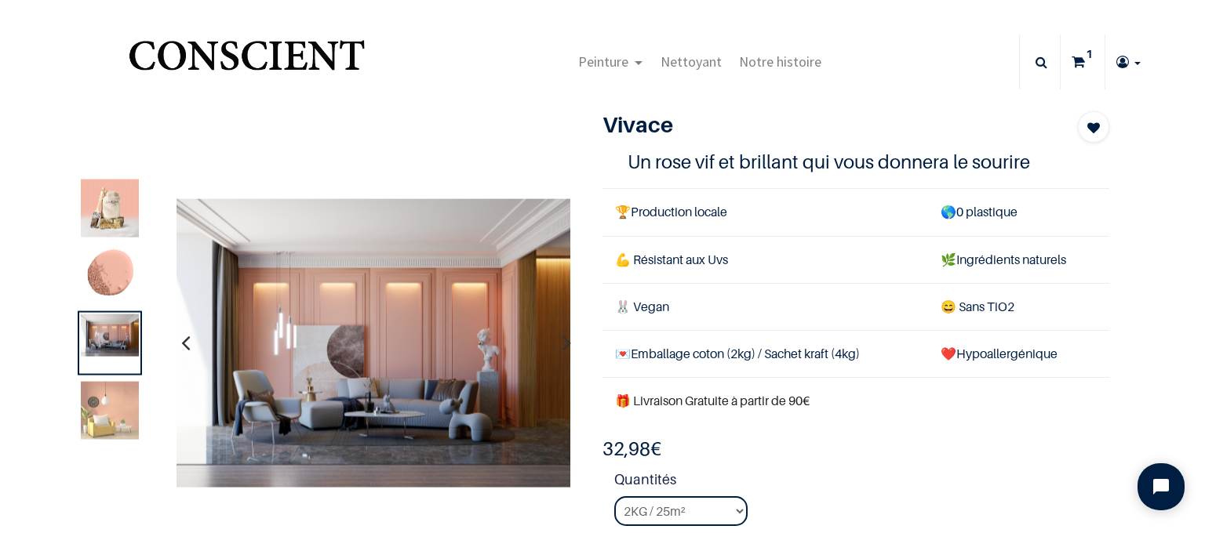
click at [119, 417] on img at bounding box center [110, 411] width 58 height 58
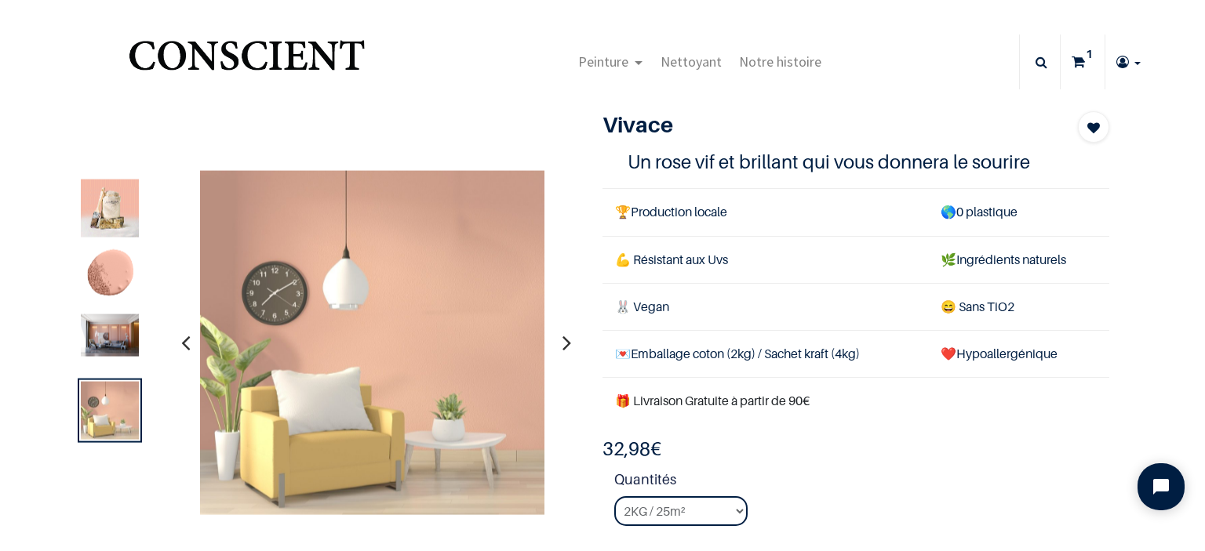
click at [107, 410] on img at bounding box center [110, 411] width 58 height 58
click at [118, 206] on img at bounding box center [110, 209] width 58 height 58
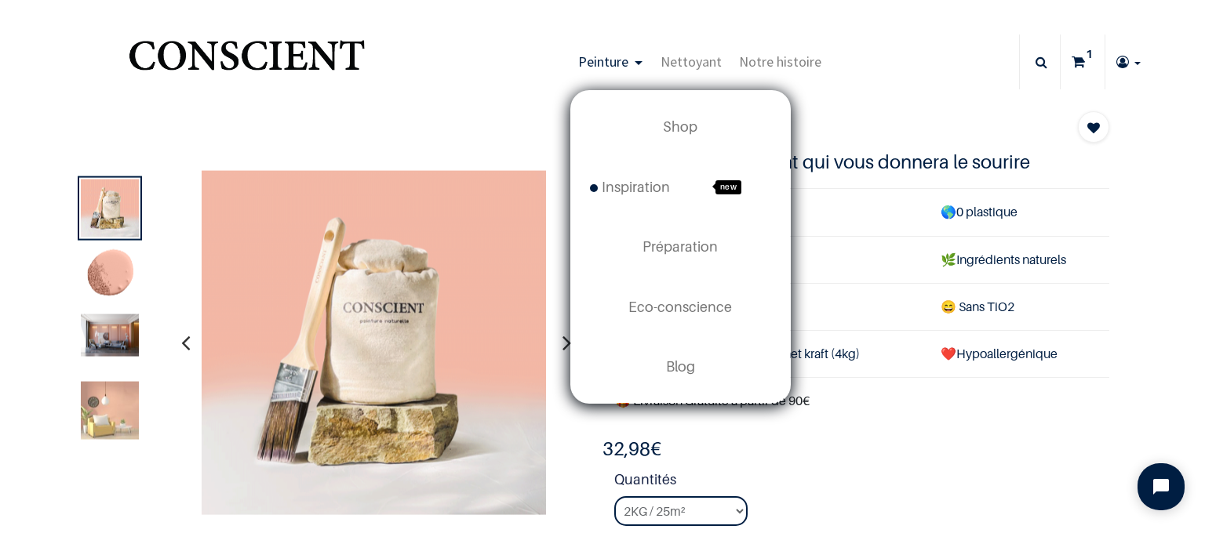
click at [603, 67] on span "Peinture" at bounding box center [603, 62] width 50 height 18
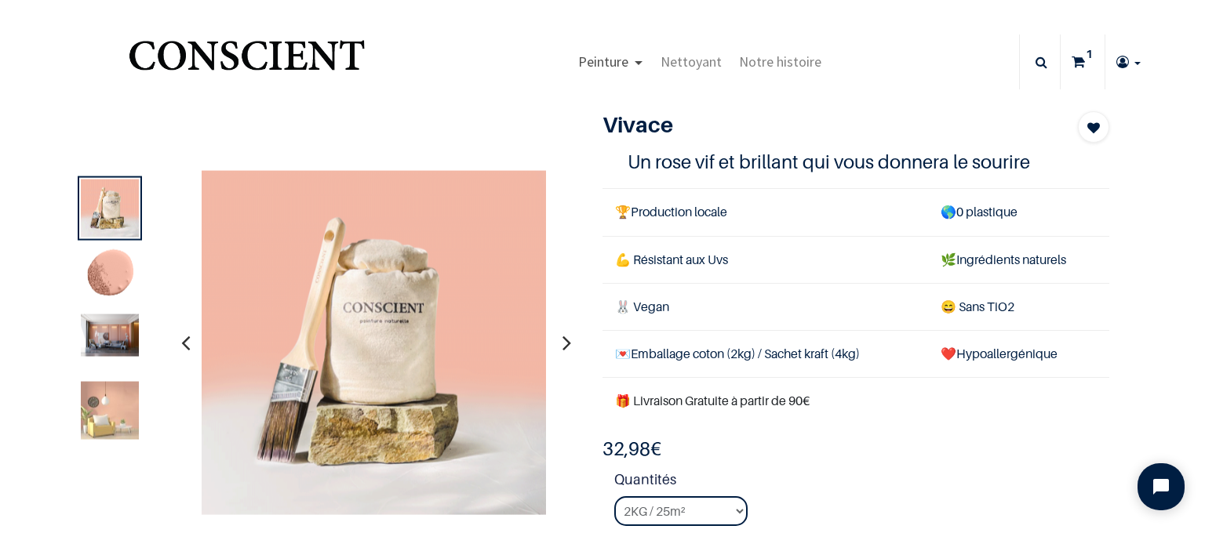
click at [603, 70] on span "Peinture" at bounding box center [603, 62] width 50 height 18
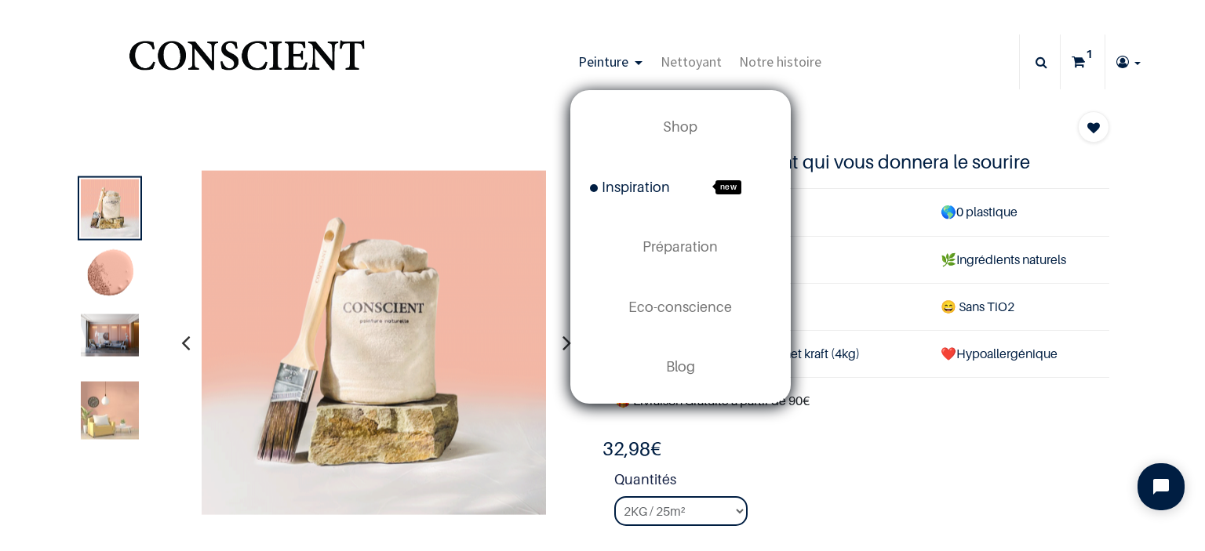
click at [631, 181] on span "Inspiration" at bounding box center [630, 187] width 80 height 16
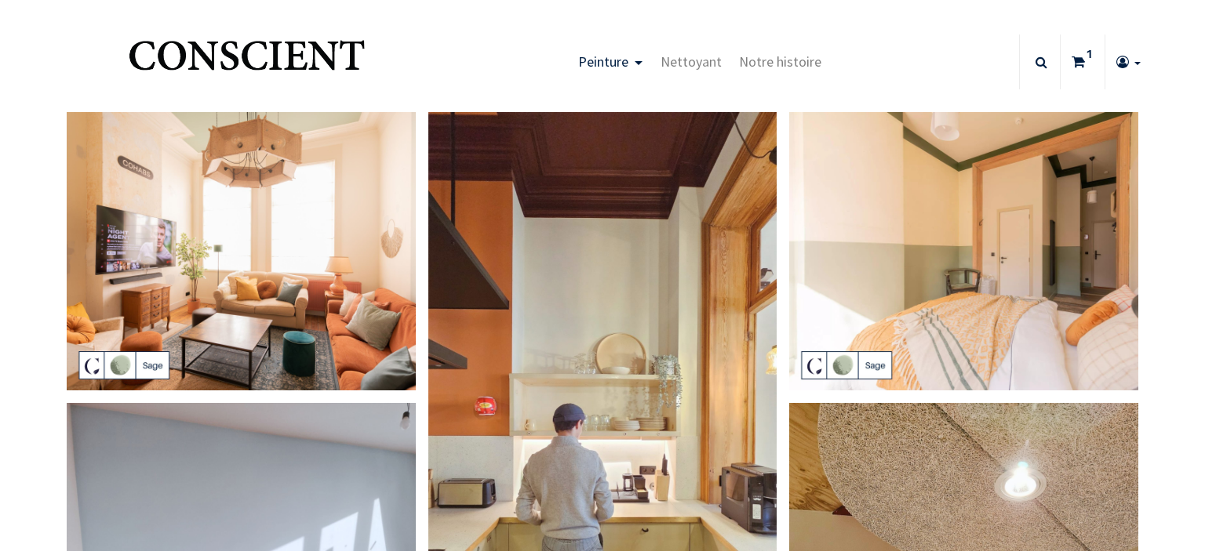
type input "[EMAIL_ADDRESS][DOMAIN_NAME]"
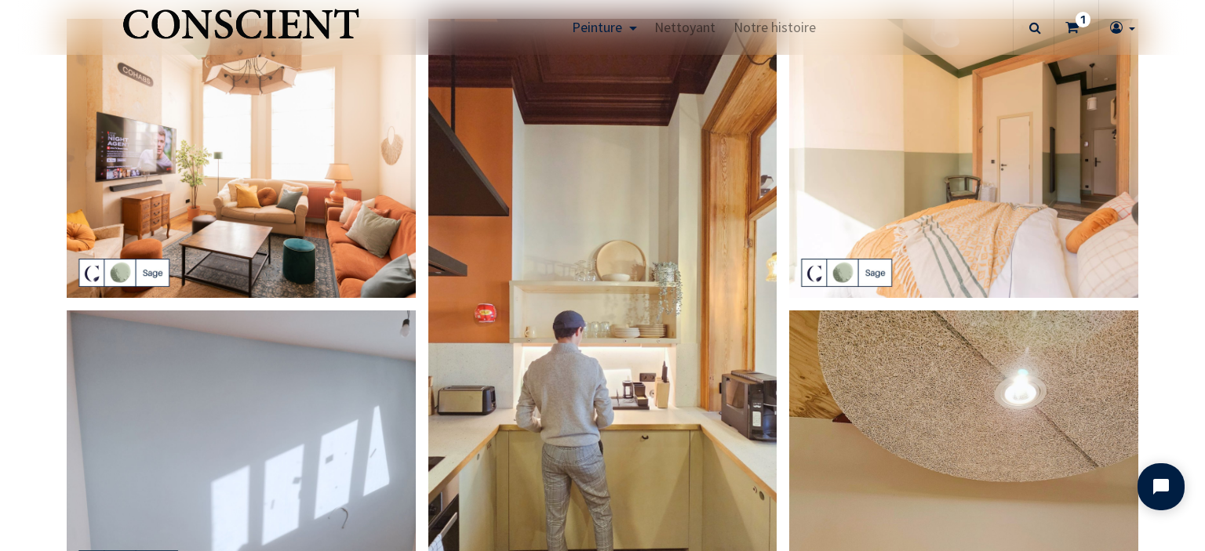
scroll to position [482, 0]
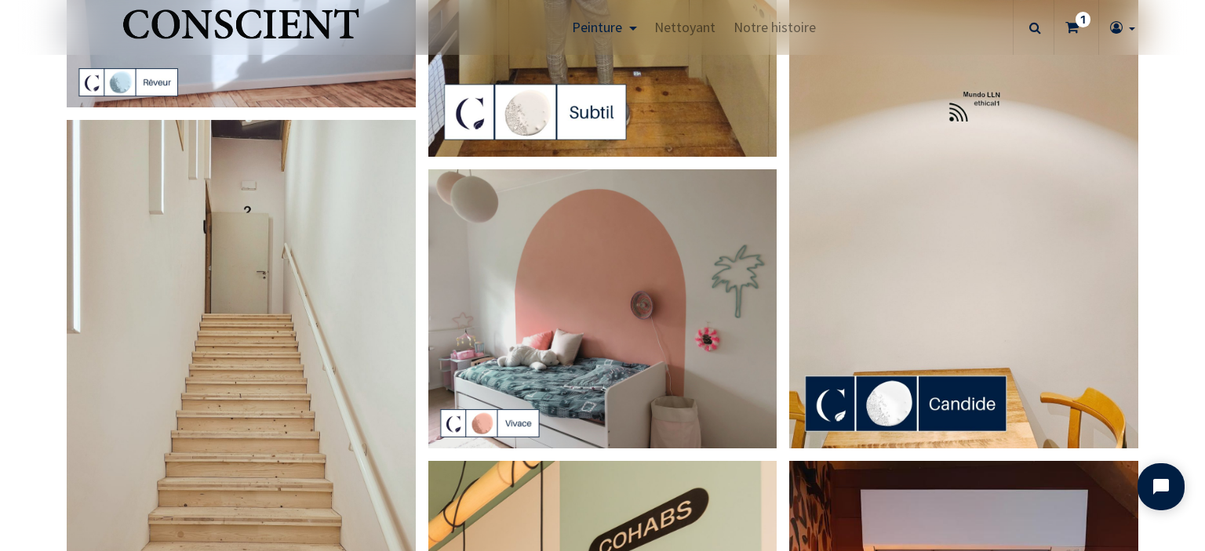
click at [620, 259] on img at bounding box center [602, 308] width 349 height 279
